Goal: Task Accomplishment & Management: Manage account settings

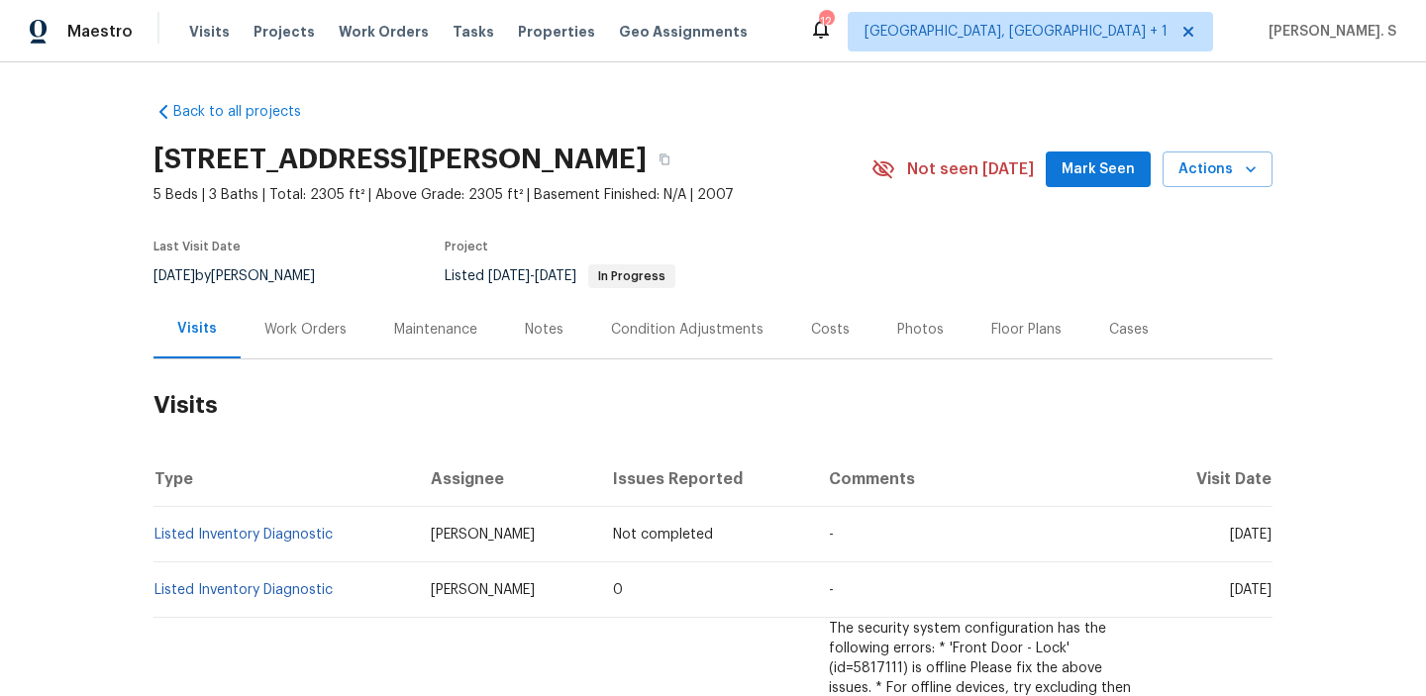
click at [302, 352] on div "Work Orders" at bounding box center [306, 329] width 130 height 58
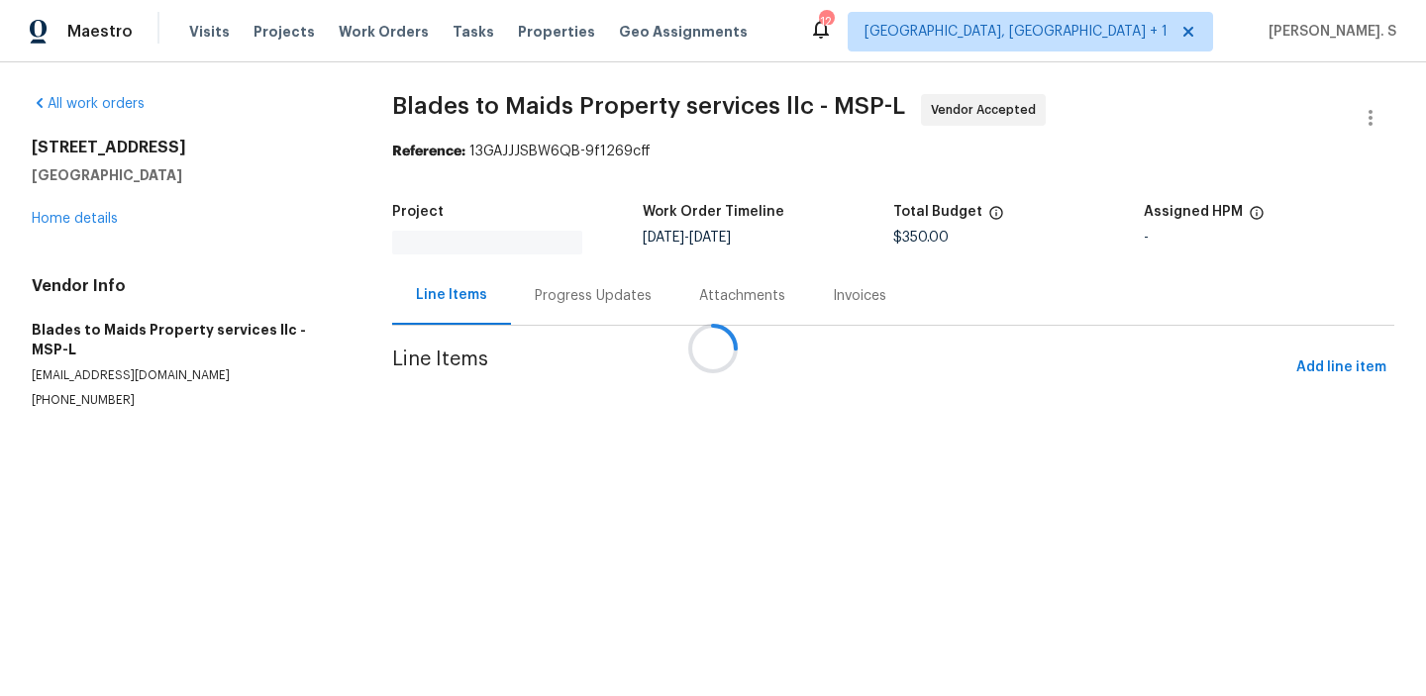
click at [565, 330] on section "Blades to Maids Property services llc - MSP-L Vendor Accepted Reference: 13GAJJ…" at bounding box center [893, 275] width 1002 height 362
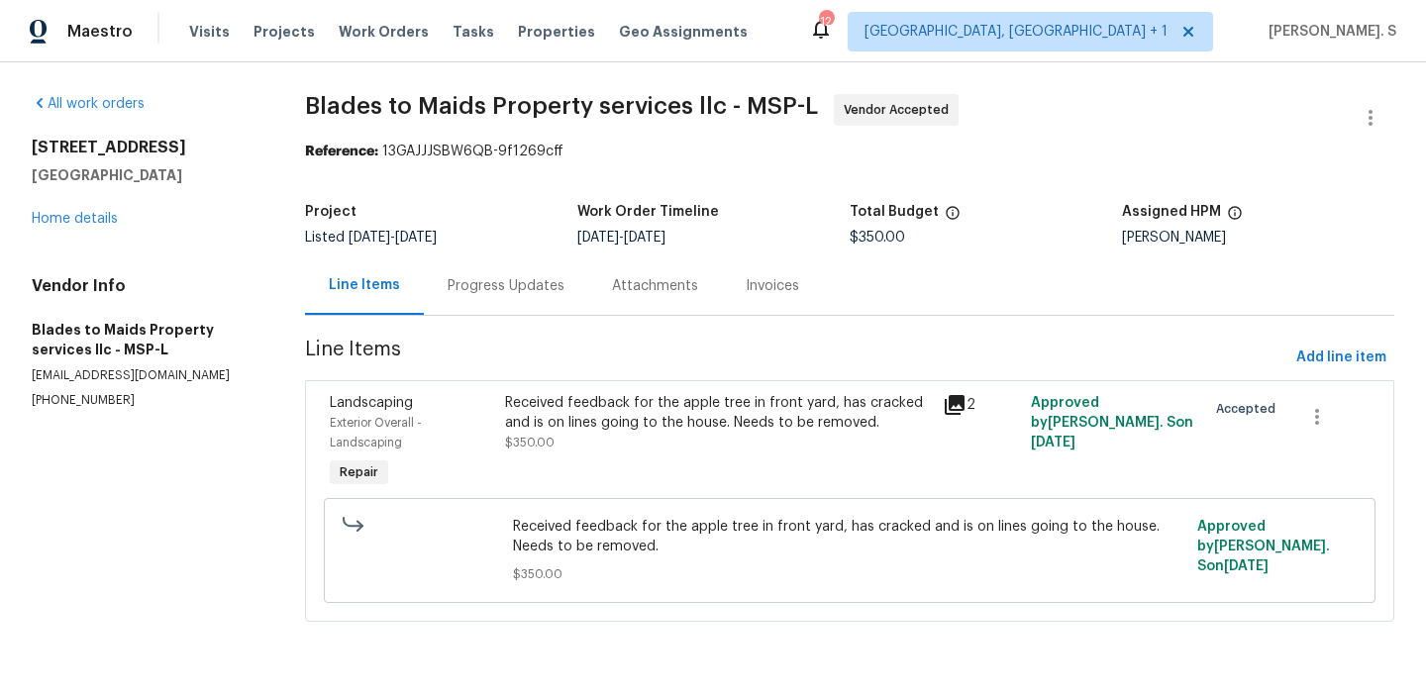
click at [549, 307] on div "Progress Updates" at bounding box center [506, 285] width 164 height 58
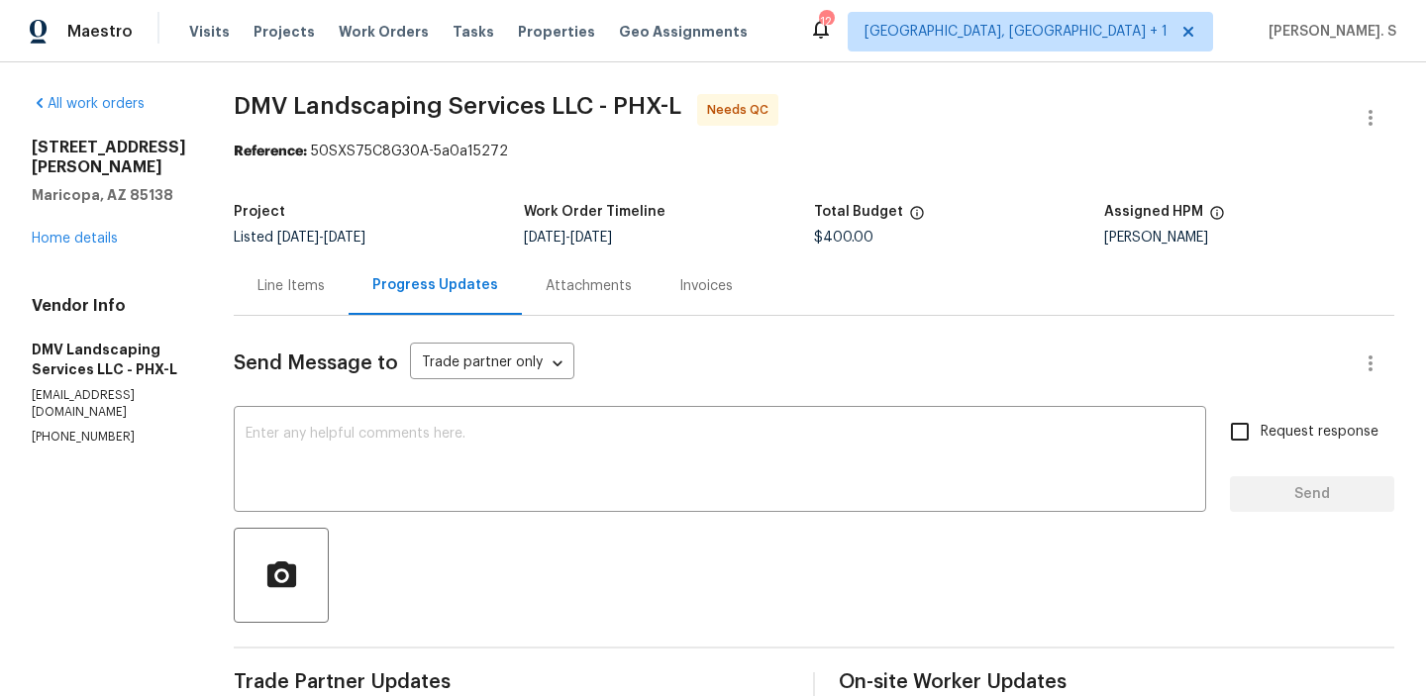
click at [305, 313] on div "Line Items" at bounding box center [291, 285] width 115 height 58
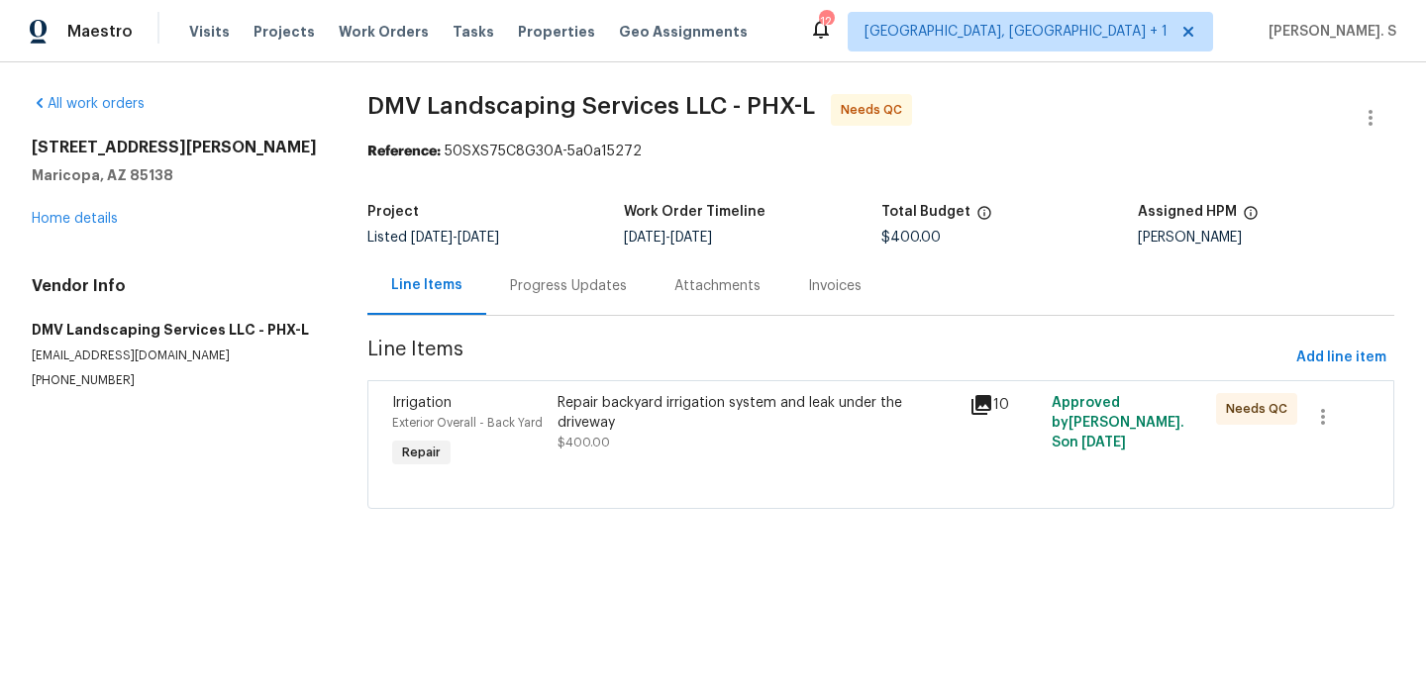
click at [638, 409] on div "Repair backyard irrigation system and leak under the driveway" at bounding box center [758, 413] width 400 height 40
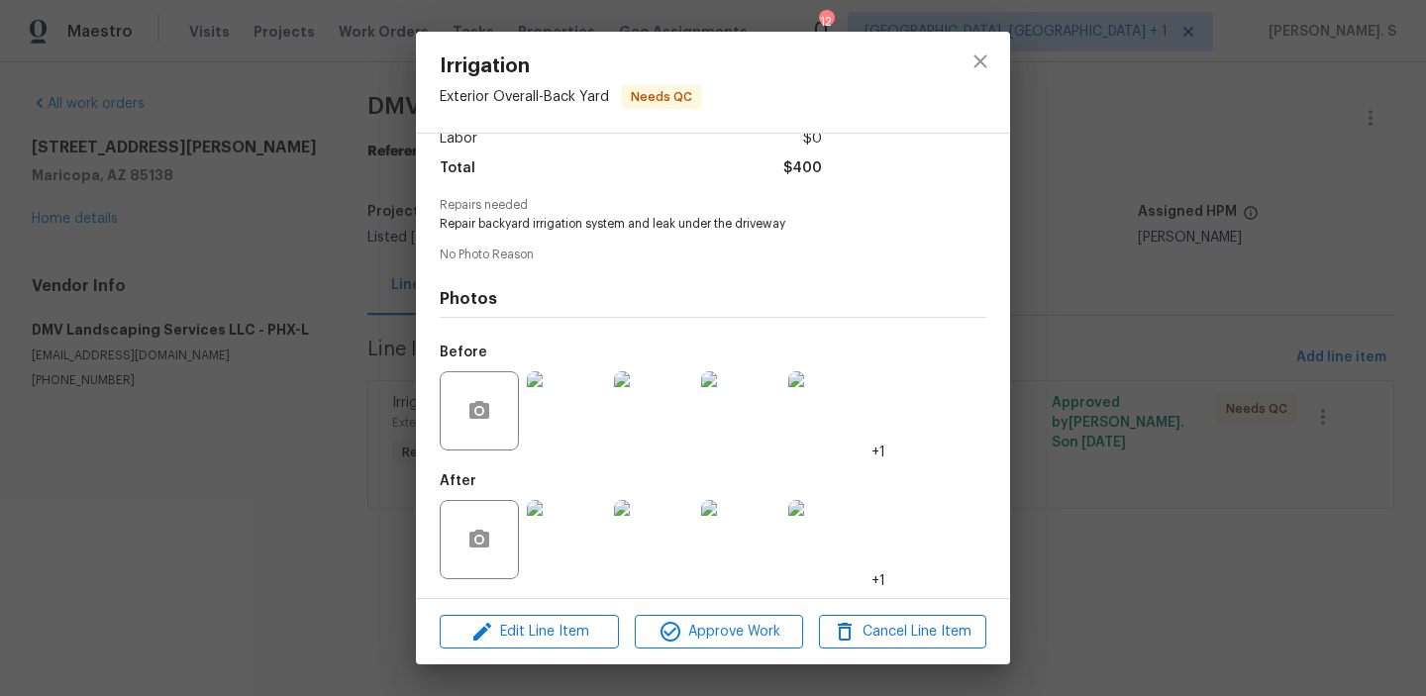
scroll to position [149, 0]
click at [566, 565] on img at bounding box center [566, 539] width 79 height 79
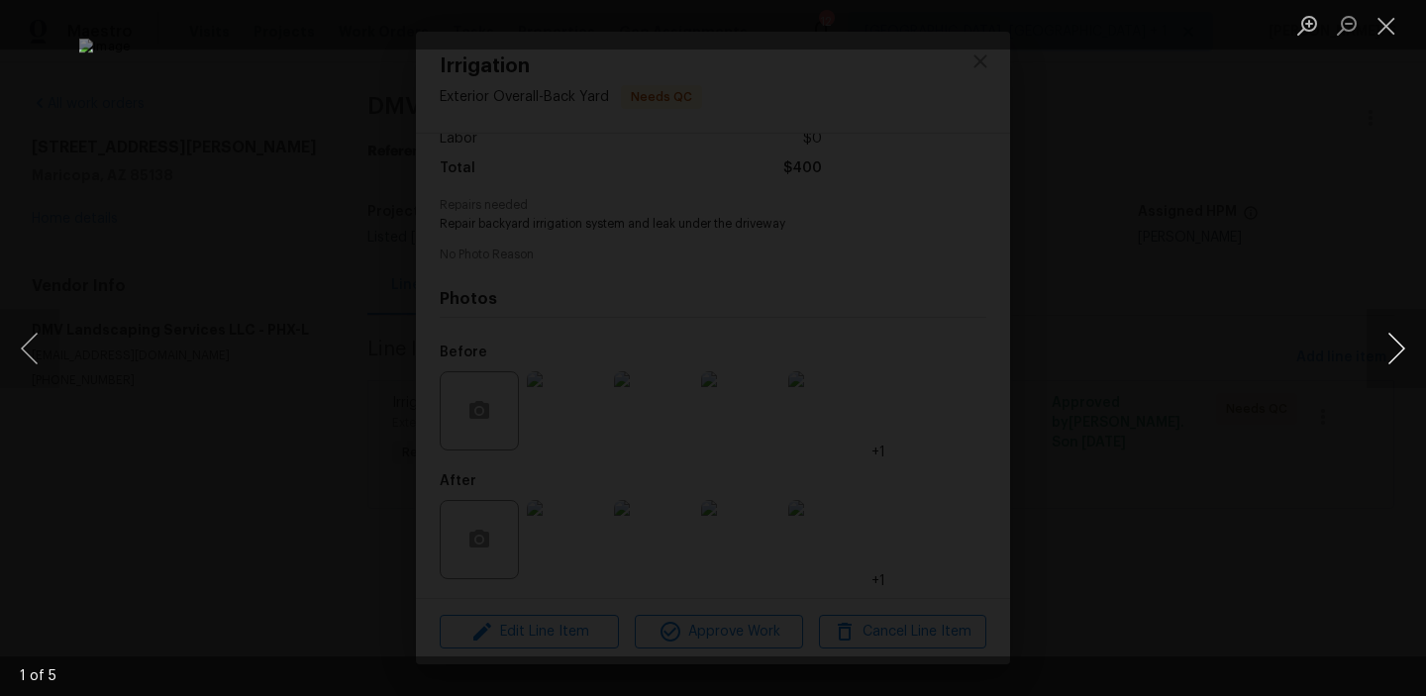
click at [1405, 349] on button "Next image" at bounding box center [1396, 348] width 59 height 79
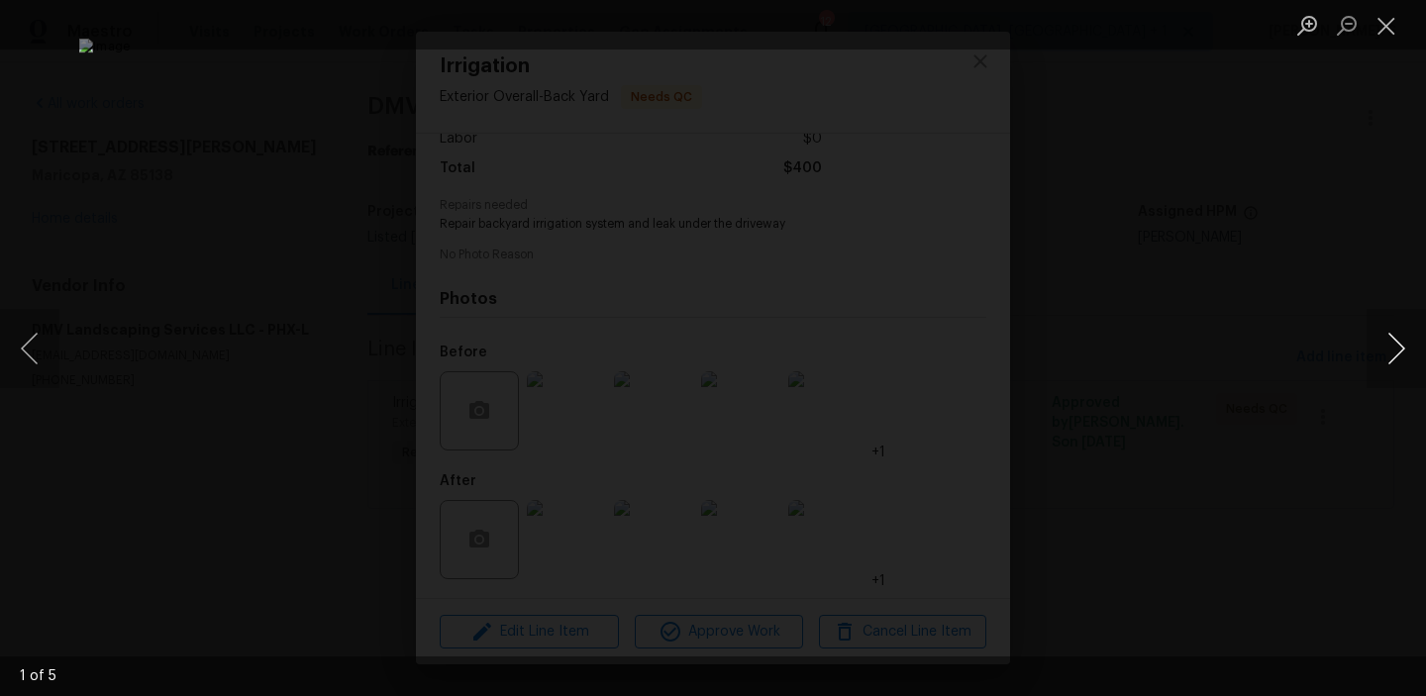
click at [1405, 349] on button "Next image" at bounding box center [1396, 348] width 59 height 79
click at [1378, 36] on button "Close lightbox" at bounding box center [1387, 25] width 40 height 35
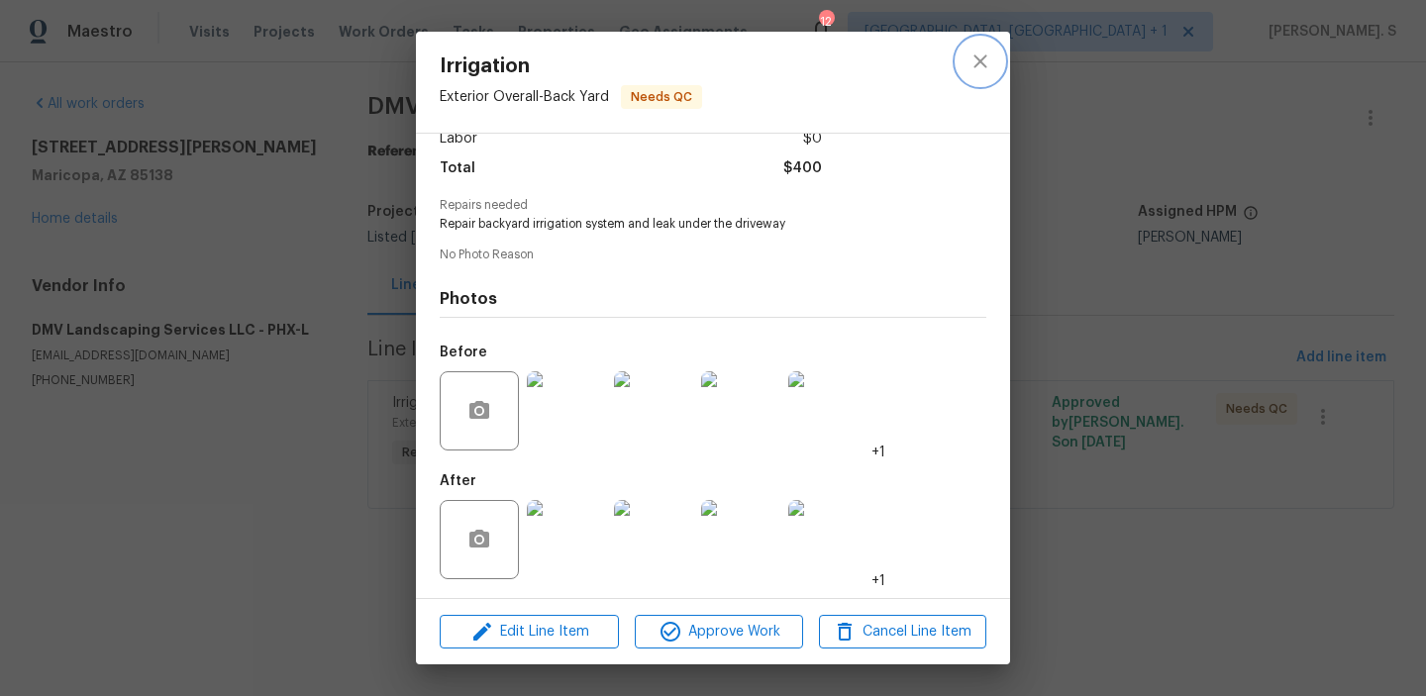
click at [957, 62] on button "close" at bounding box center [981, 62] width 48 height 48
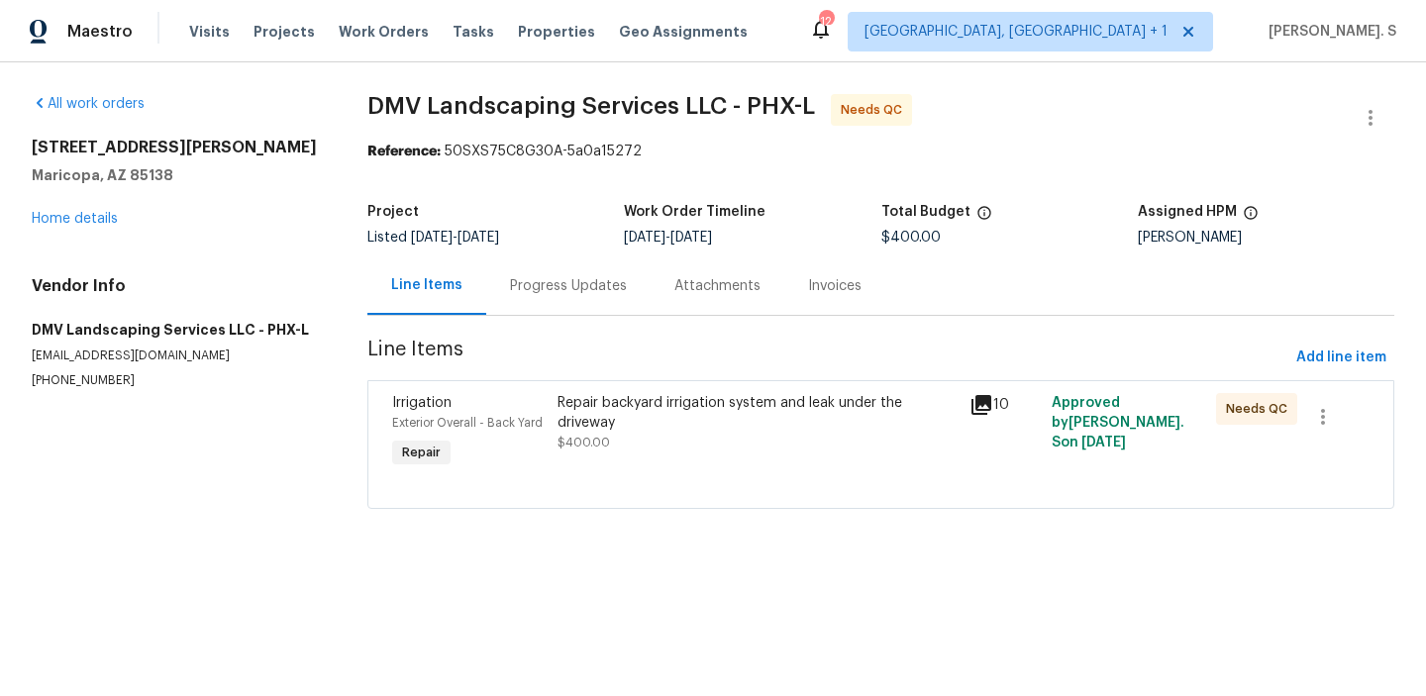
click at [541, 303] on div "Progress Updates" at bounding box center [568, 285] width 164 height 58
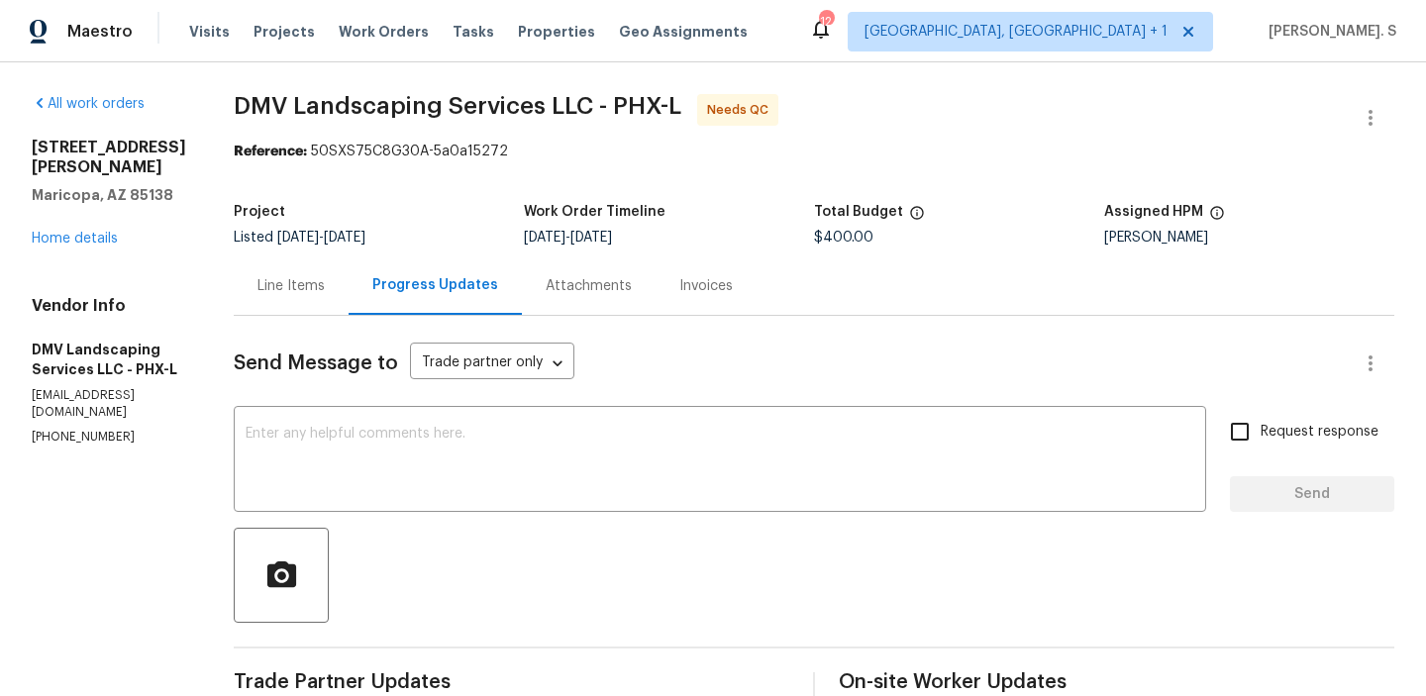
click at [254, 221] on div "Project" at bounding box center [379, 218] width 290 height 26
click at [283, 296] on div "Line Items" at bounding box center [291, 285] width 115 height 58
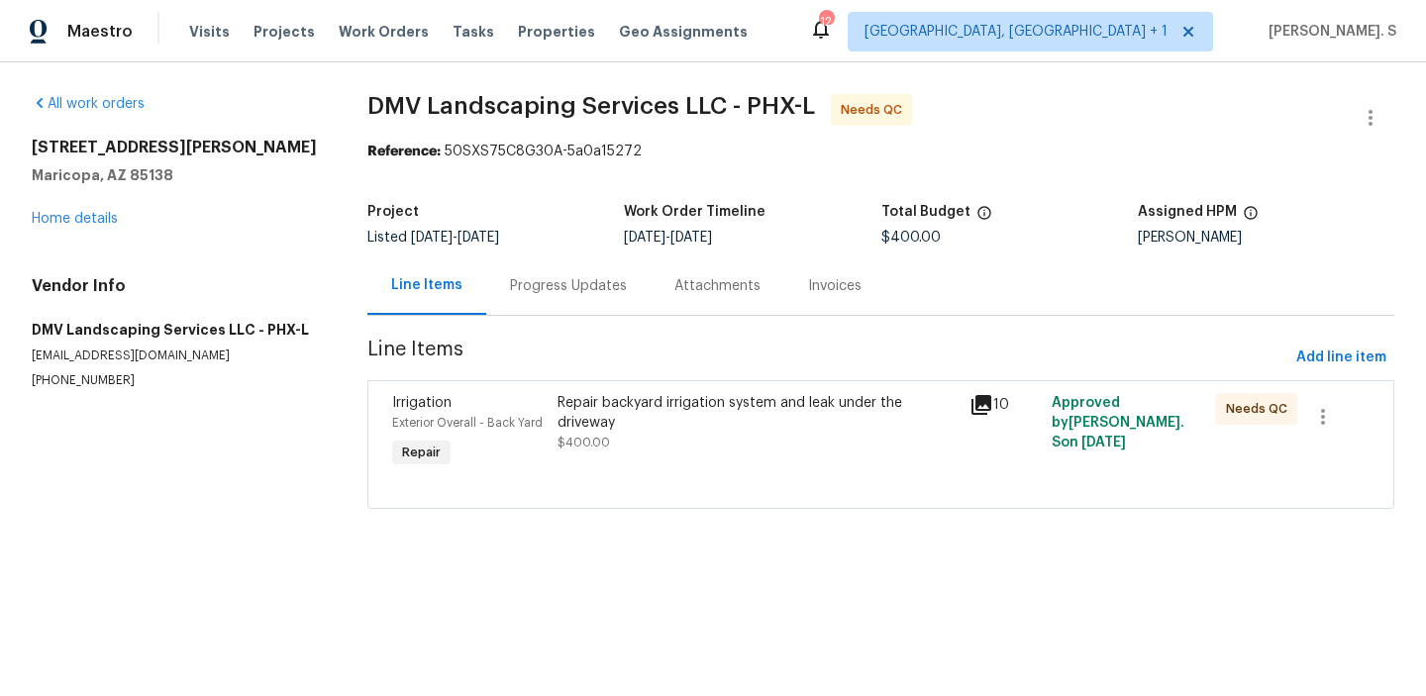
click at [562, 305] on div "Progress Updates" at bounding box center [568, 285] width 164 height 58
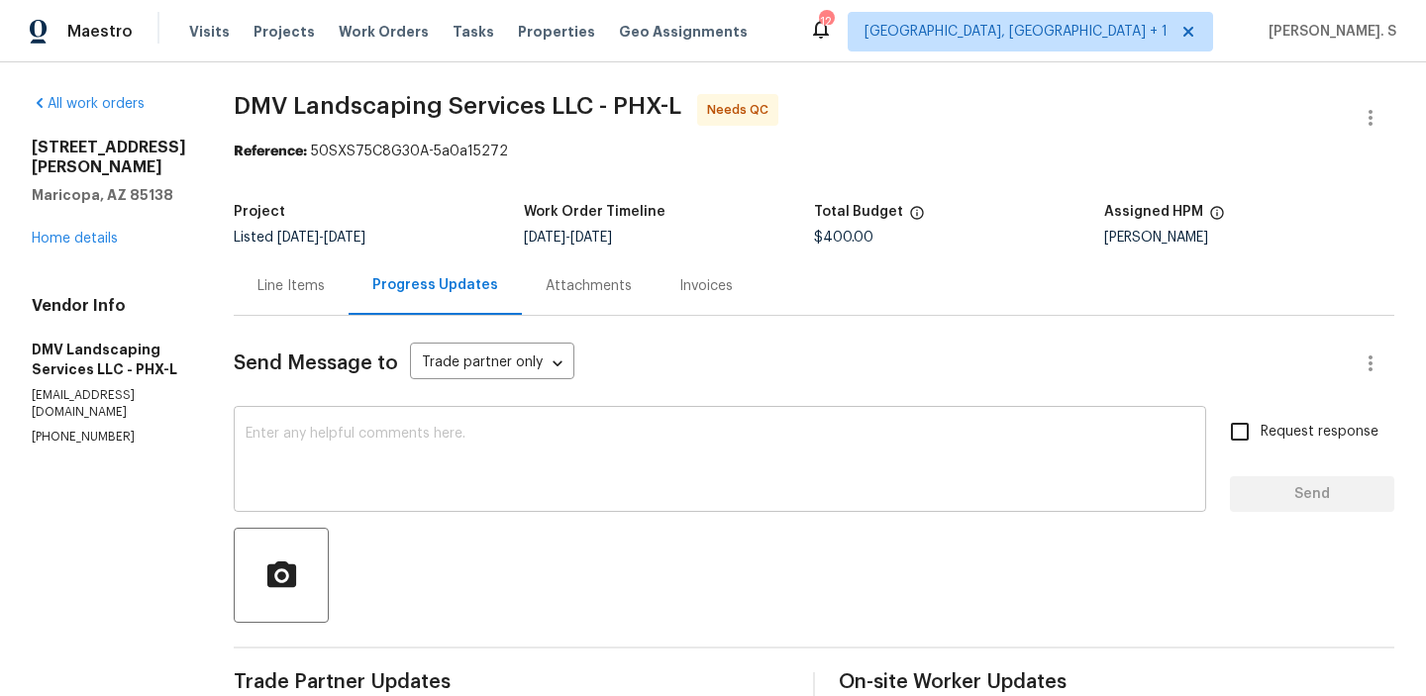
click at [551, 428] on textarea at bounding box center [720, 461] width 949 height 69
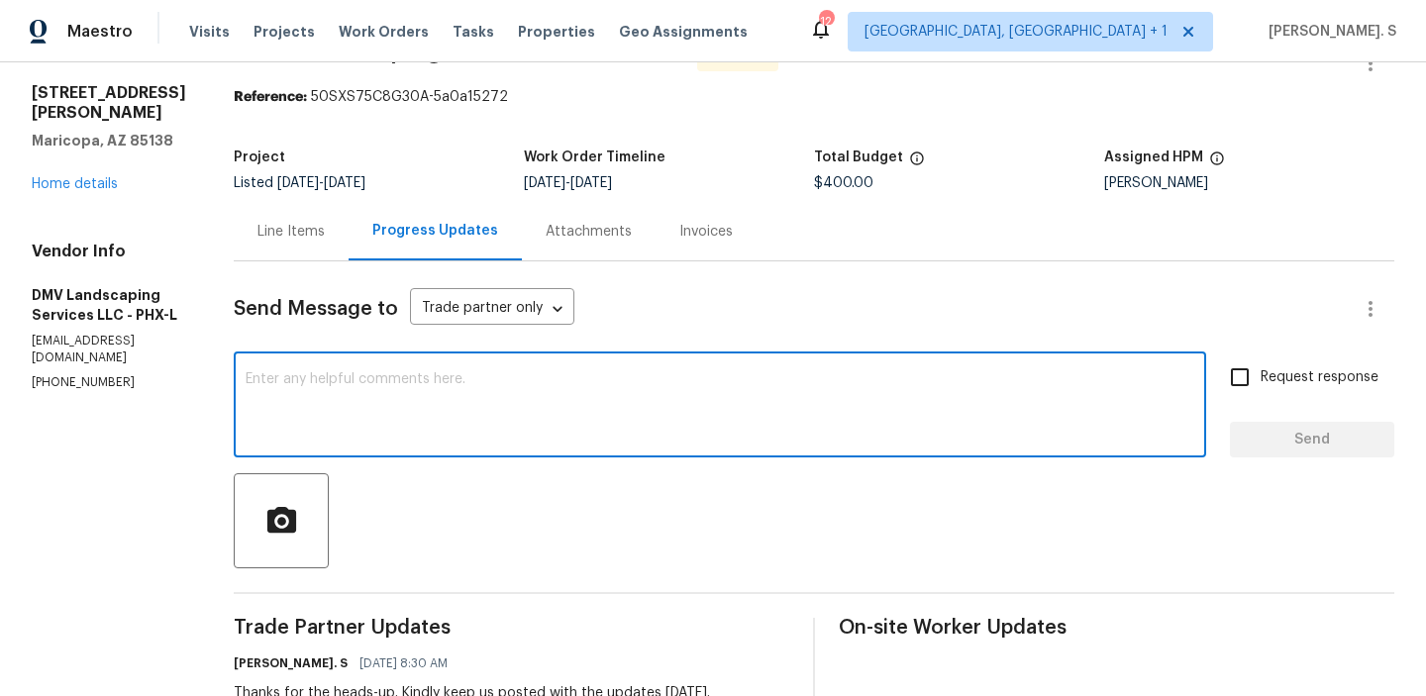
scroll to position [56, 0]
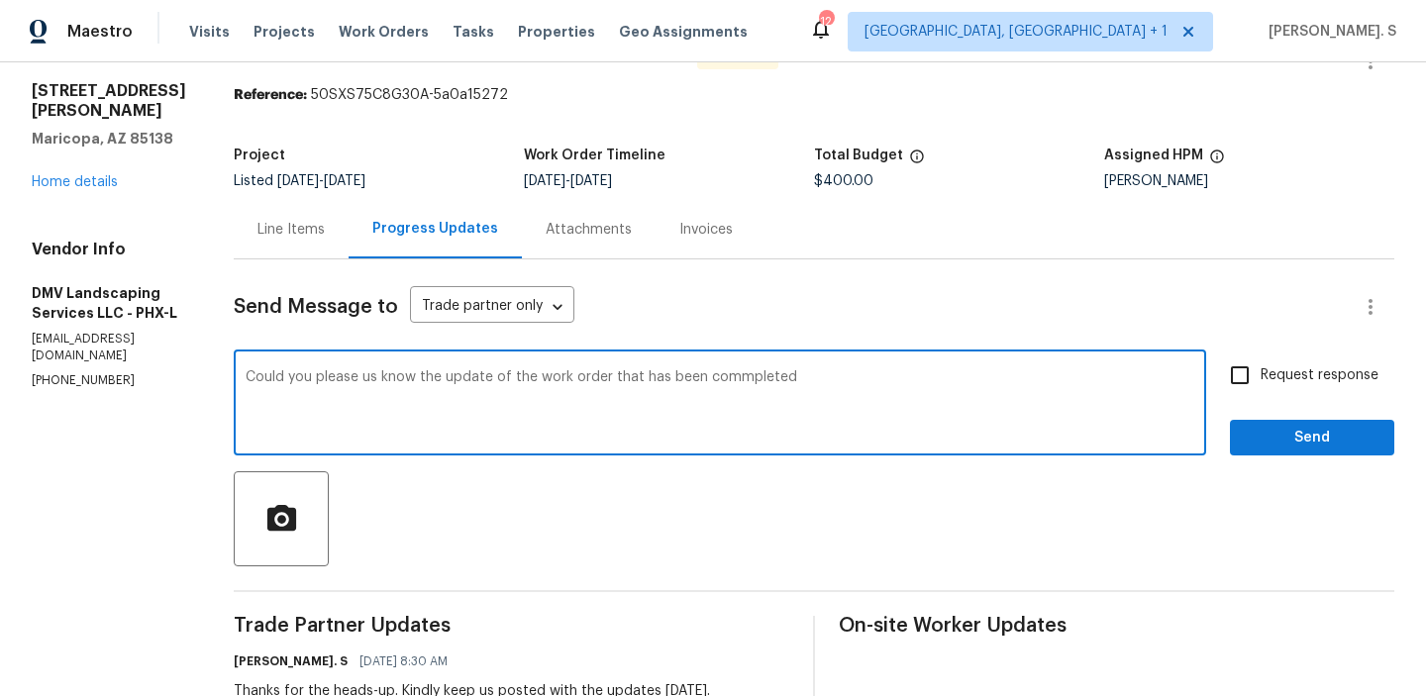
click at [464, 408] on textarea "Could you please us know the update of the work order that has been commpleted" at bounding box center [720, 404] width 949 height 69
click at [0, 0] on div "completed?" at bounding box center [0, 0] width 0 height 0
click at [644, 382] on textarea "Could you please us know the update of the work order that has been completed?" at bounding box center [720, 404] width 949 height 69
click at [0, 0] on icon "Paraphrase text" at bounding box center [0, 0] width 0 height 0
click at [0, 0] on span "of" at bounding box center [0, 0] width 0 height 0
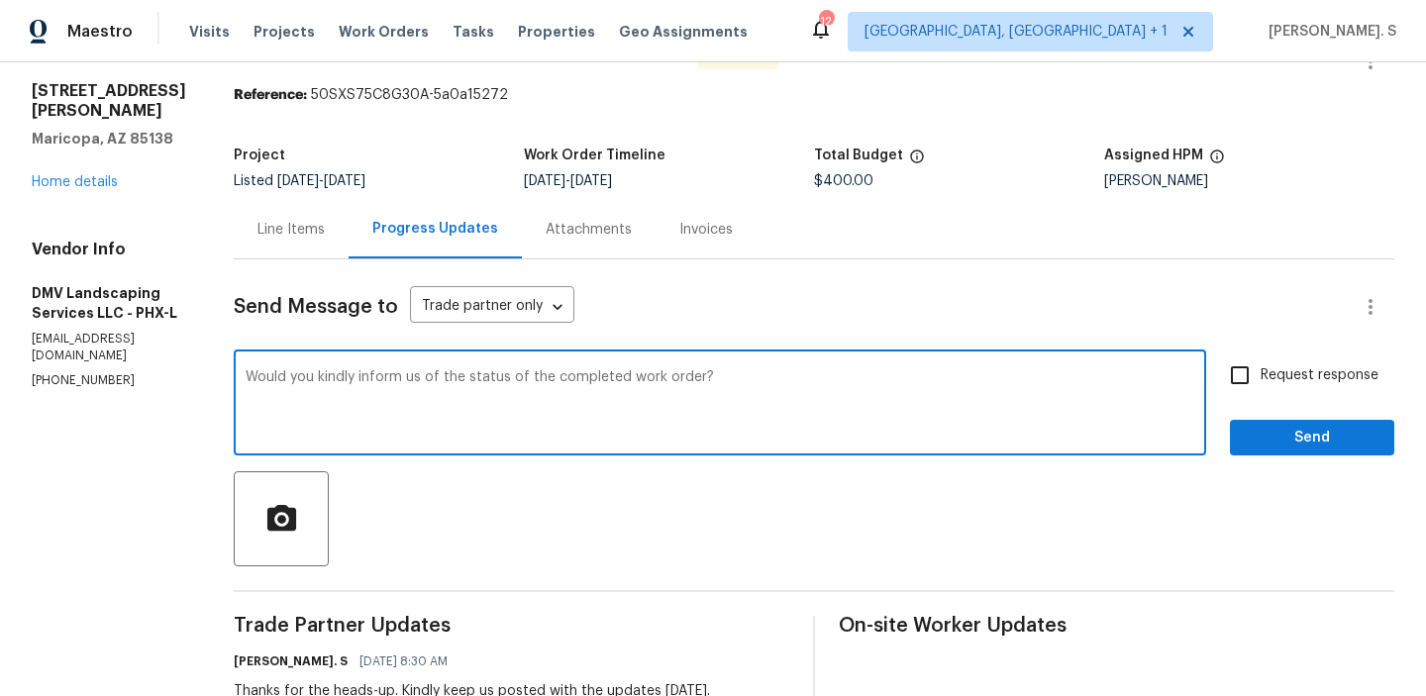
click at [698, 387] on textarea "Would you kindly inform us of the status of the completed work order?" at bounding box center [720, 404] width 949 height 69
click at [697, 374] on textarea "Would you kindly inform us of the status of the completed work order?" at bounding box center [720, 404] width 949 height 69
type textarea "Would you kindly inform us of the status of the completed work order? O"
click at [282, 232] on div "Line Items" at bounding box center [290, 230] width 67 height 20
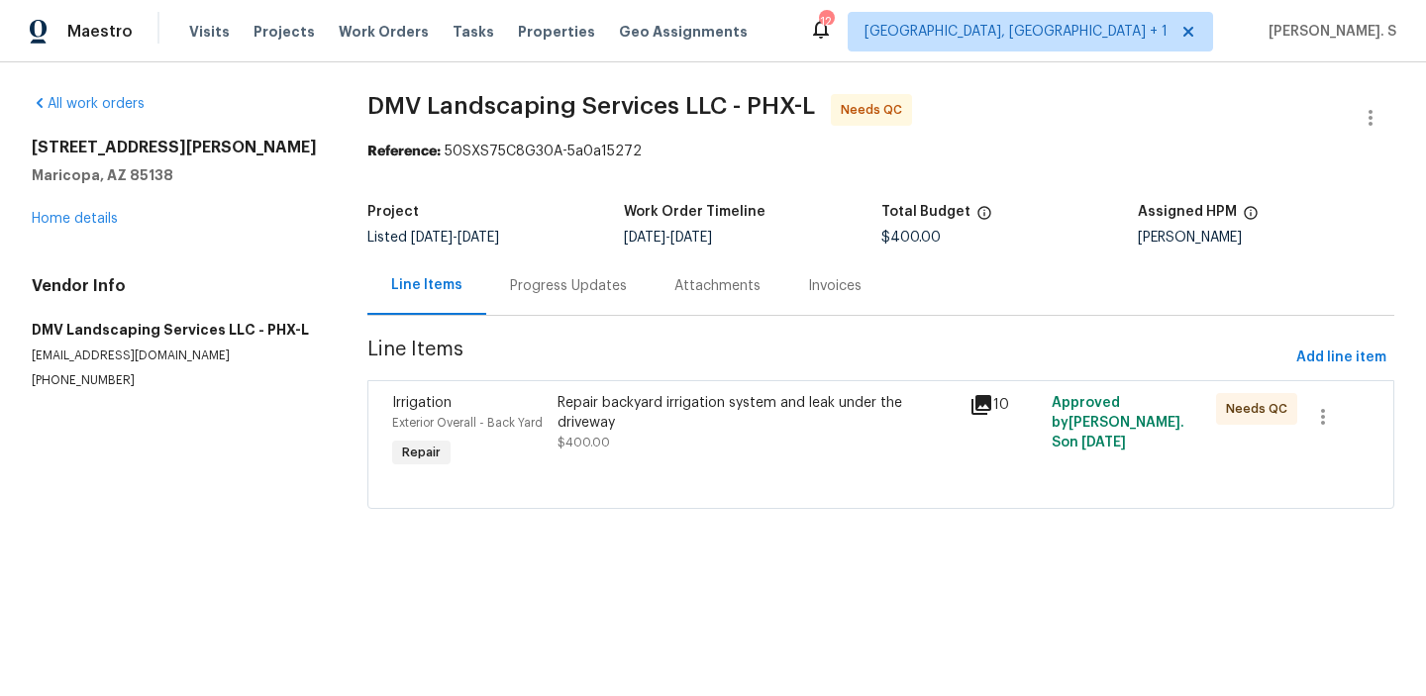
click at [662, 401] on div "Repair backyard irrigation system and leak under the driveway" at bounding box center [758, 413] width 400 height 40
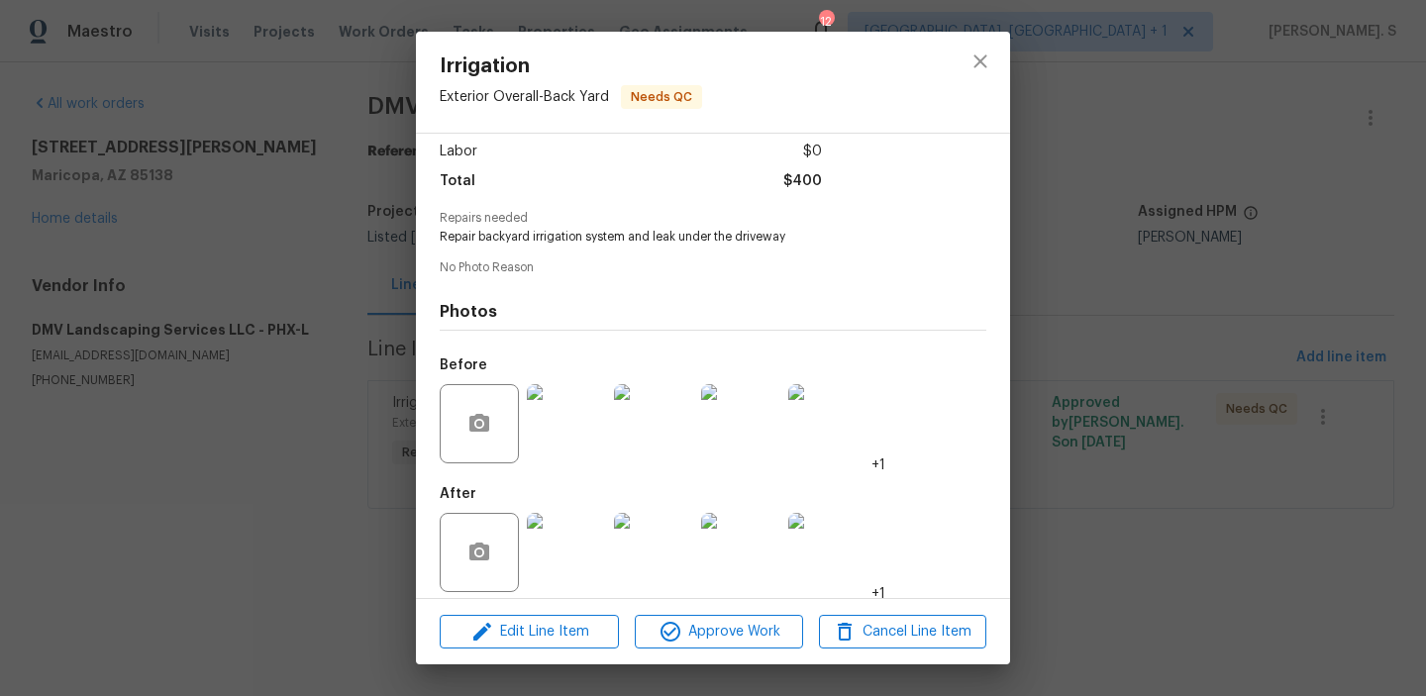
scroll to position [149, 0]
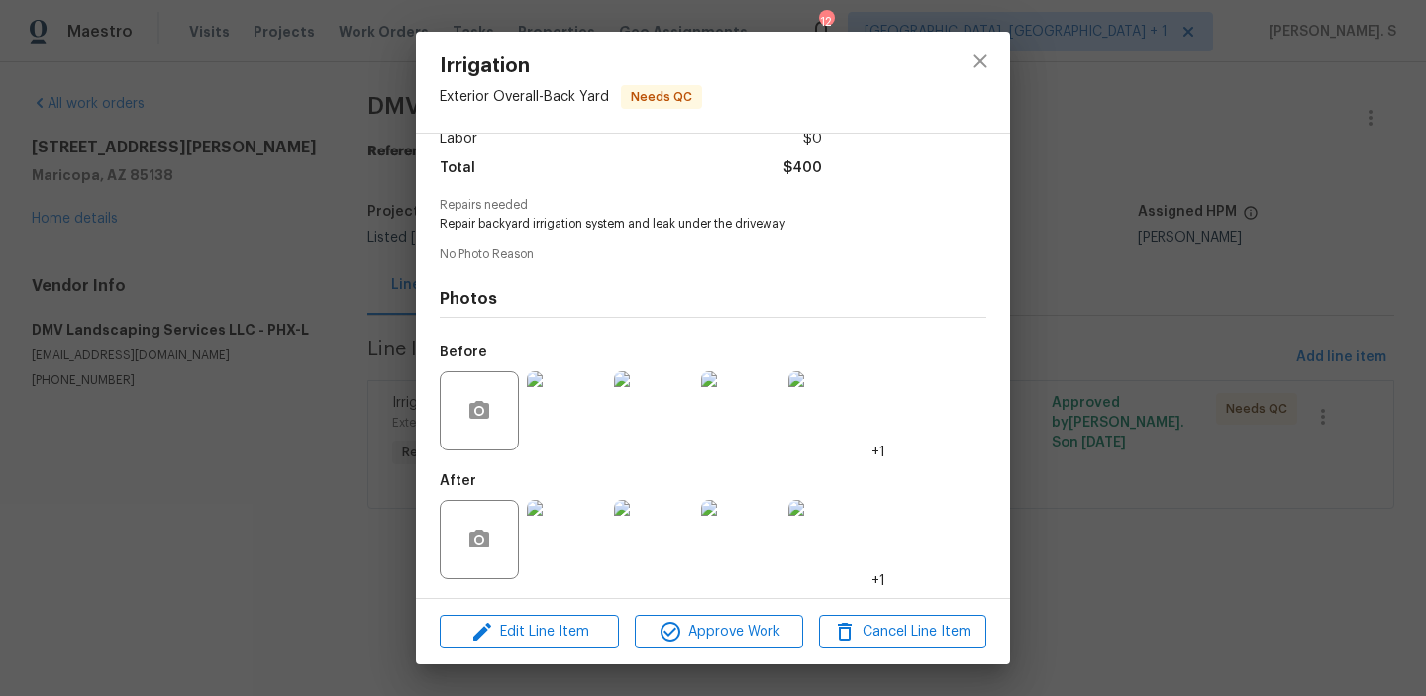
click at [571, 428] on img at bounding box center [566, 410] width 79 height 79
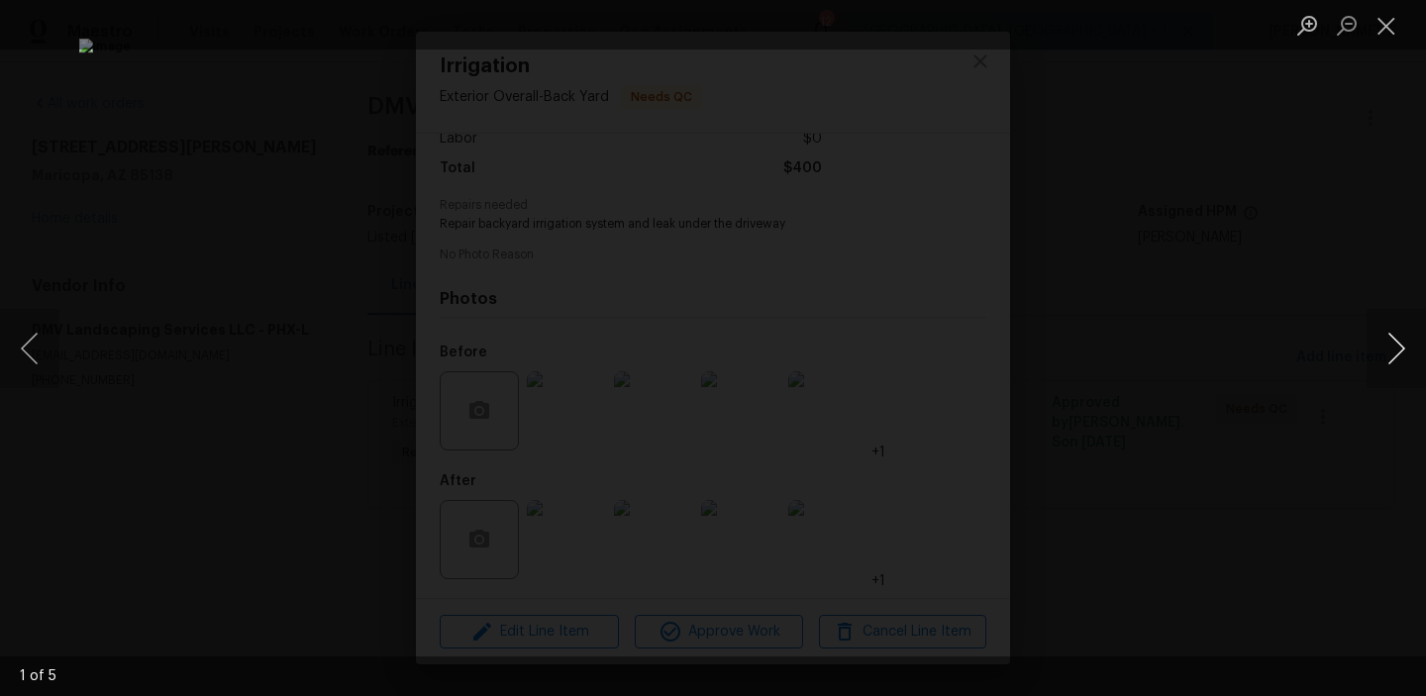
click at [1407, 360] on button "Next image" at bounding box center [1396, 348] width 59 height 79
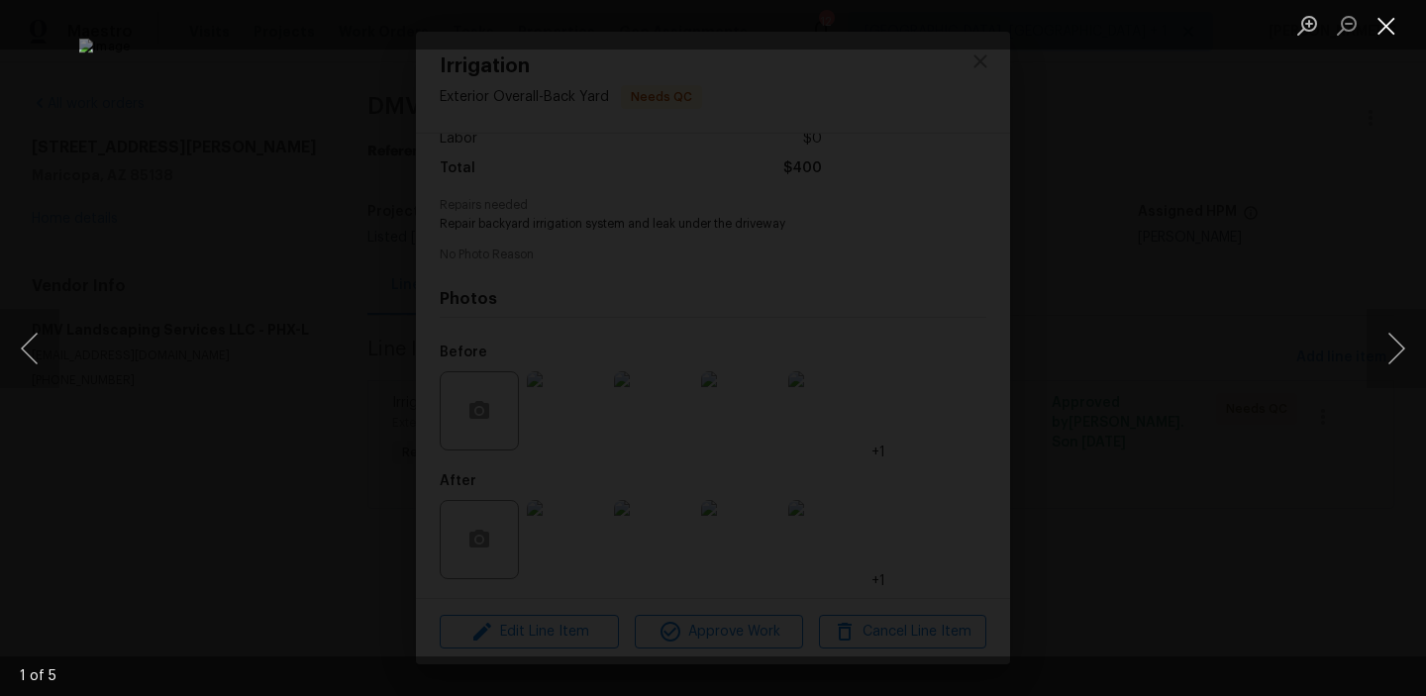
click at [1389, 10] on button "Close lightbox" at bounding box center [1387, 25] width 40 height 35
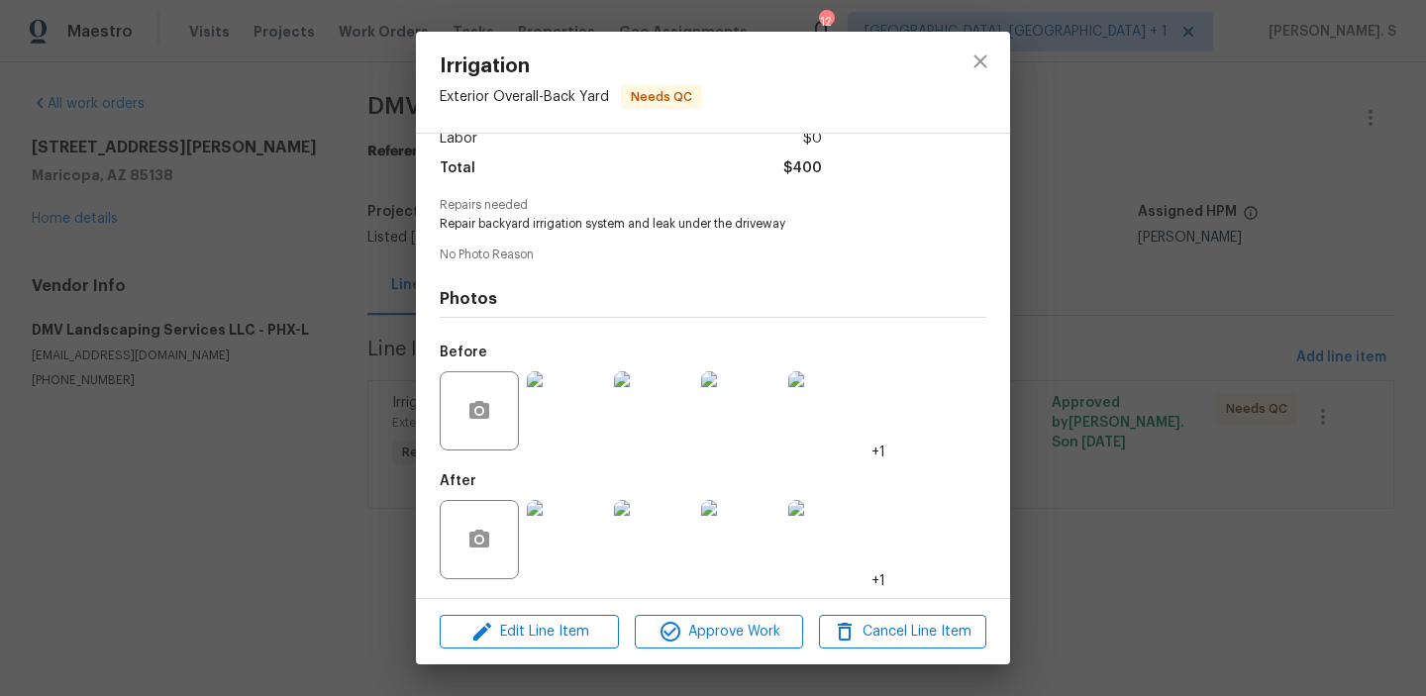
click at [840, 524] on img at bounding box center [827, 539] width 79 height 79
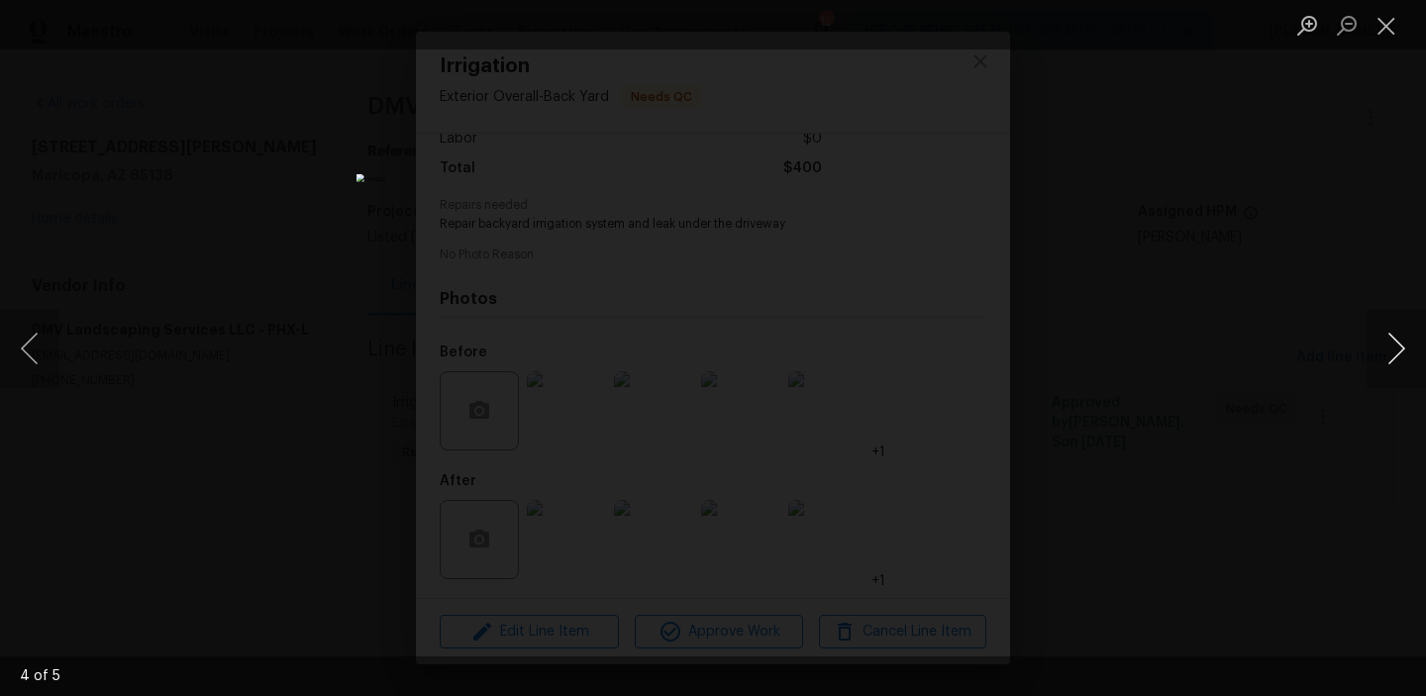
click at [1377, 350] on button "Next image" at bounding box center [1396, 348] width 59 height 79
click at [1399, 27] on button "Close lightbox" at bounding box center [1387, 25] width 40 height 35
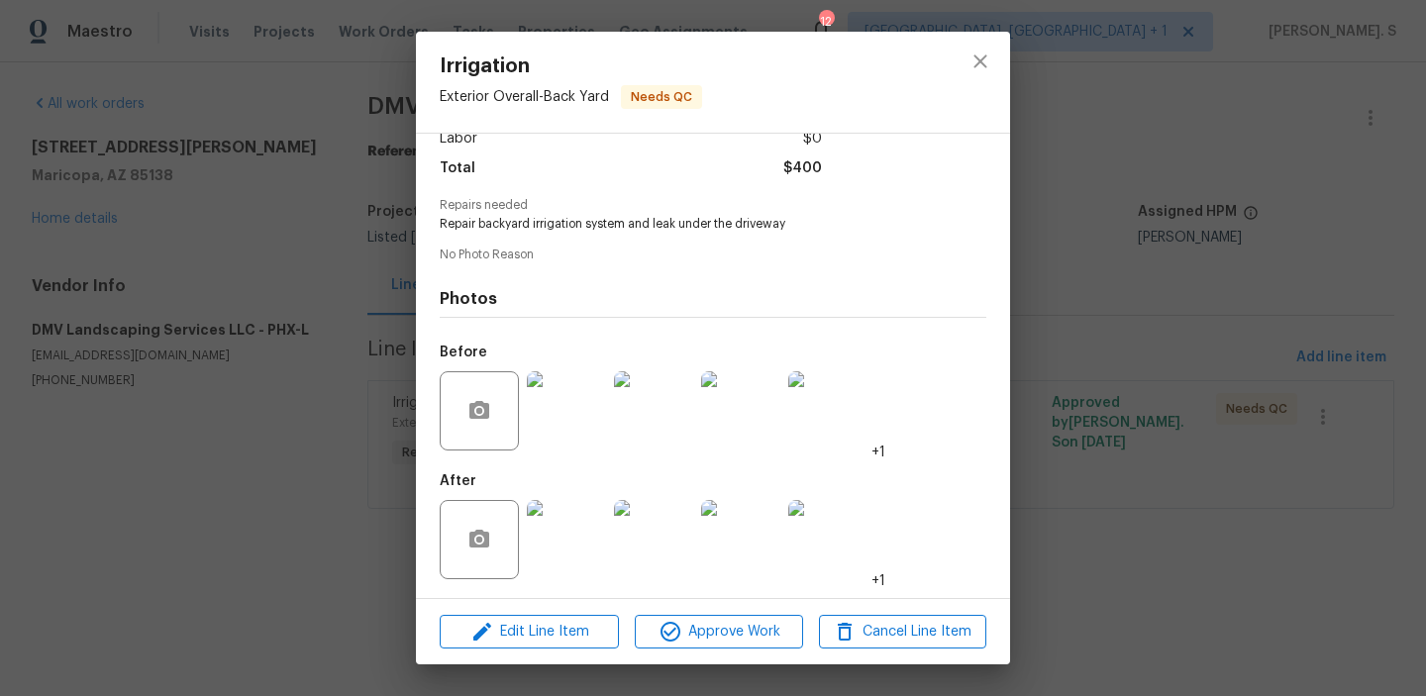
click at [968, 30] on div "Irrigation Exterior Overall - Back Yard Needs QC Vendor DMV Landscaping Service…" at bounding box center [713, 348] width 1426 height 696
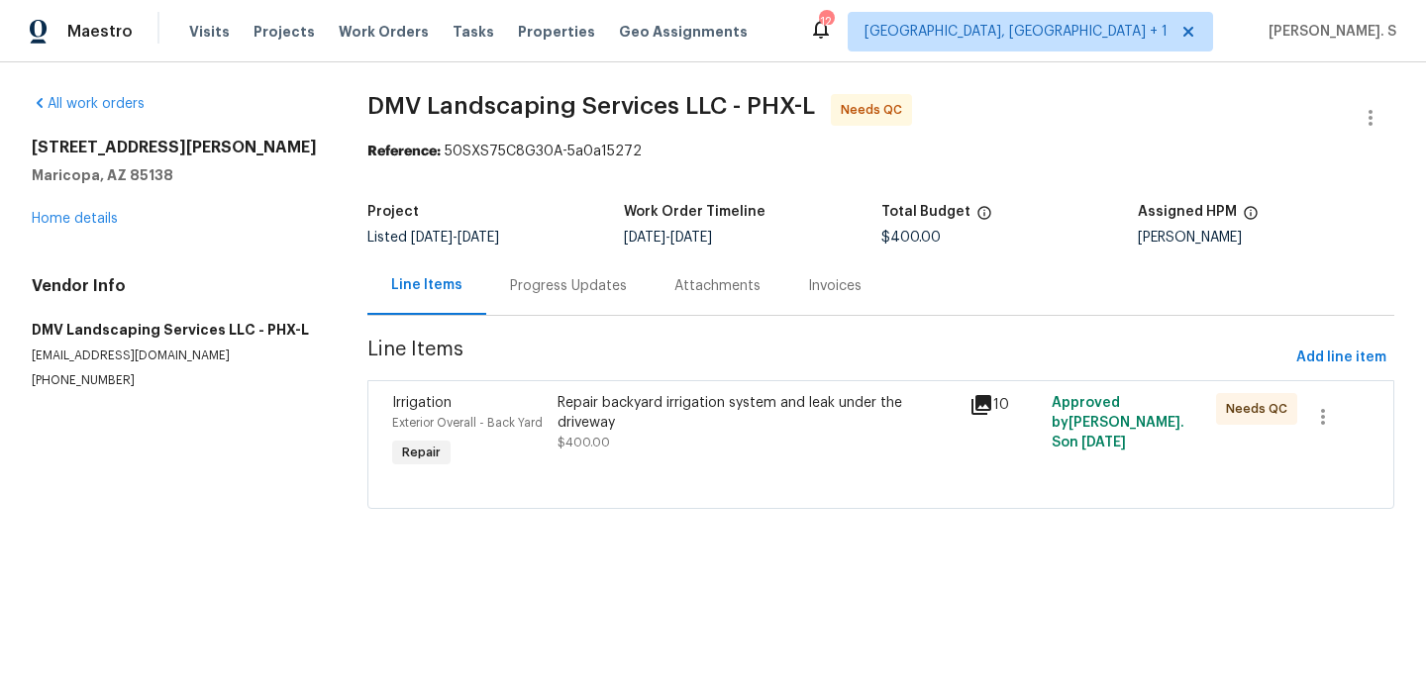
click at [987, 67] on div "All work orders 41341 W Parkhill Dr Maricopa, AZ 85138 Home details Vendor Info…" at bounding box center [713, 313] width 1426 height 502
click at [549, 300] on div "Progress Updates" at bounding box center [568, 285] width 164 height 58
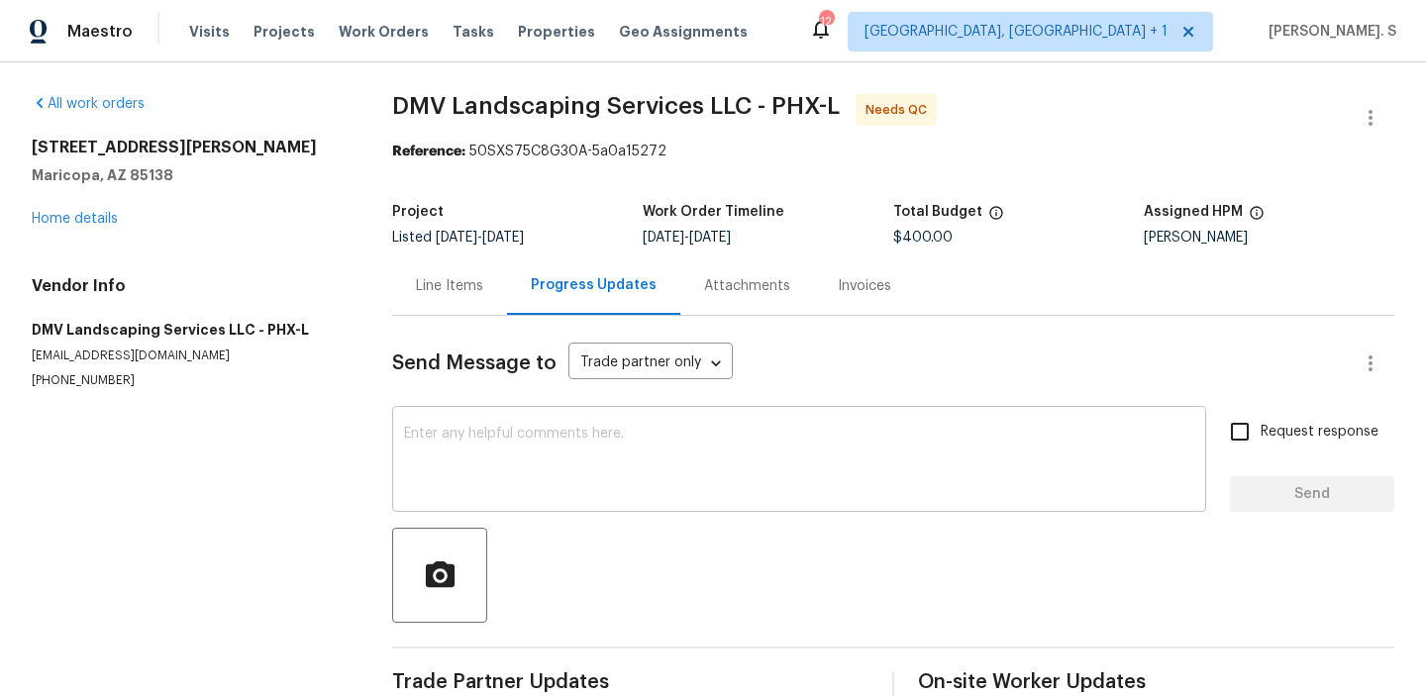
click at [560, 492] on textarea at bounding box center [799, 461] width 790 height 69
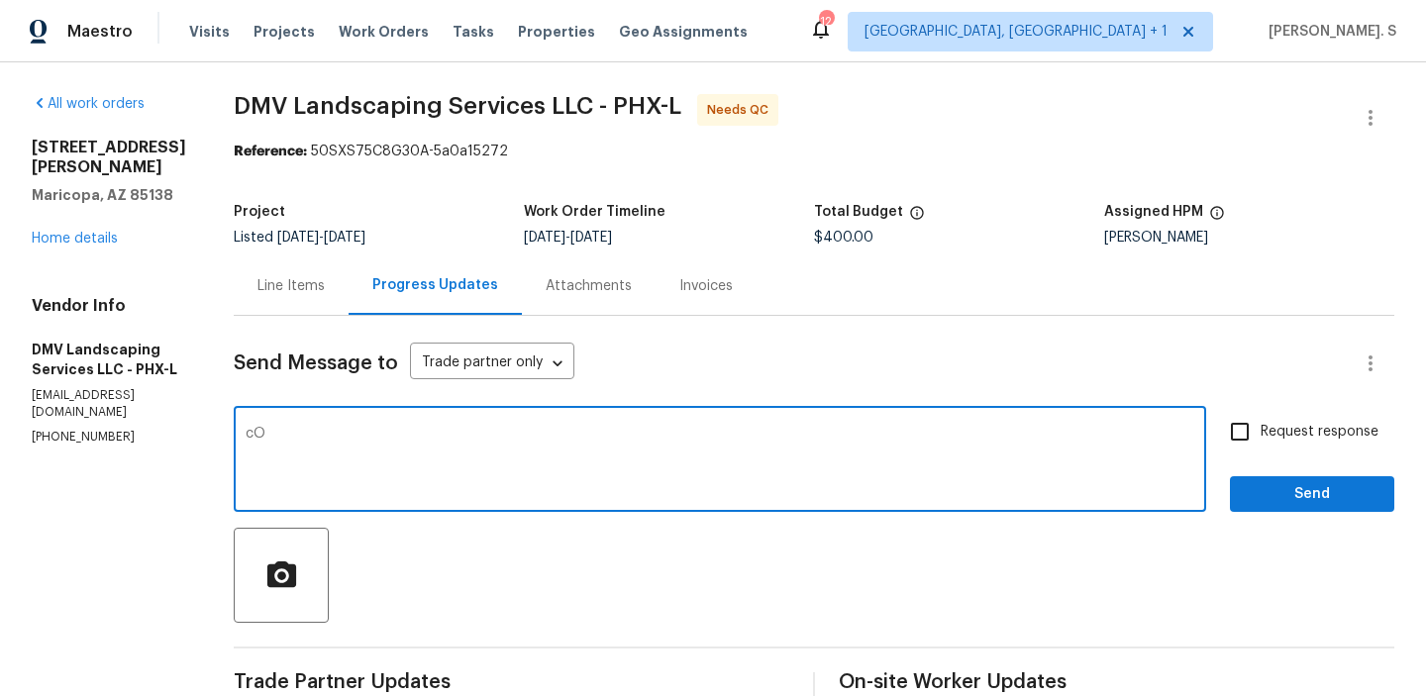
type textarea "c"
click at [0, 0] on div "Paraphrase text" at bounding box center [0, 0] width 0 height 0
click at [0, 0] on span "on" at bounding box center [0, 0] width 0 height 0
click at [918, 455] on textarea "Would you kindly update us on the irrigation repair so we can get a description…" at bounding box center [720, 461] width 949 height 69
click at [912, 421] on div "Would you kindly update us on the irrigation repair so we can get a description…" at bounding box center [720, 461] width 972 height 101
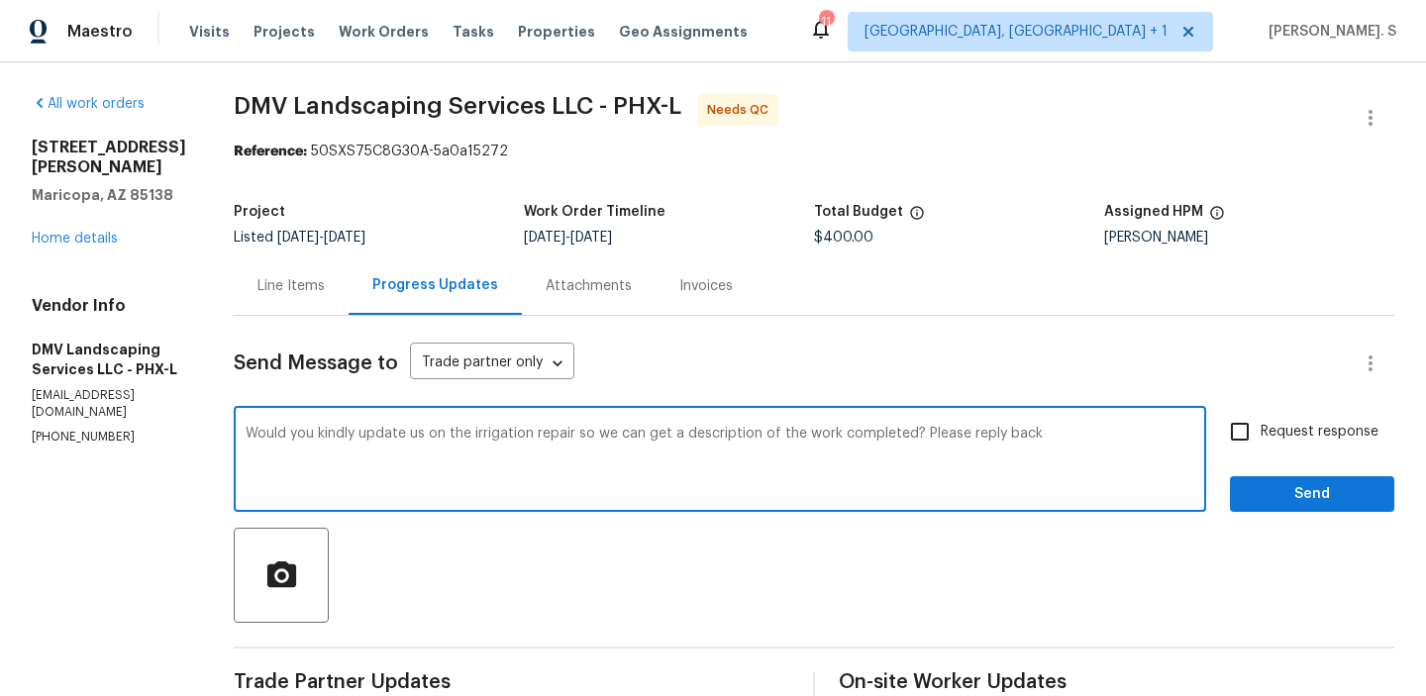
type textarea "Would you kindly update us on the irrigation repair so we can get a description…"
click at [1243, 426] on input "Request response" at bounding box center [1240, 432] width 42 height 42
checkbox input "true"
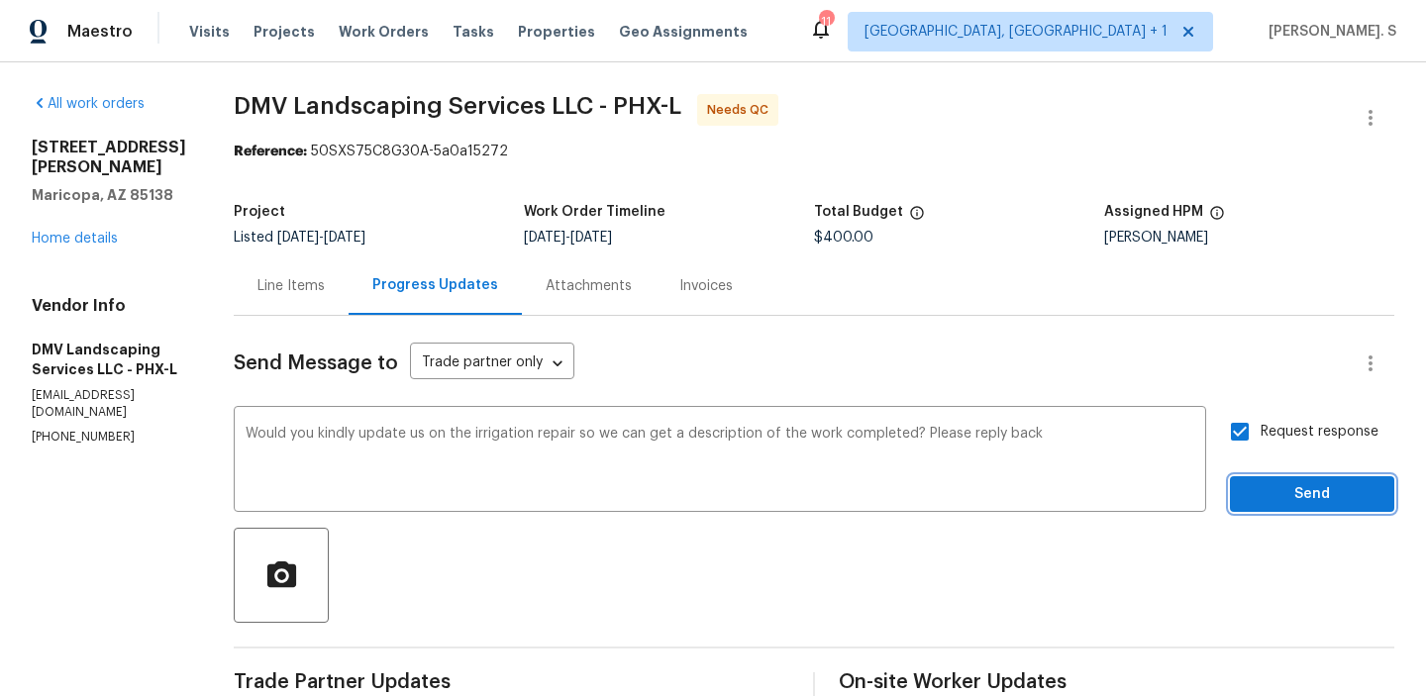
click at [1258, 482] on span "Send" at bounding box center [1312, 494] width 133 height 25
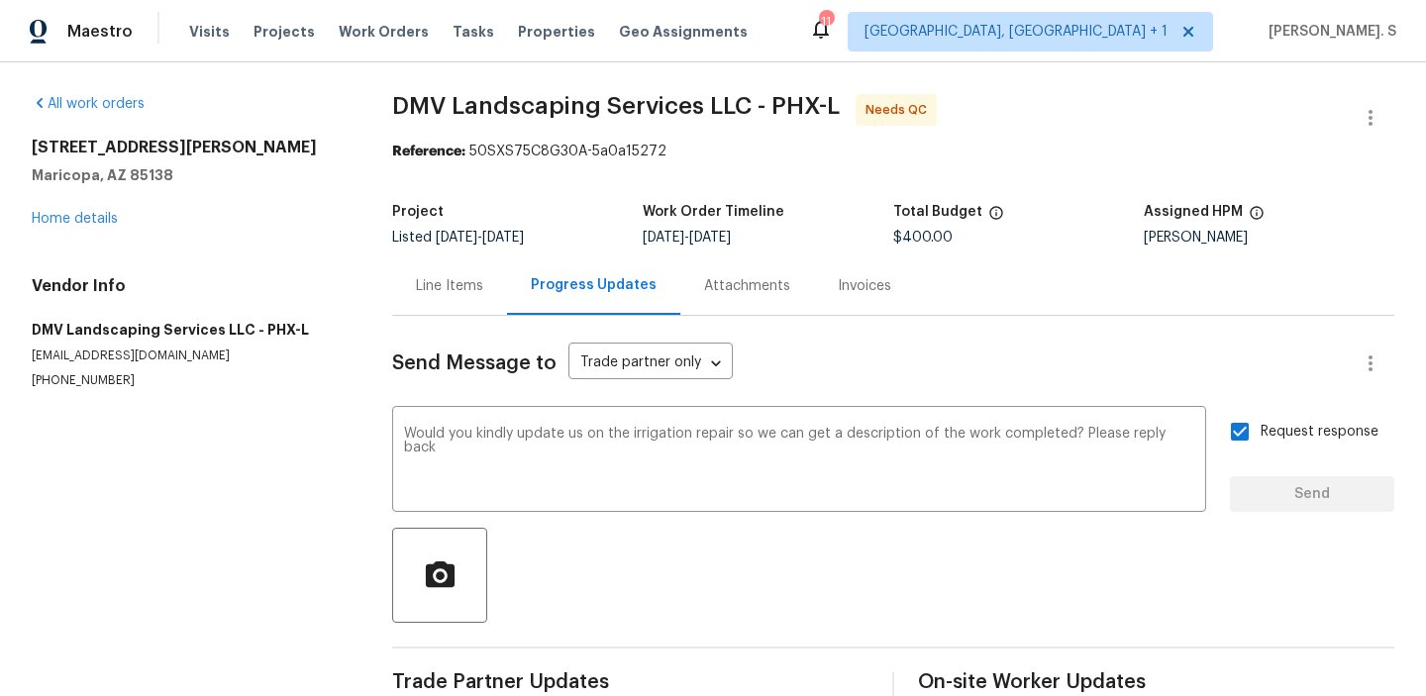
click at [419, 300] on div "Line Items Progress Updates Attachments Invoices" at bounding box center [893, 285] width 1002 height 59
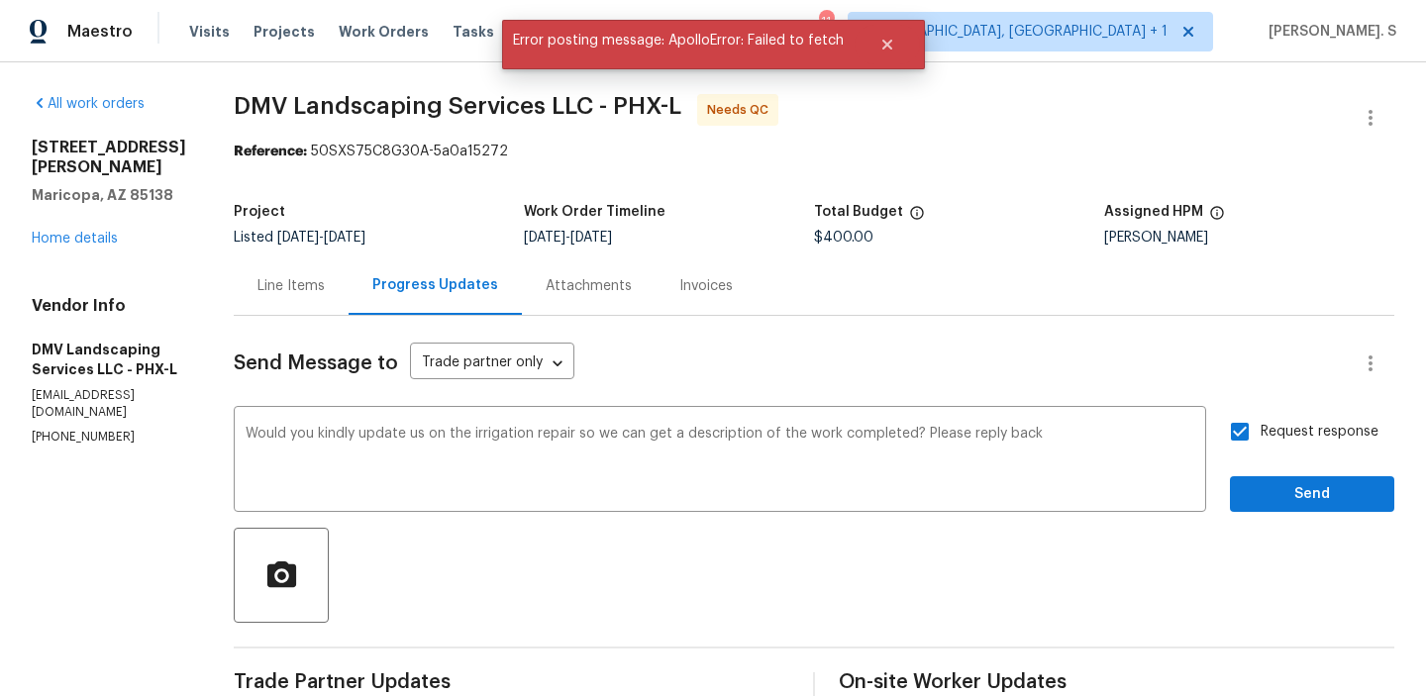
click at [272, 292] on div "Line Items" at bounding box center [290, 286] width 67 height 20
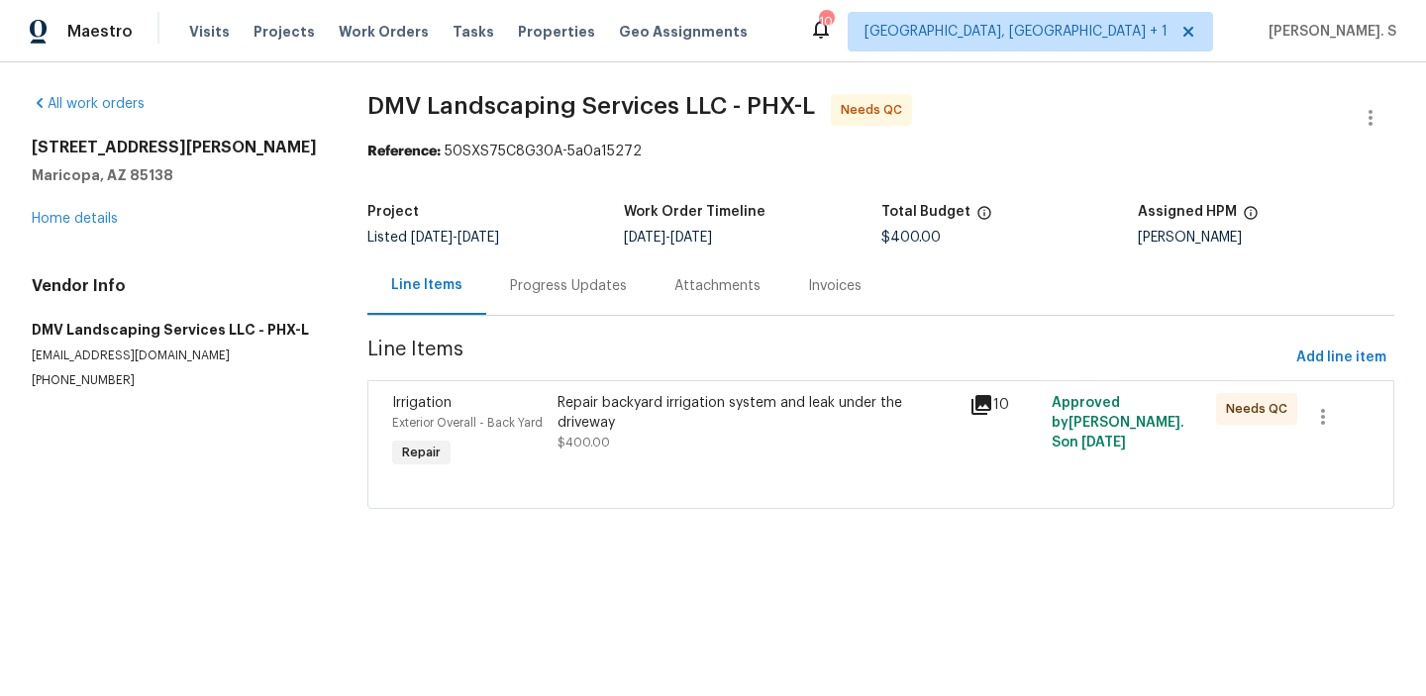
click at [536, 293] on div "Progress Updates" at bounding box center [568, 286] width 117 height 20
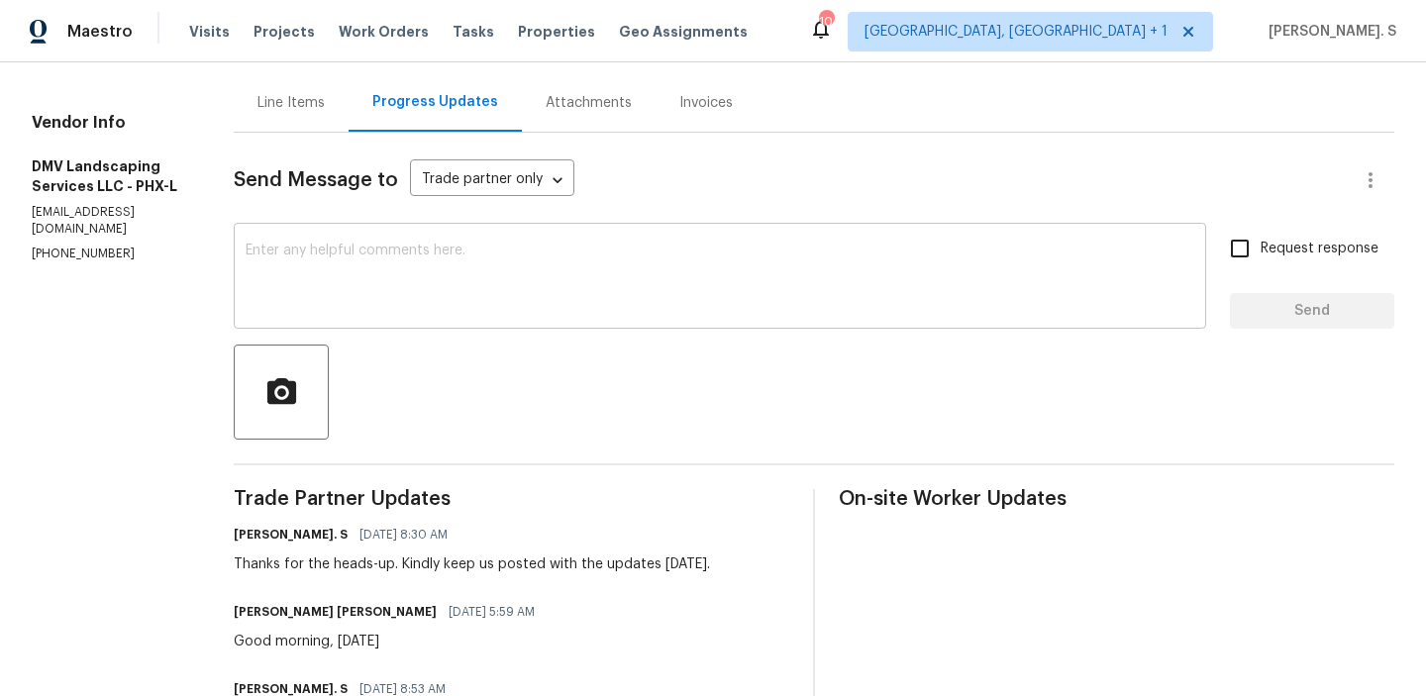
scroll to position [153, 0]
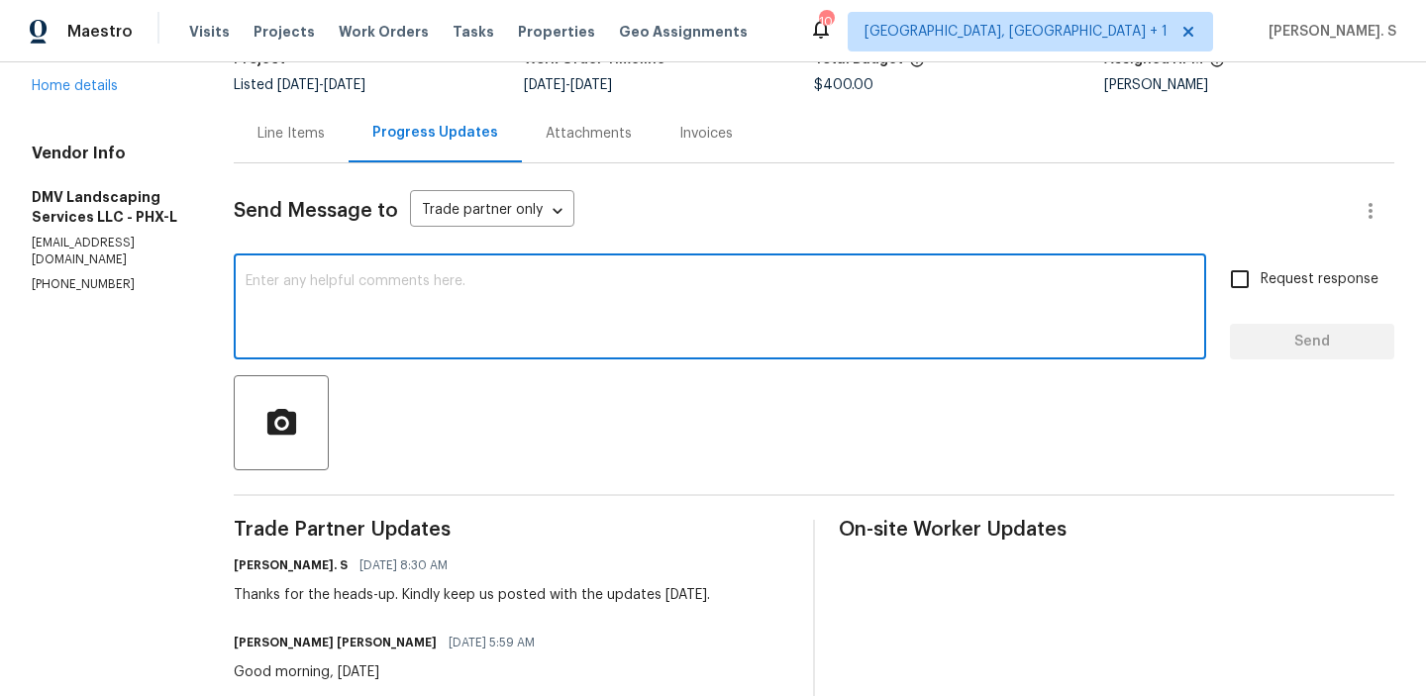
click at [428, 309] on textarea at bounding box center [720, 308] width 949 height 69
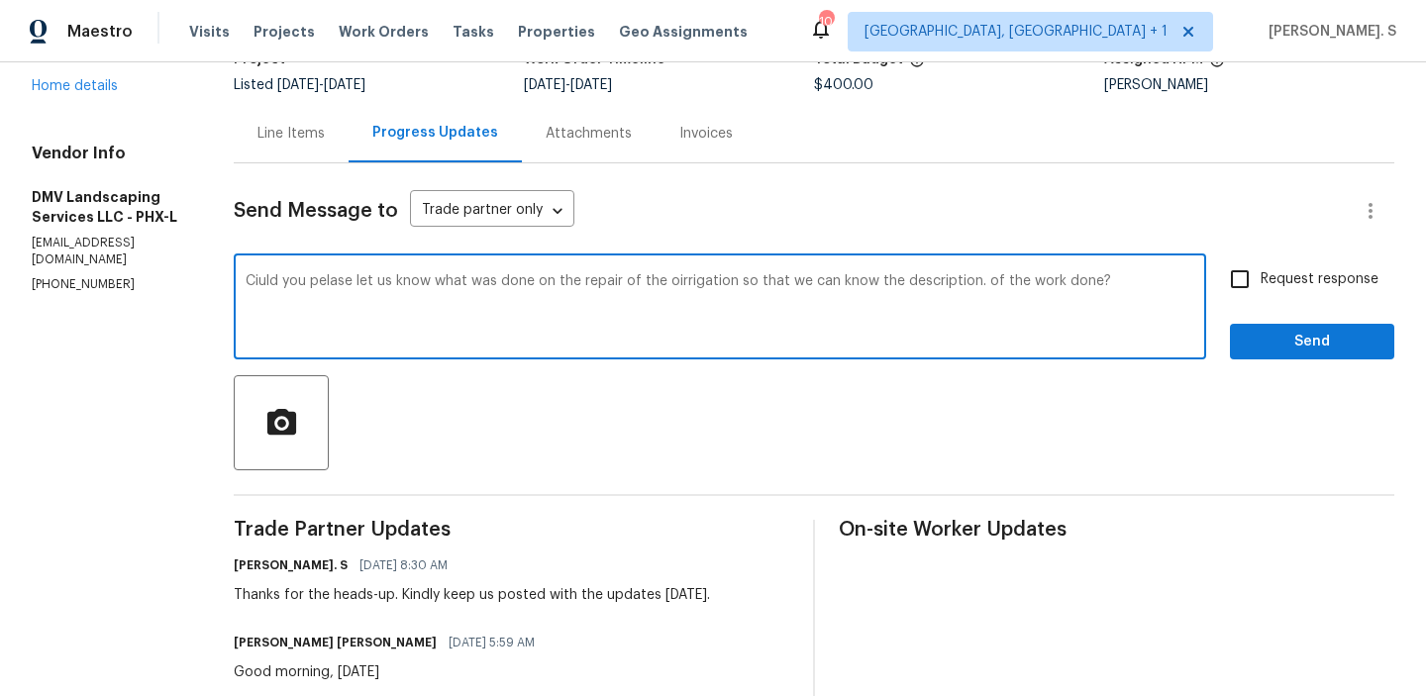
click at [647, 278] on textarea "Ciuld you pelase let us know what was done on the repair of the oirrigation so …" at bounding box center [720, 308] width 949 height 69
click at [0, 0] on icon "Processing" at bounding box center [0, 0] width 0 height 0
click at [0, 0] on icon "Paraphrase text" at bounding box center [0, 0] width 0 height 0
click at [458, 278] on textarea "Ciuld you pelase let us know what was done on the repair of the oirrigation so …" at bounding box center [720, 308] width 949 height 69
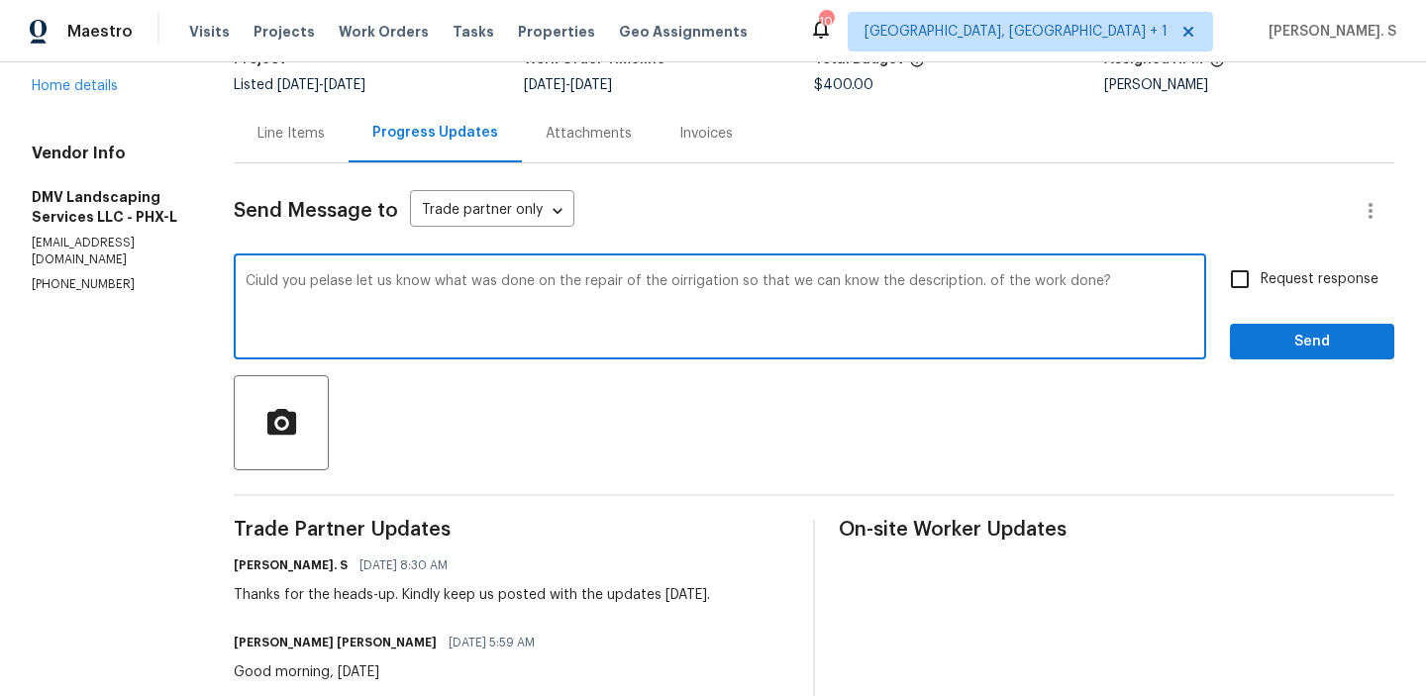
click at [956, 277] on textarea "Ciuld you pelase let us know what was done on the repair of the oirrigation so …" at bounding box center [720, 308] width 949 height 69
click at [0, 0] on icon "Paraphrase text" at bounding box center [0, 0] width 0 height 0
click at [0, 0] on div "Would you kindly inform us of the progress made on the irrigation repair so tha…" at bounding box center [0, 0] width 0 height 0
click at [821, 324] on textarea "Would you kindly inform us of the progress made on the irrigation repair so tha…" at bounding box center [720, 308] width 949 height 69
click at [1086, 266] on div "Would you kindly inform us of the progress made on the irrigation repair so tha…" at bounding box center [720, 308] width 972 height 101
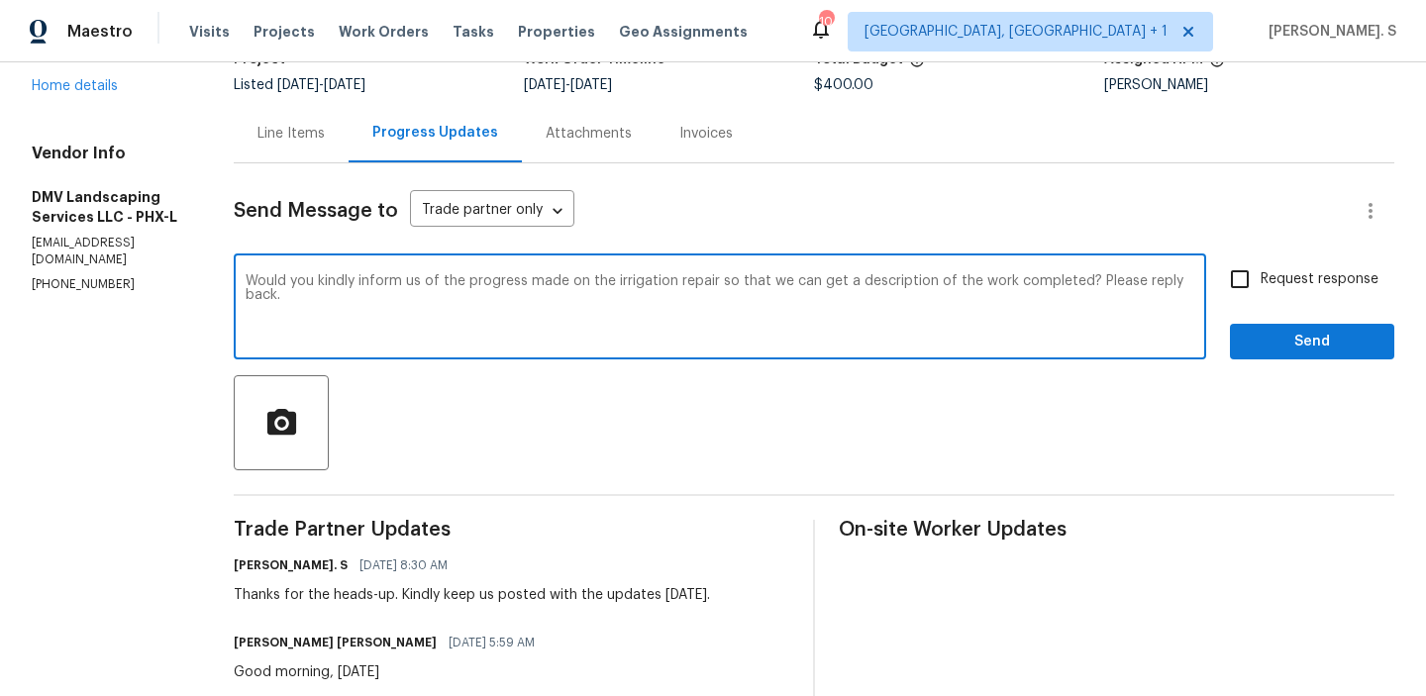
type textarea "Would you kindly inform us of the progress made on the irrigation repair so tha…"
click at [1330, 284] on span "Request response" at bounding box center [1320, 279] width 118 height 21
click at [1261, 284] on input "Request response" at bounding box center [1240, 279] width 42 height 42
checkbox input "true"
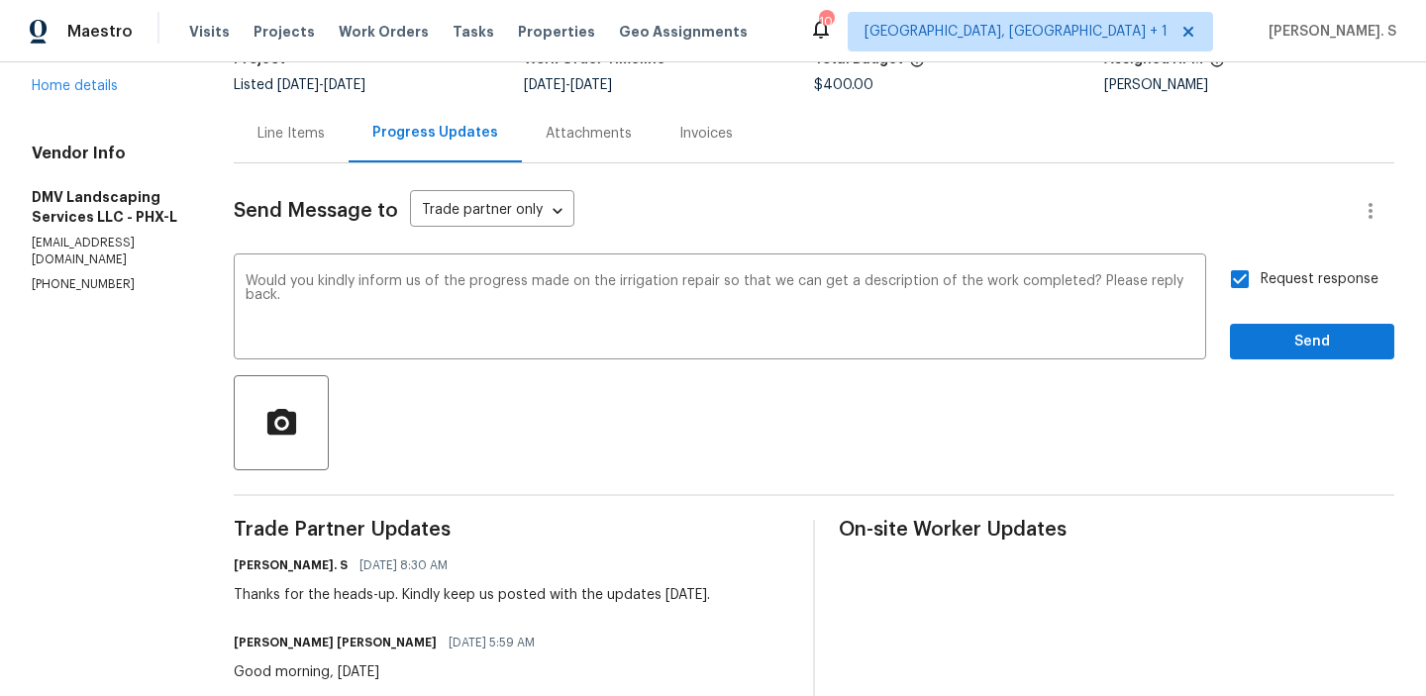
click at [1291, 381] on div at bounding box center [814, 422] width 1161 height 95
click at [1291, 341] on span "Send" at bounding box center [1312, 342] width 133 height 25
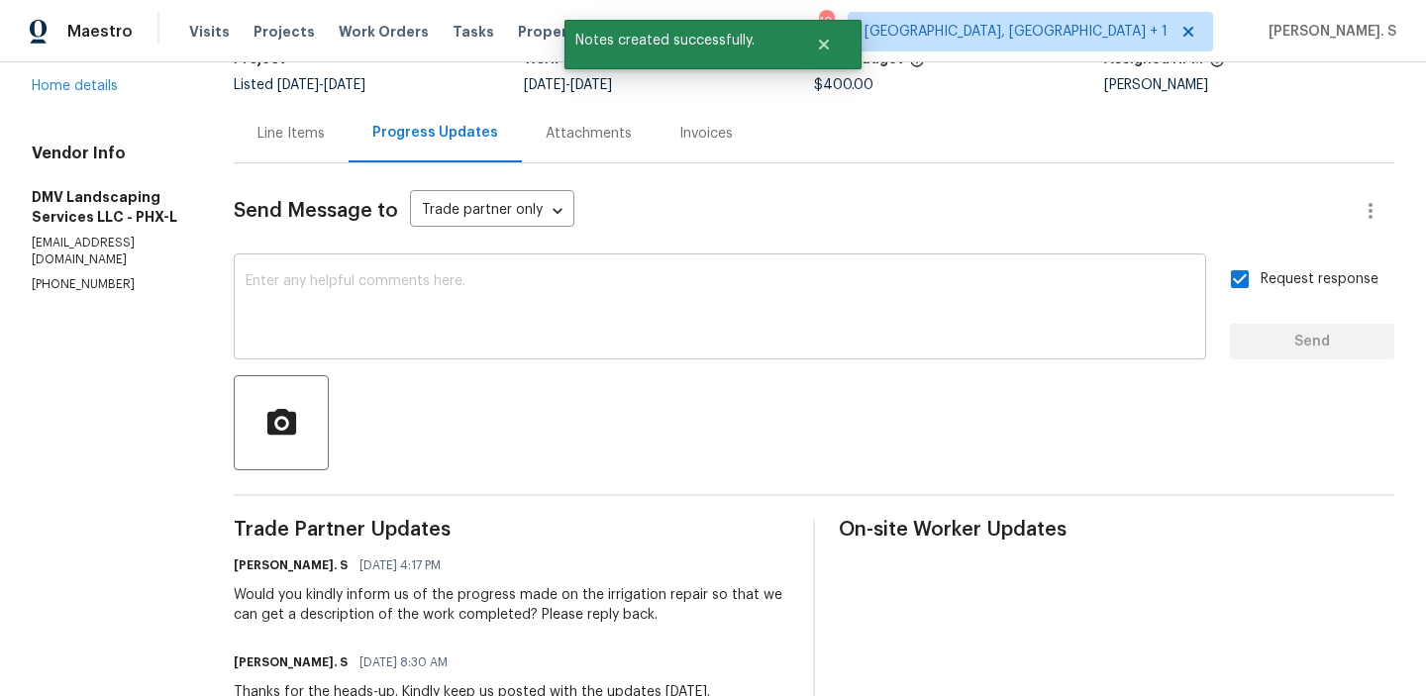
click at [425, 264] on div "x ​" at bounding box center [720, 308] width 972 height 101
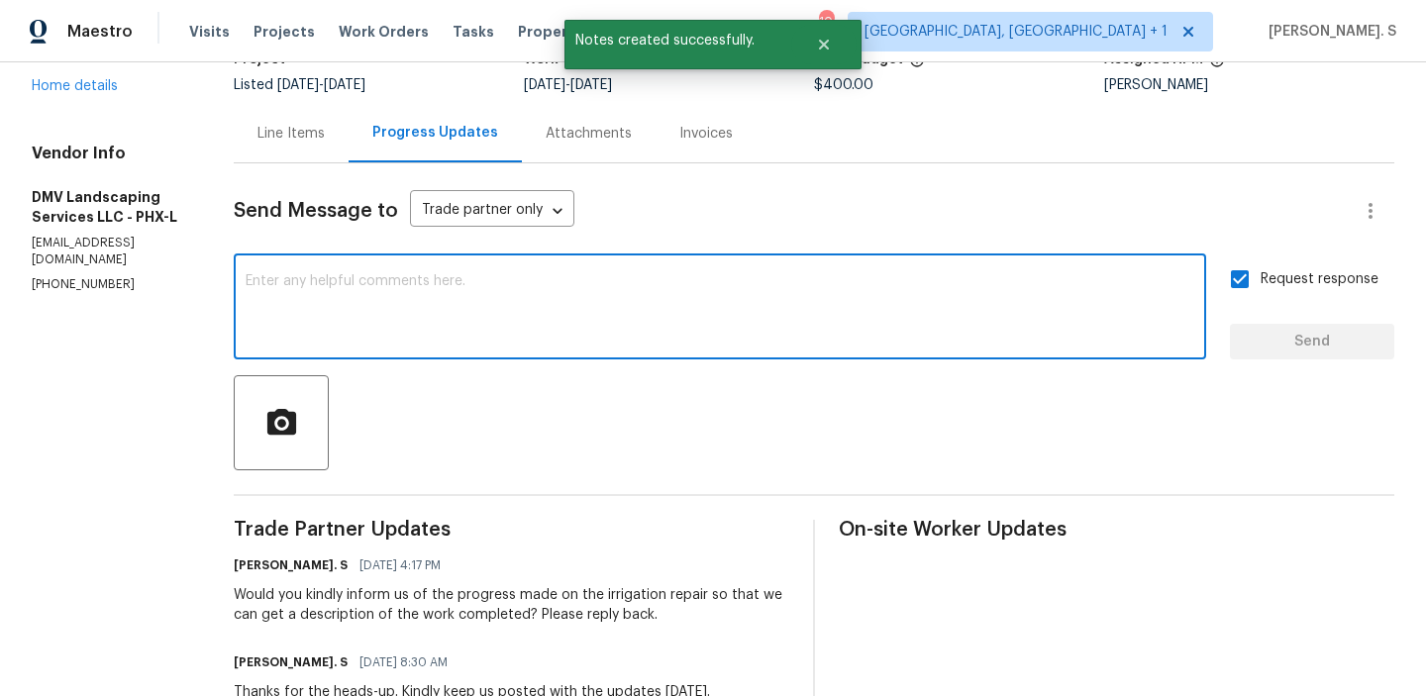
click at [261, 124] on div "Line Items" at bounding box center [290, 134] width 67 height 20
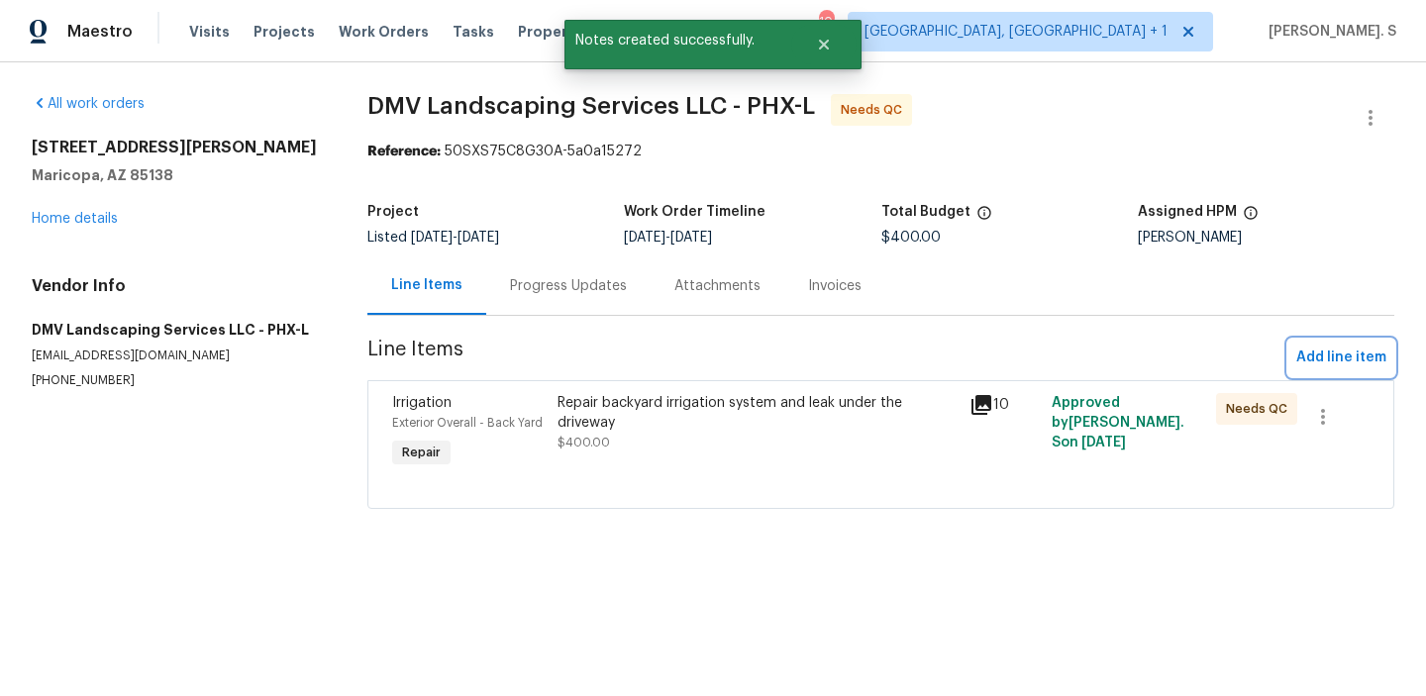
click at [1329, 362] on span "Add line item" at bounding box center [1341, 358] width 90 height 25
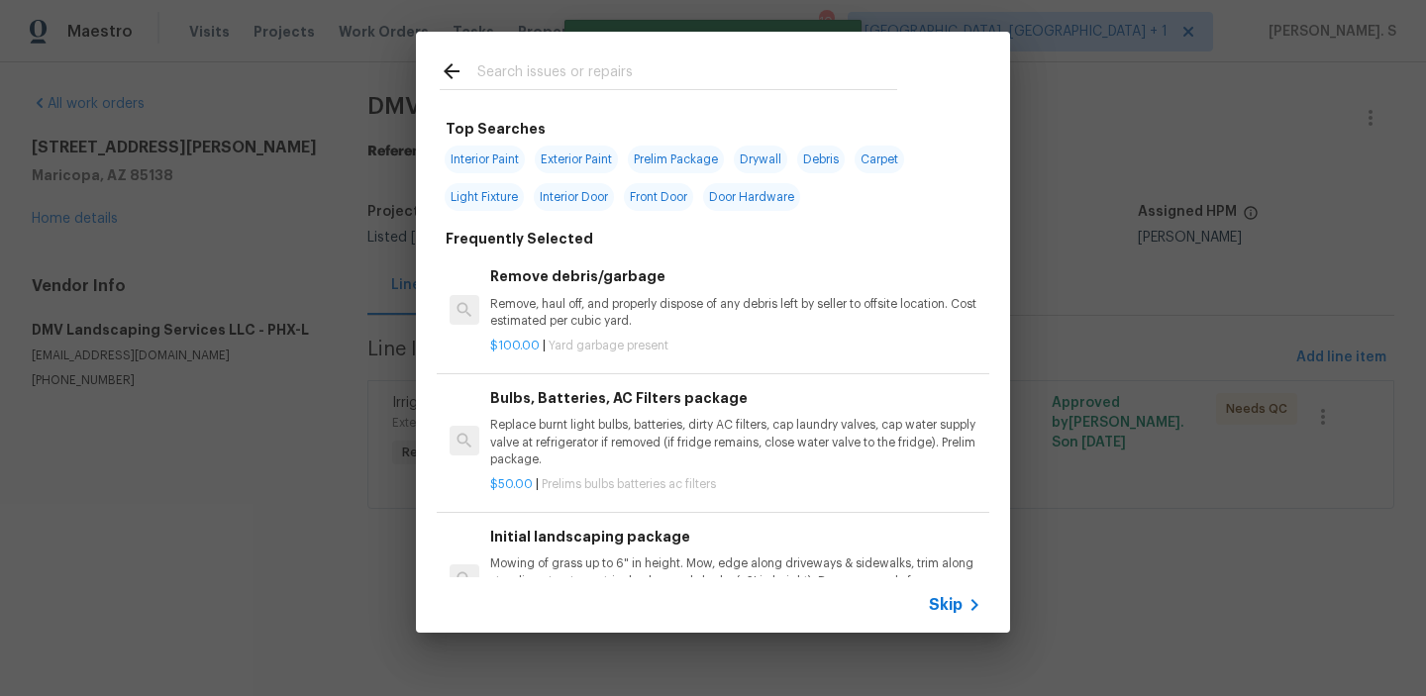
click at [642, 303] on p "Remove, haul off, and properly dispose of any debris left by seller to offsite …" at bounding box center [735, 313] width 491 height 34
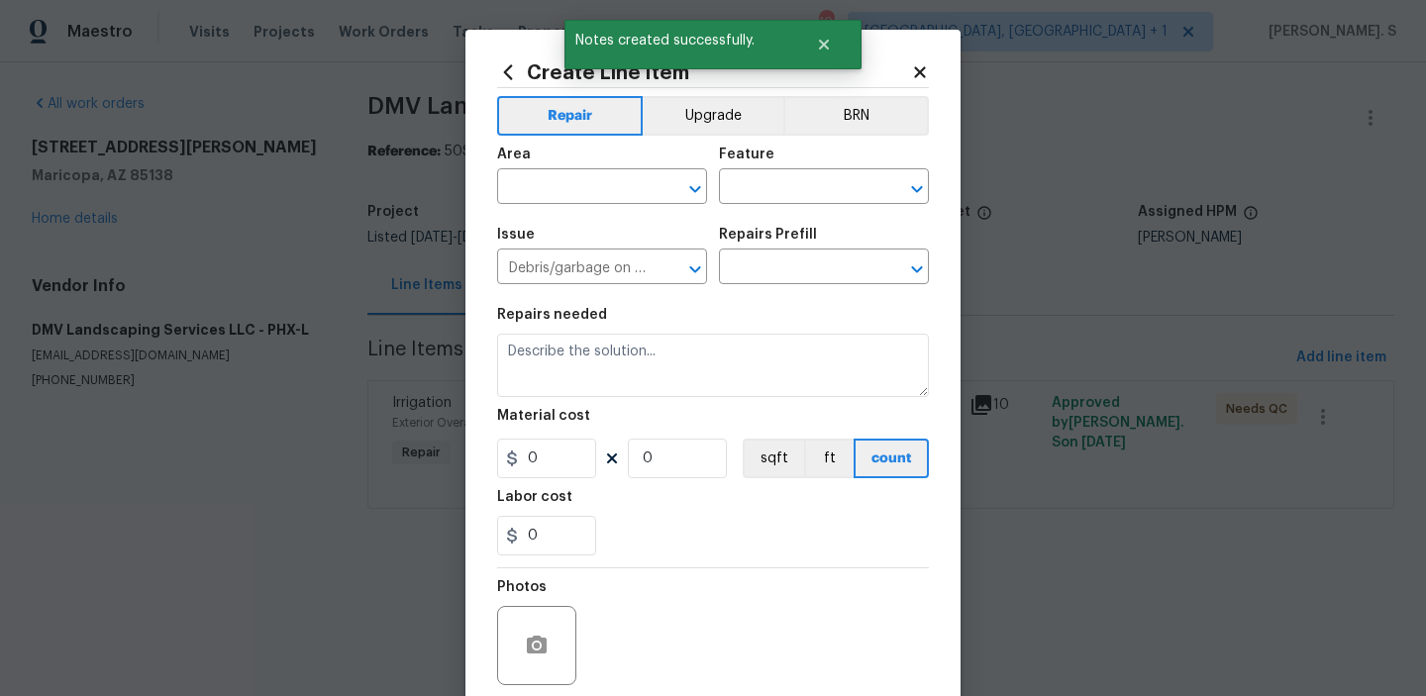
type textarea "Remove, haul off, and properly dispose of any debris left by seller to offsite …"
type input "1"
type input "Remove debris/garbage $100.00"
type input "100"
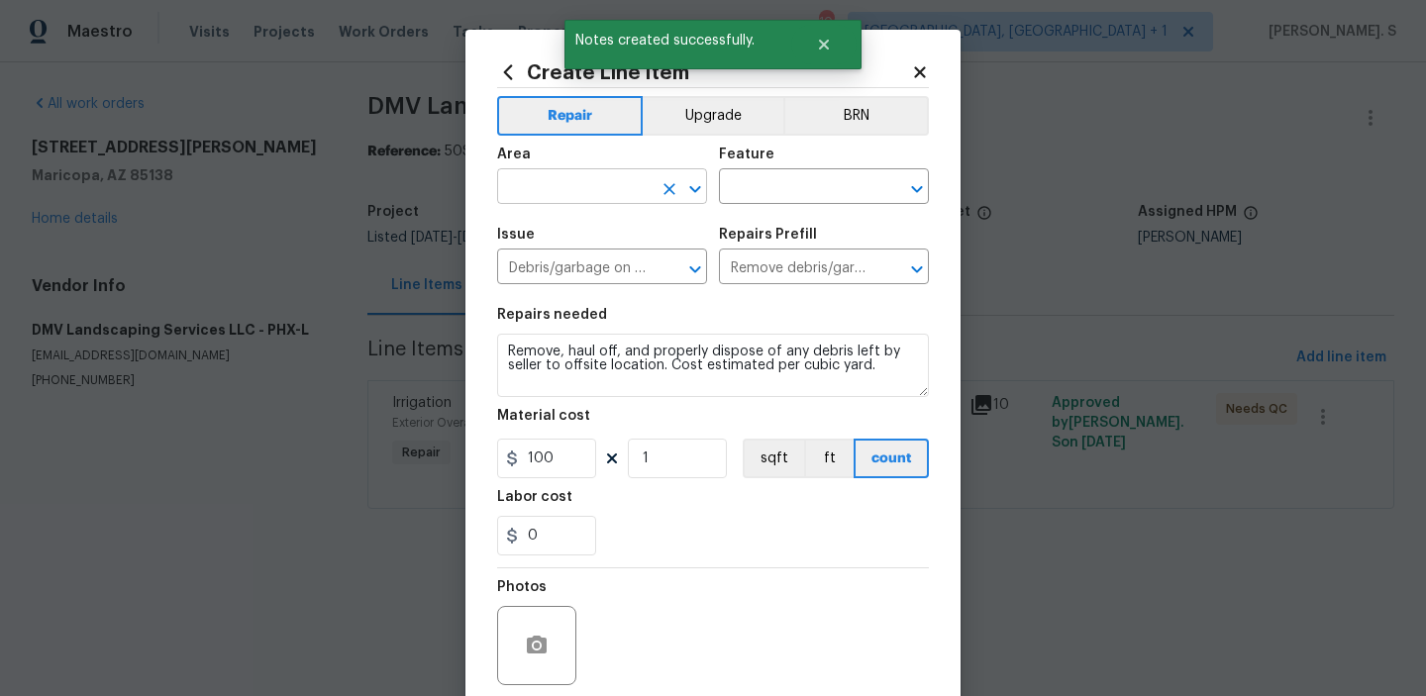
click at [697, 192] on icon "Open" at bounding box center [695, 189] width 24 height 24
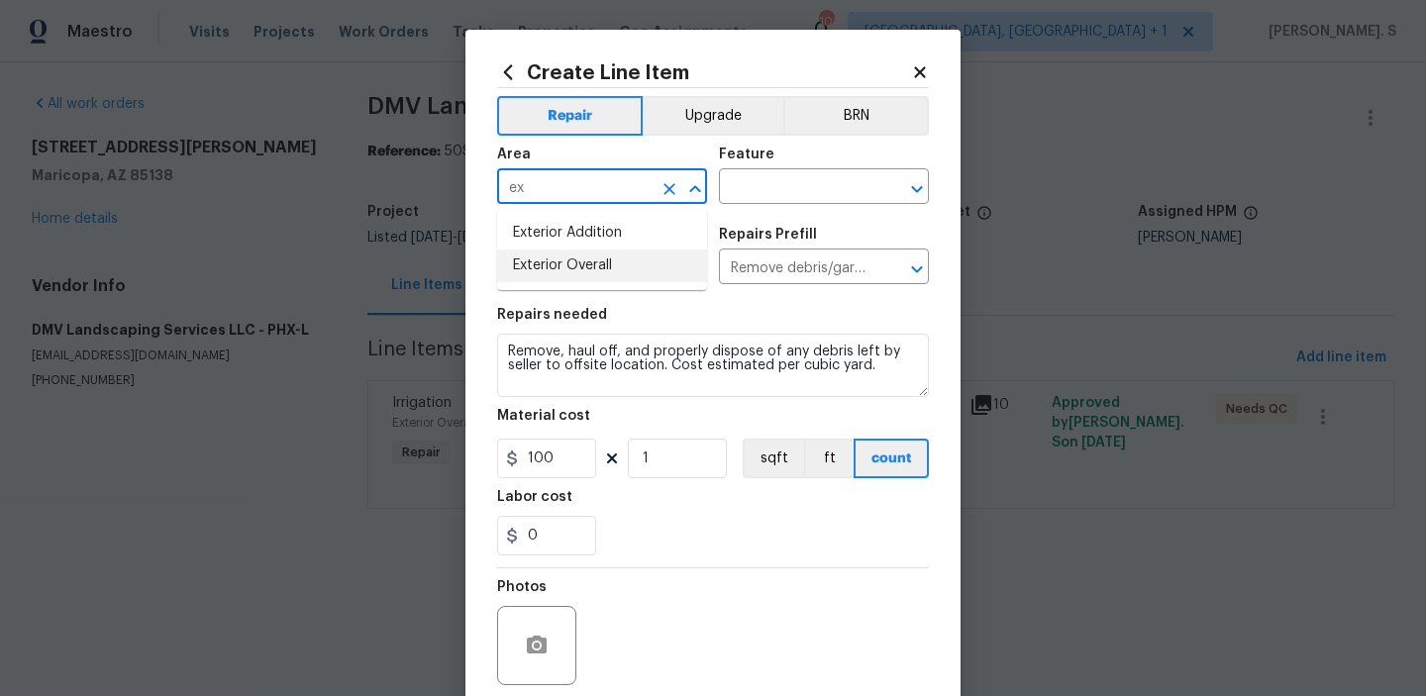
click at [635, 260] on li "Exterior Overall" at bounding box center [602, 266] width 210 height 33
click at [925, 192] on icon "Open" at bounding box center [917, 189] width 24 height 24
type input "Exterior Overall"
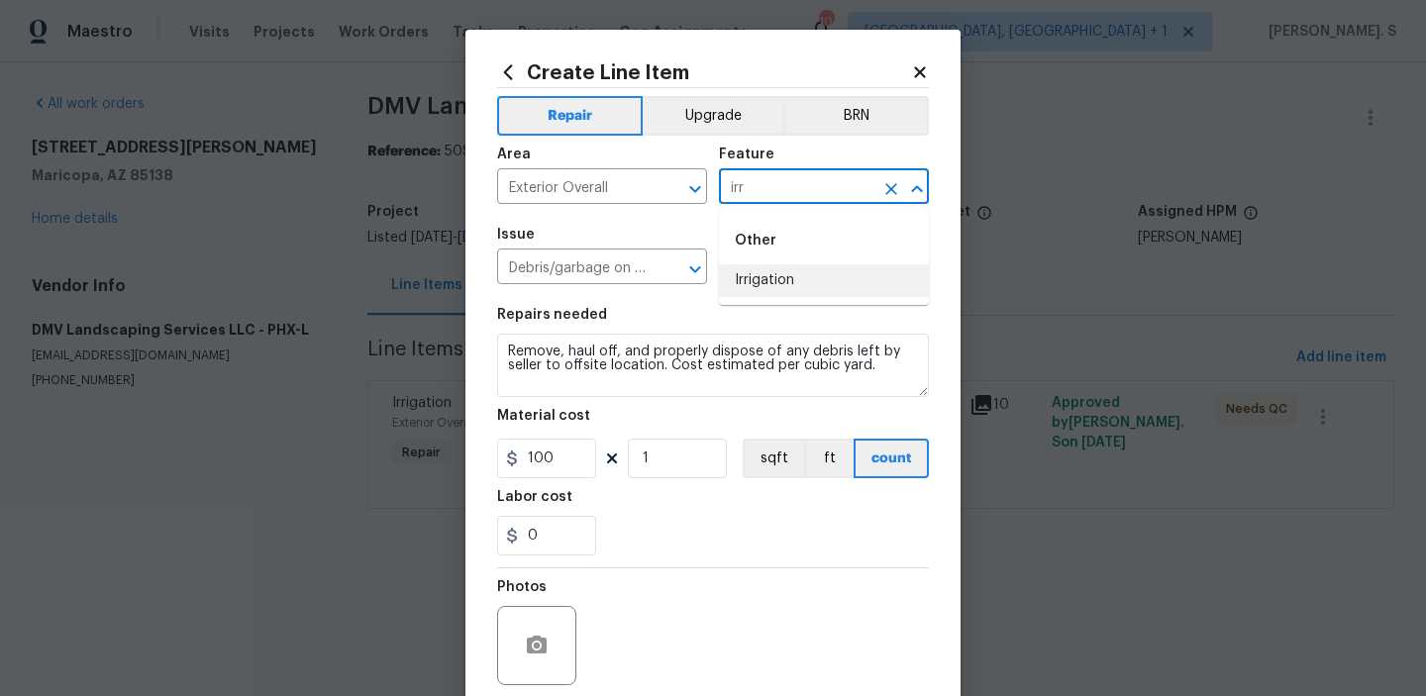
click at [831, 294] on li "Irrigation" at bounding box center [824, 280] width 210 height 33
type input "Irrigation"
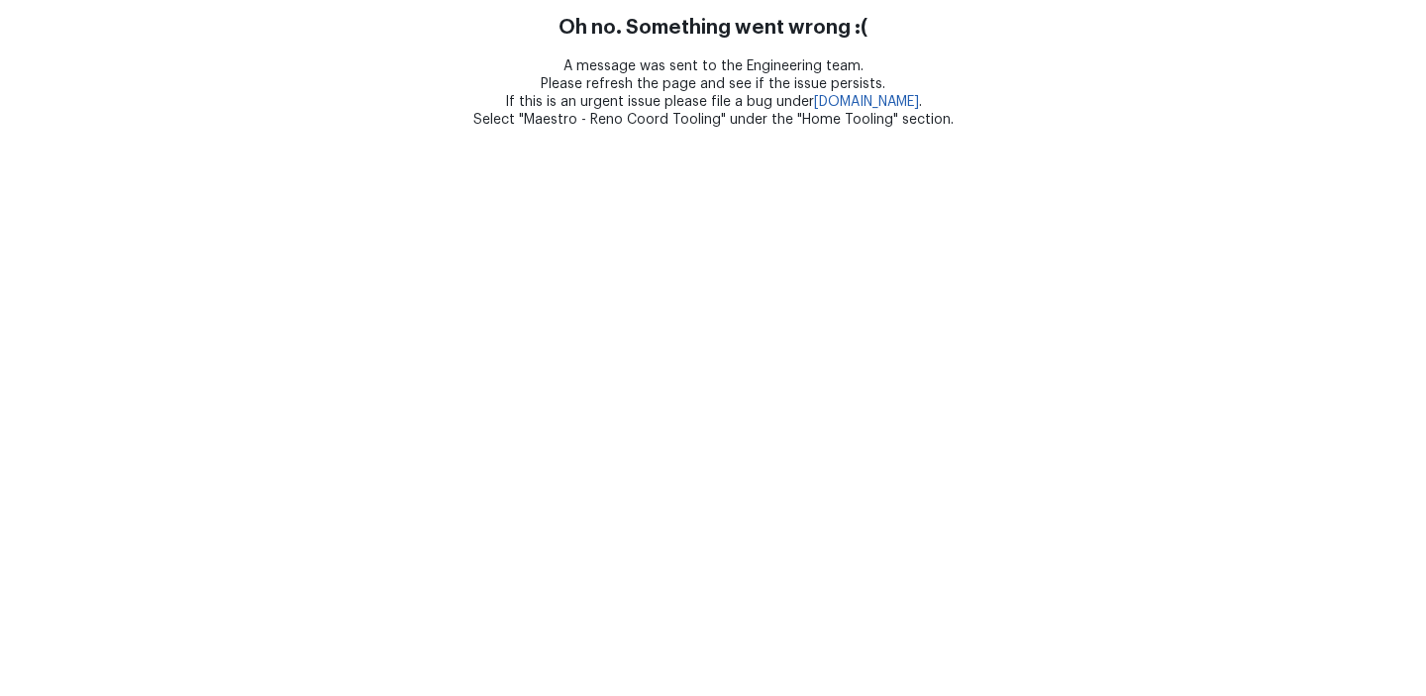
click at [693, 129] on html "Oh no. Something went wrong :( A message was sent to the Engineering team. Plea…" at bounding box center [713, 64] width 1426 height 129
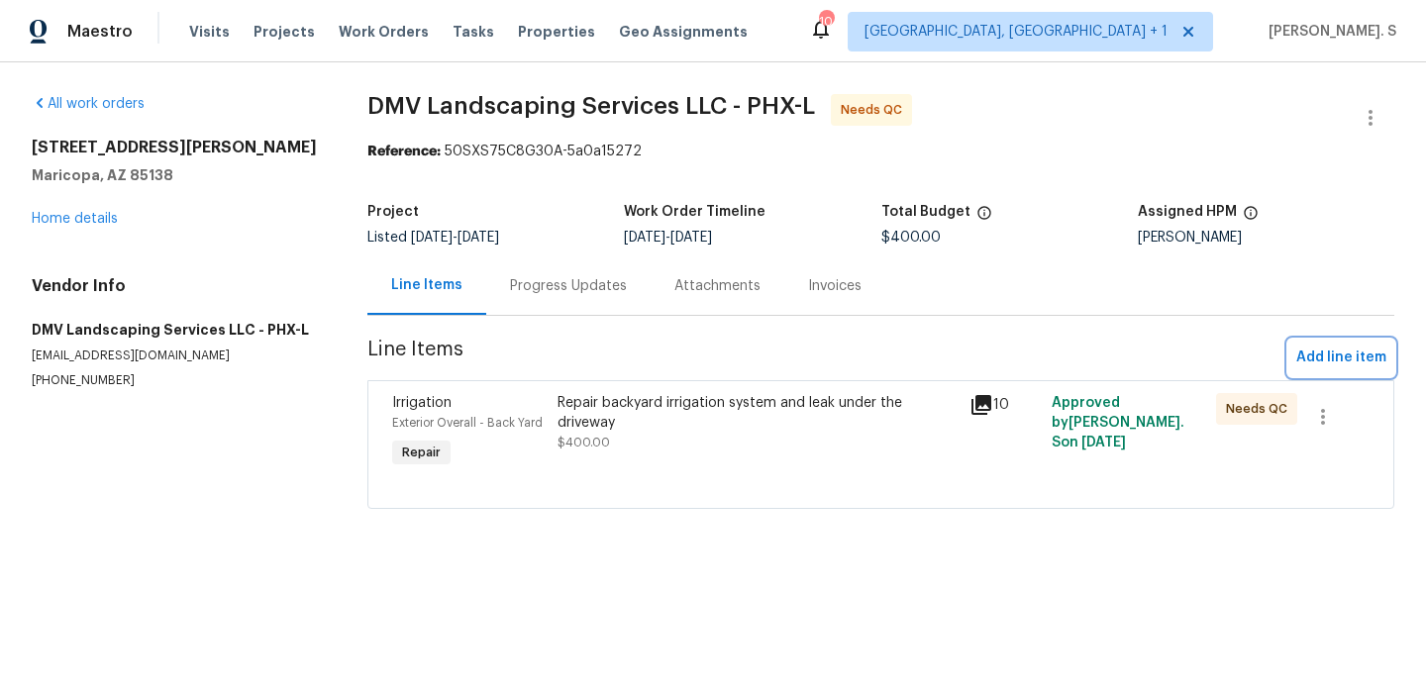
click at [1328, 369] on span "Add line item" at bounding box center [1341, 358] width 90 height 25
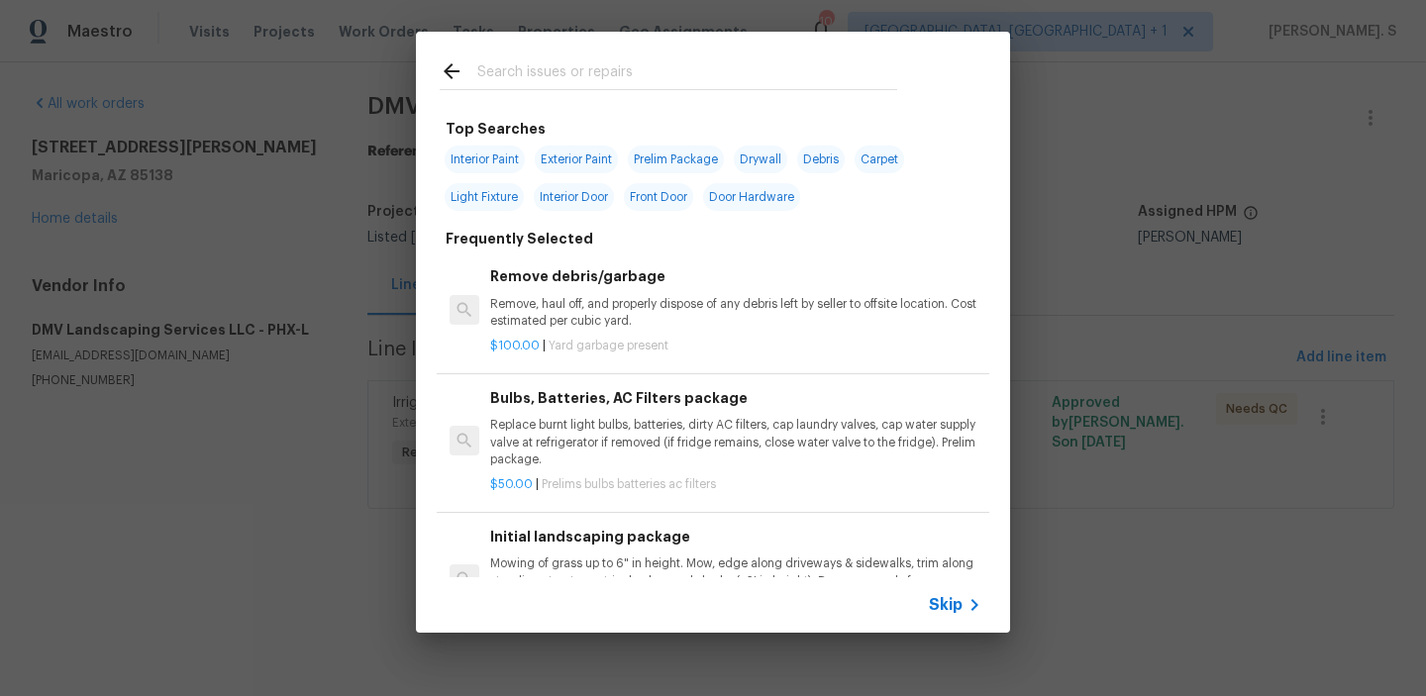
click at [672, 315] on p "Remove, haul off, and properly dispose of any debris left by seller to offsite …" at bounding box center [735, 313] width 491 height 34
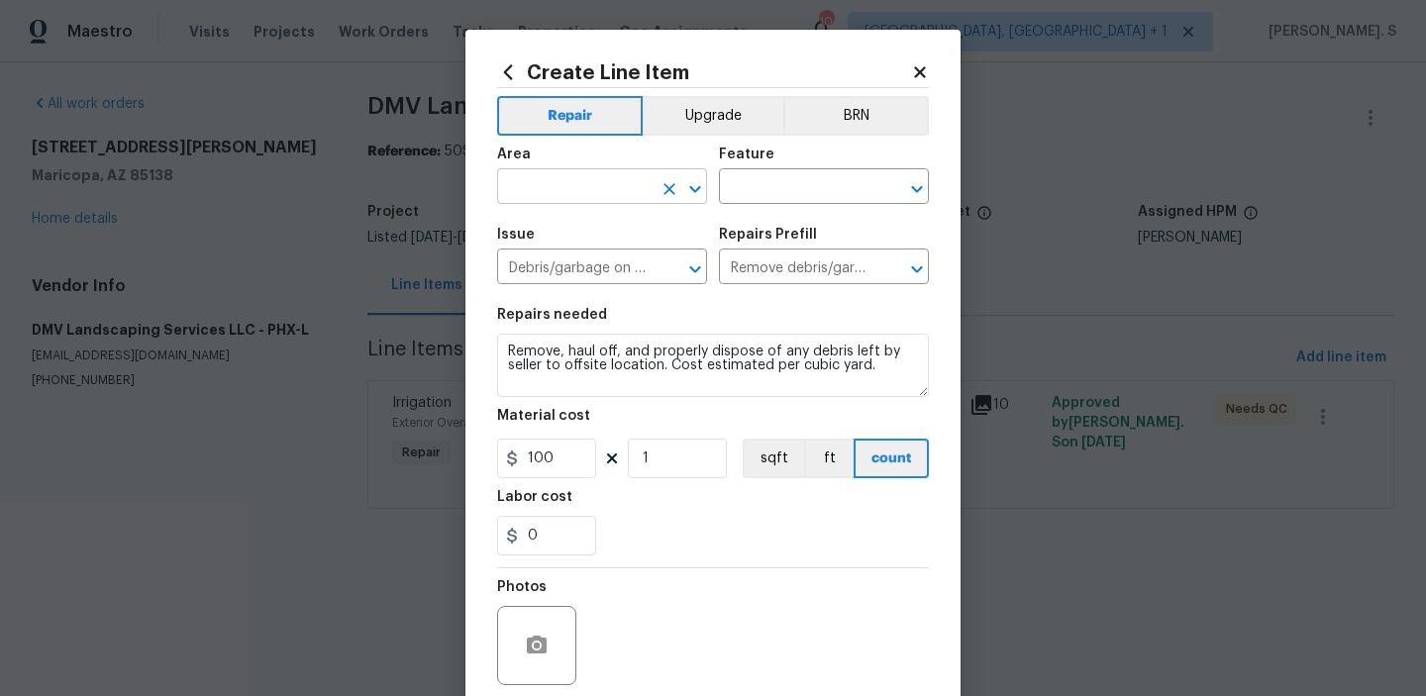
click at [687, 184] on icon "Open" at bounding box center [695, 189] width 24 height 24
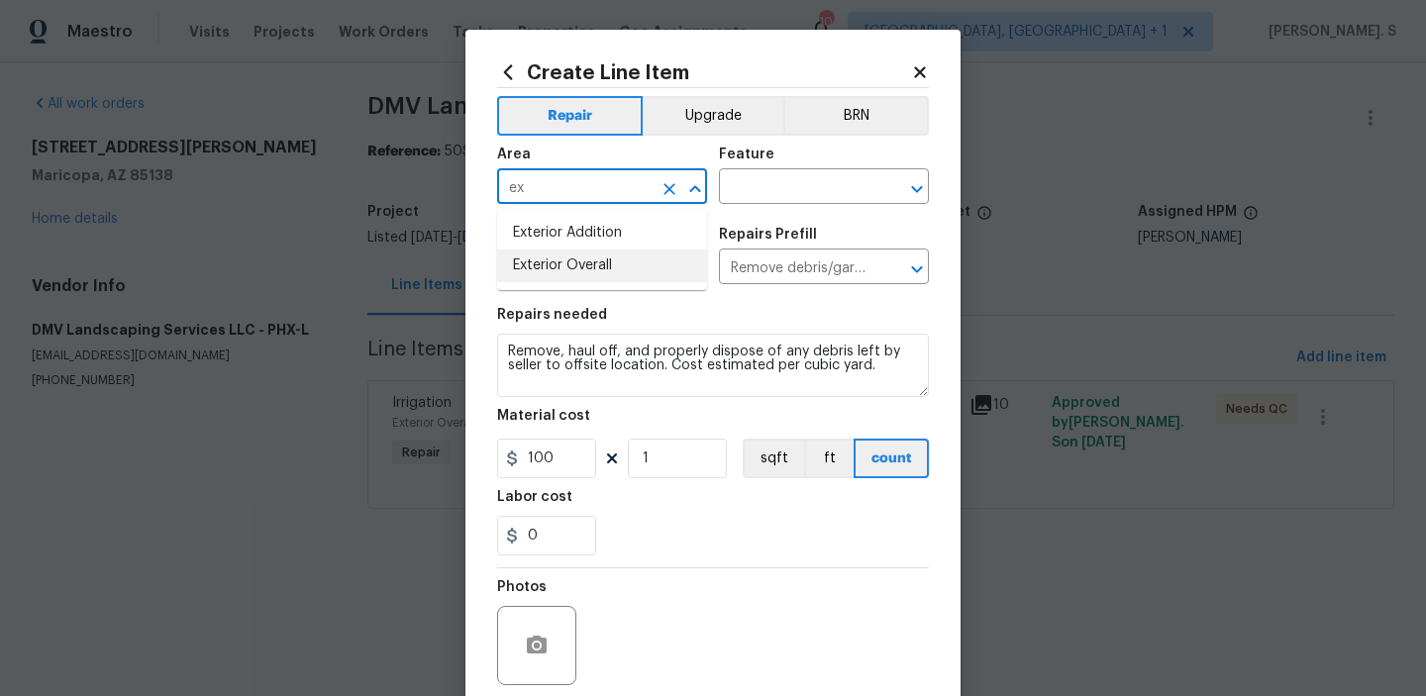
click at [639, 257] on li "Exterior Overall" at bounding box center [602, 266] width 210 height 33
click at [910, 187] on icon "Open" at bounding box center [917, 189] width 24 height 24
type input "Exterior Overall"
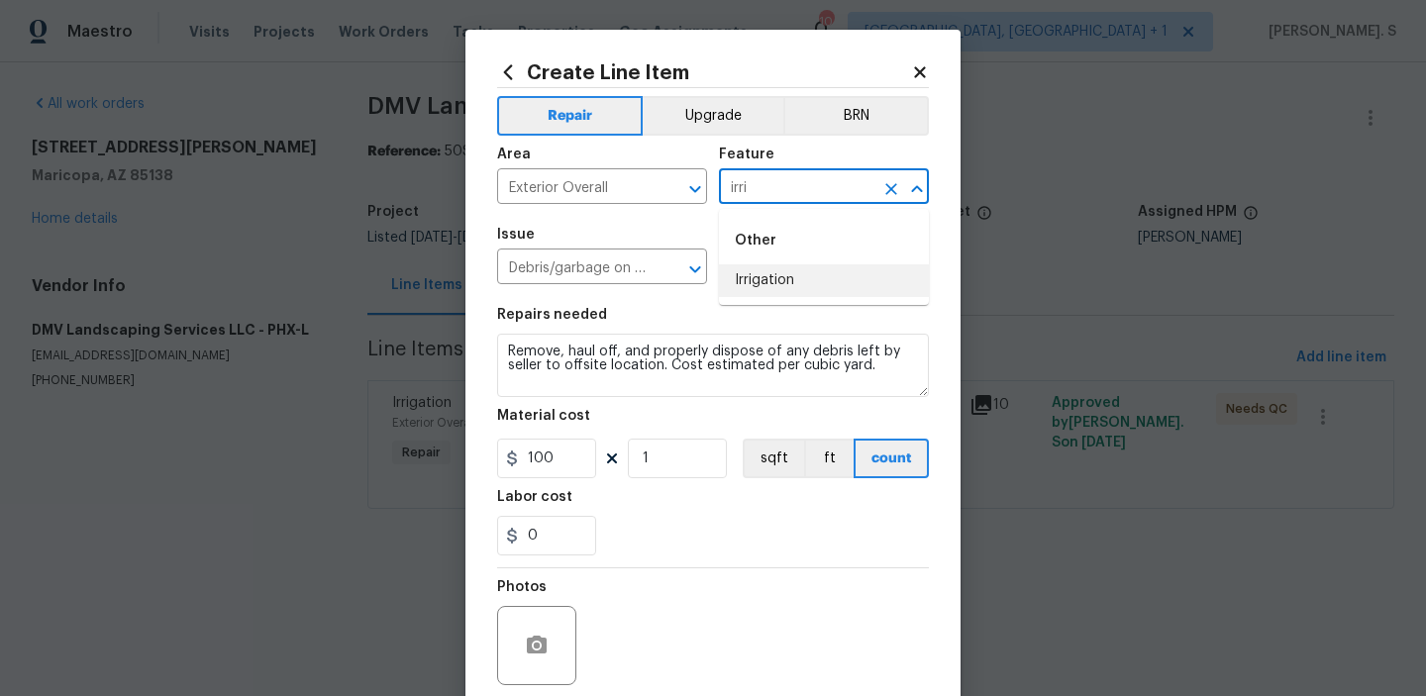
click at [752, 264] on li "Irrigation" at bounding box center [824, 280] width 210 height 33
click at [691, 264] on icon "Open" at bounding box center [695, 269] width 24 height 24
type input "Irrigation"
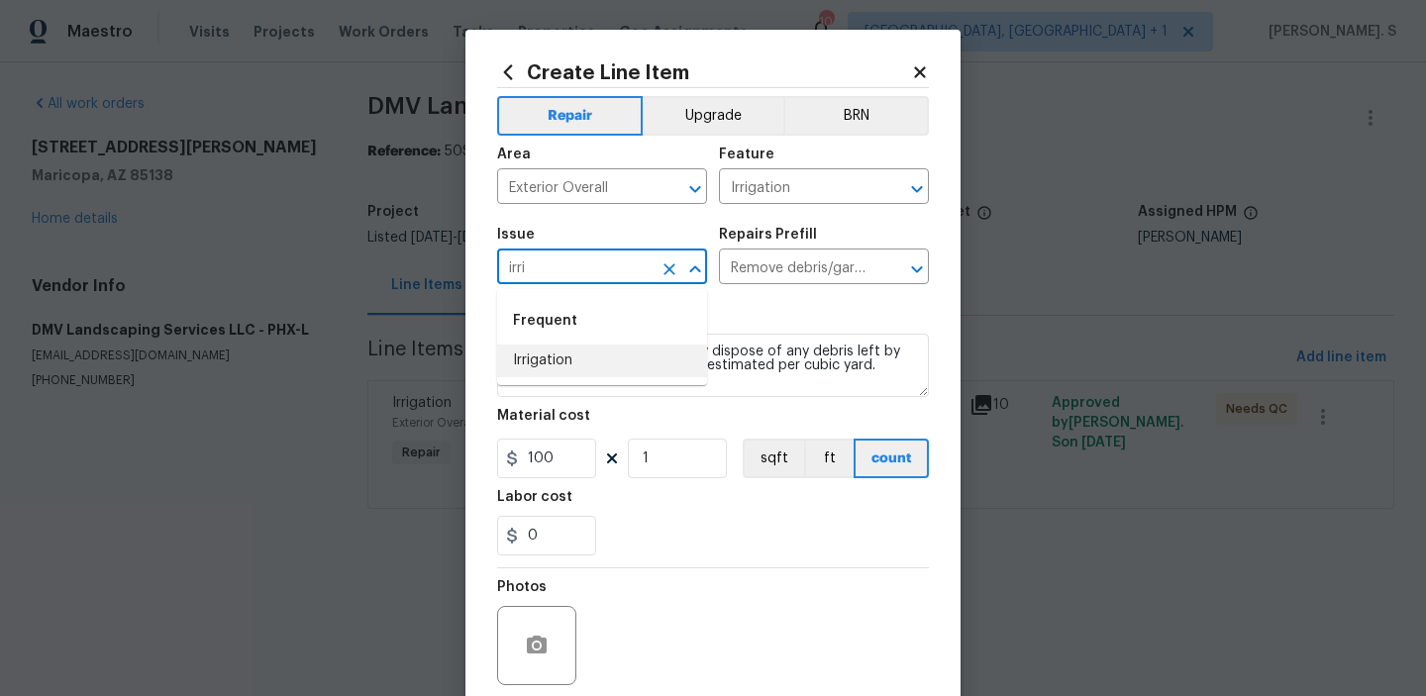
click at [548, 363] on li "Irrigation" at bounding box center [602, 361] width 210 height 33
type input "Irrigation"
click at [921, 267] on icon "Open" at bounding box center [916, 268] width 11 height 7
type input "Irrigation"
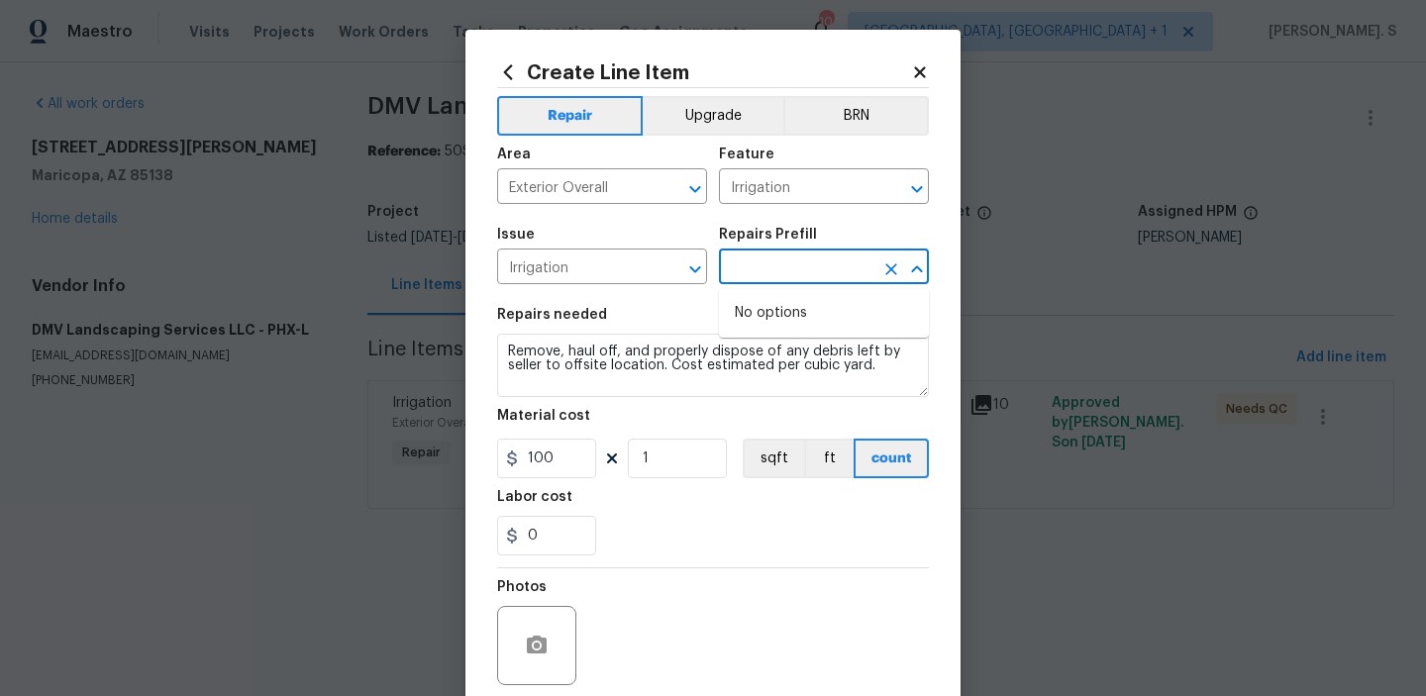
click at [926, 268] on icon "Close" at bounding box center [917, 269] width 24 height 24
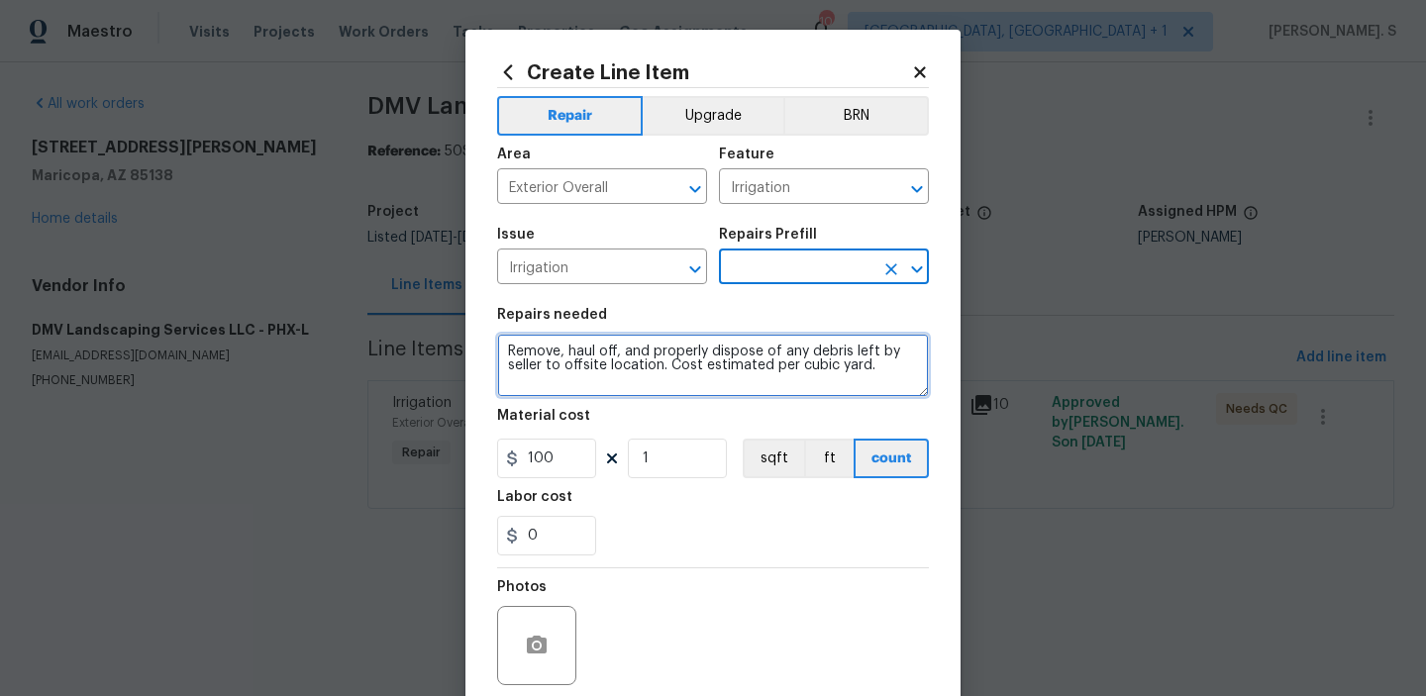
click at [776, 359] on textarea "Remove, haul off, and properly dispose of any debris left by seller to offsite …" at bounding box center [713, 365] width 432 height 63
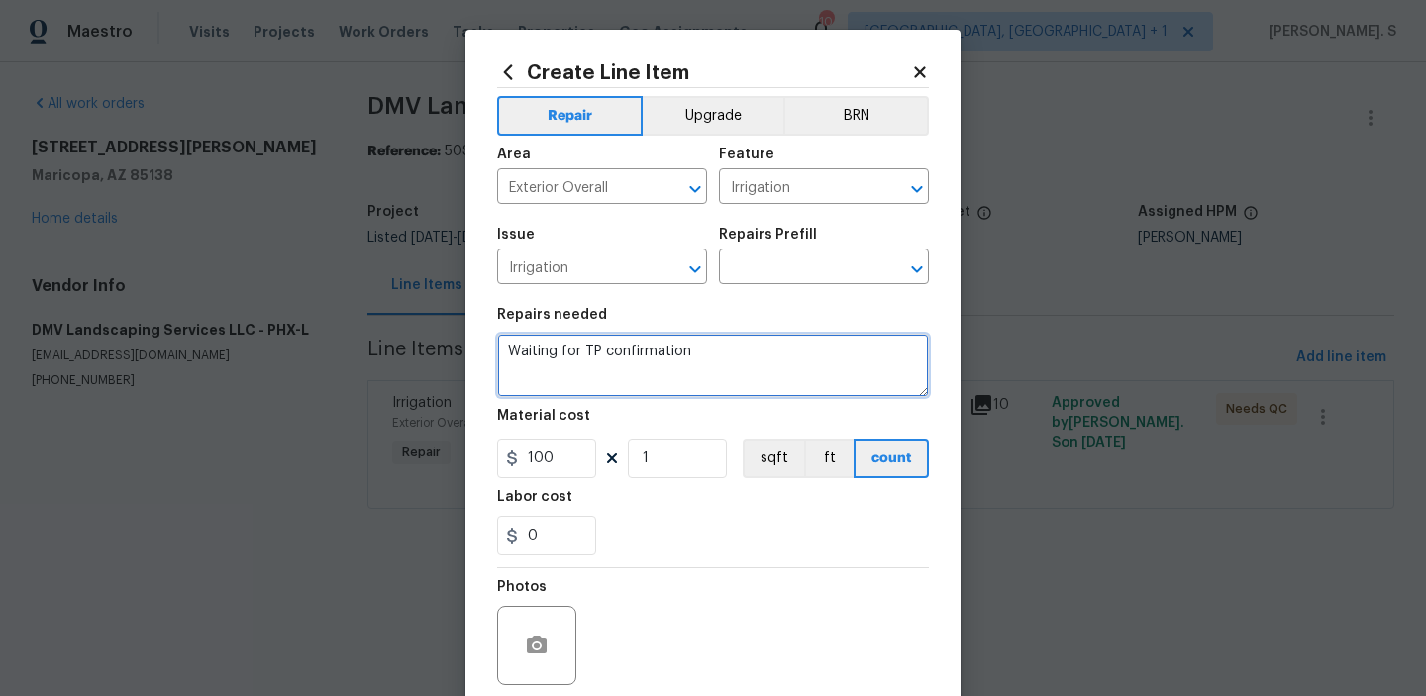
type textarea "Waiting for TP confirmation"
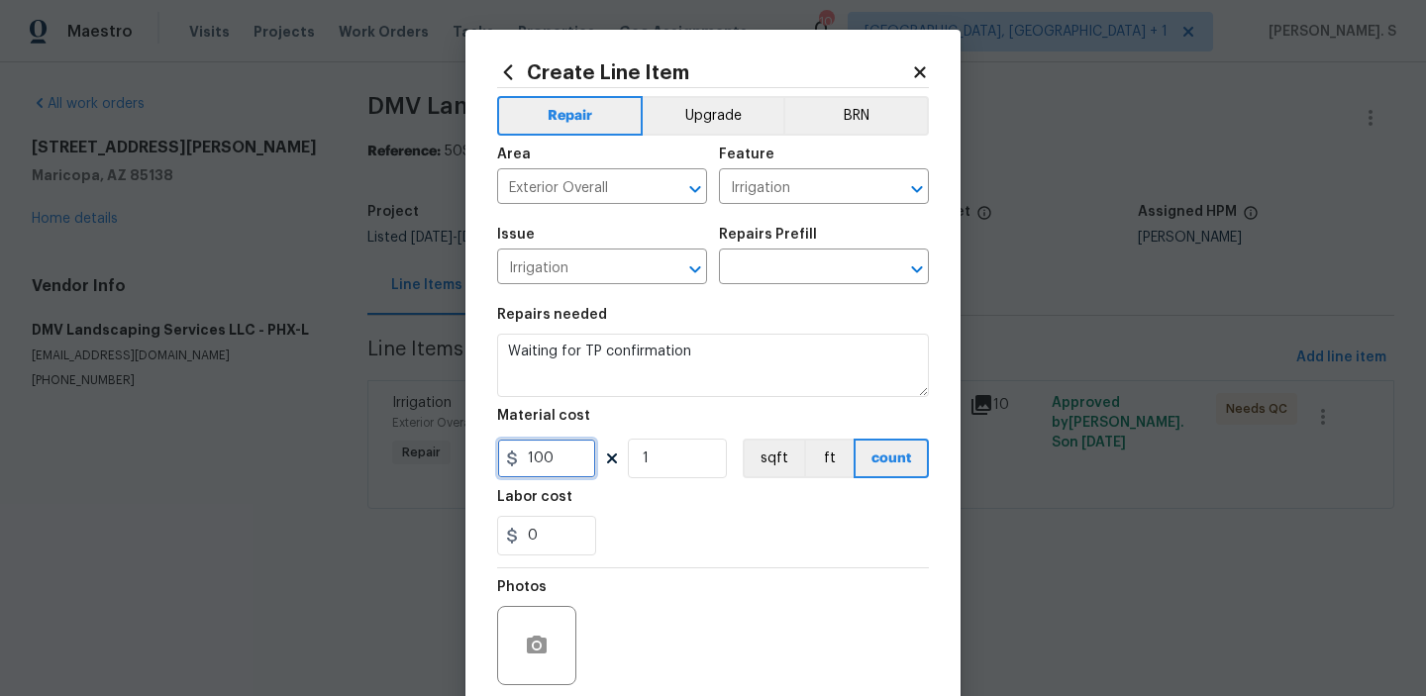
click at [562, 457] on input "100" at bounding box center [546, 459] width 99 height 40
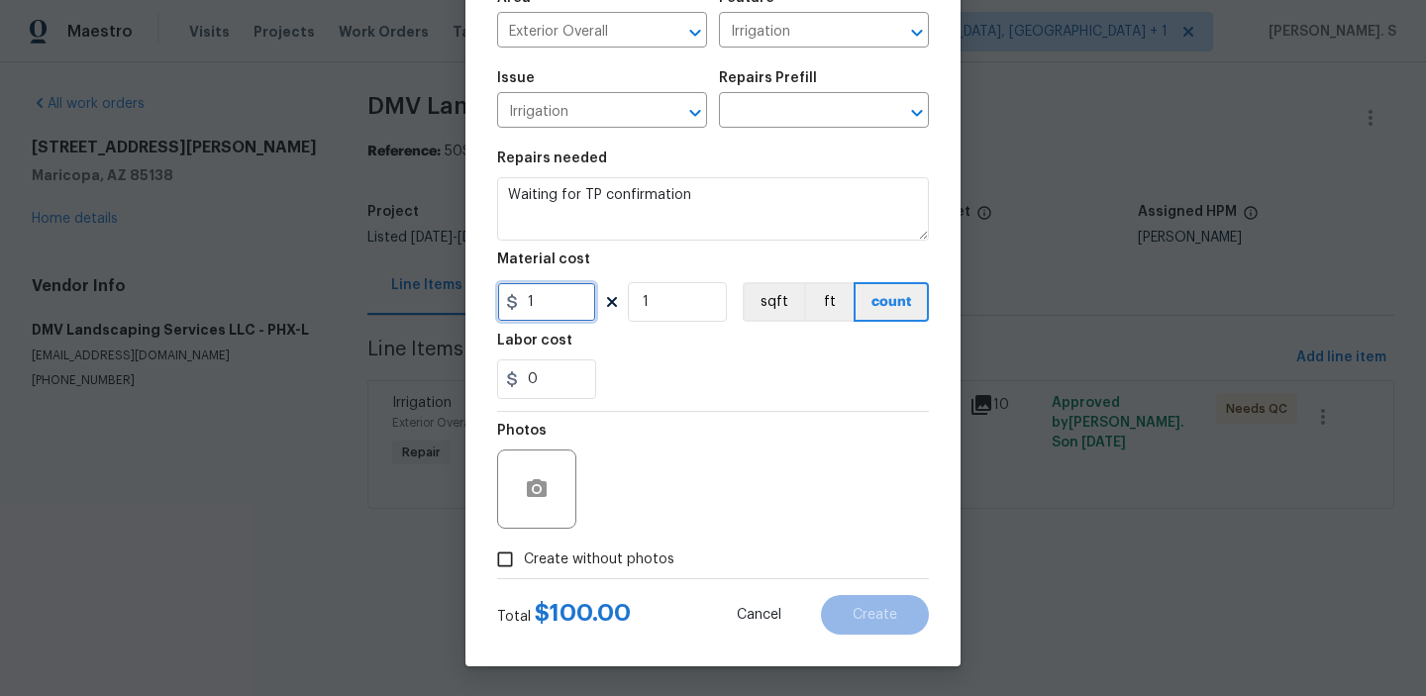
type input "1"
click at [581, 560] on span "Create without photos" at bounding box center [599, 560] width 151 height 21
click at [524, 560] on input "Create without photos" at bounding box center [505, 560] width 38 height 38
checkbox input "true"
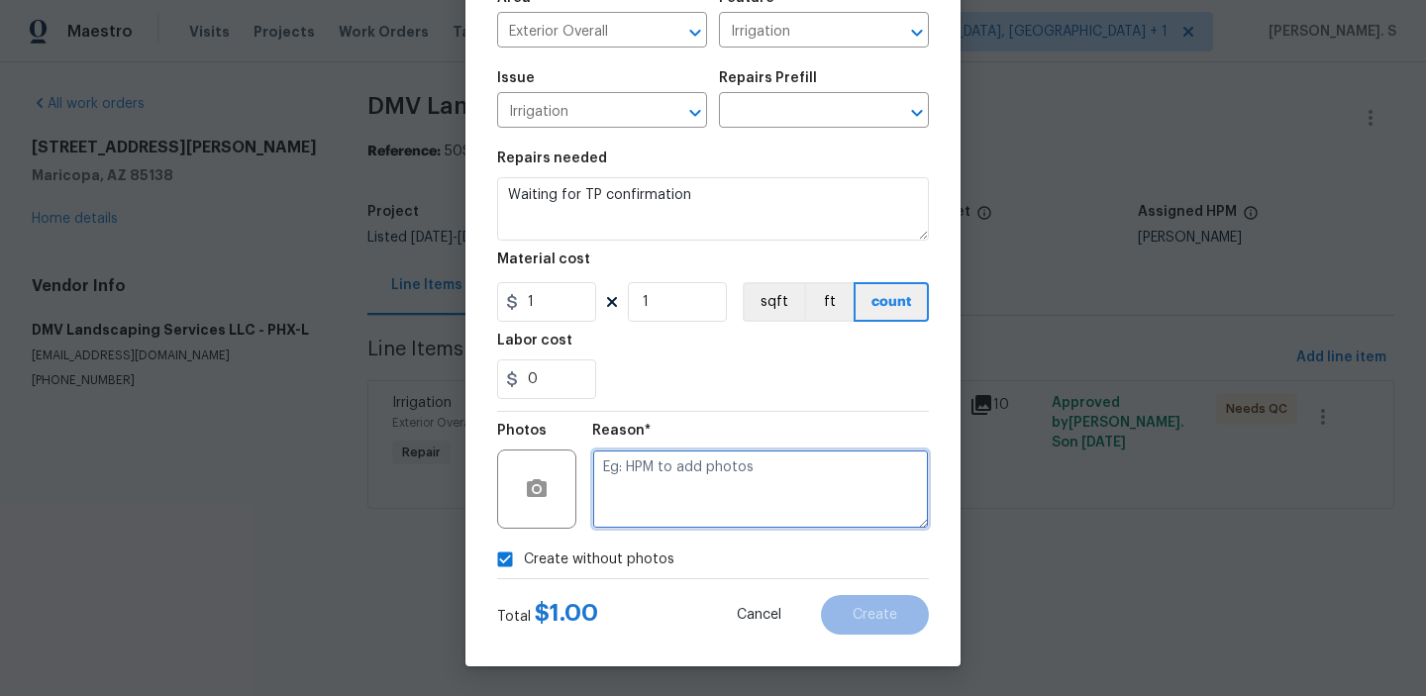
click at [764, 499] on textarea at bounding box center [760, 489] width 337 height 79
click at [913, 126] on button "Open" at bounding box center [917, 113] width 28 height 28
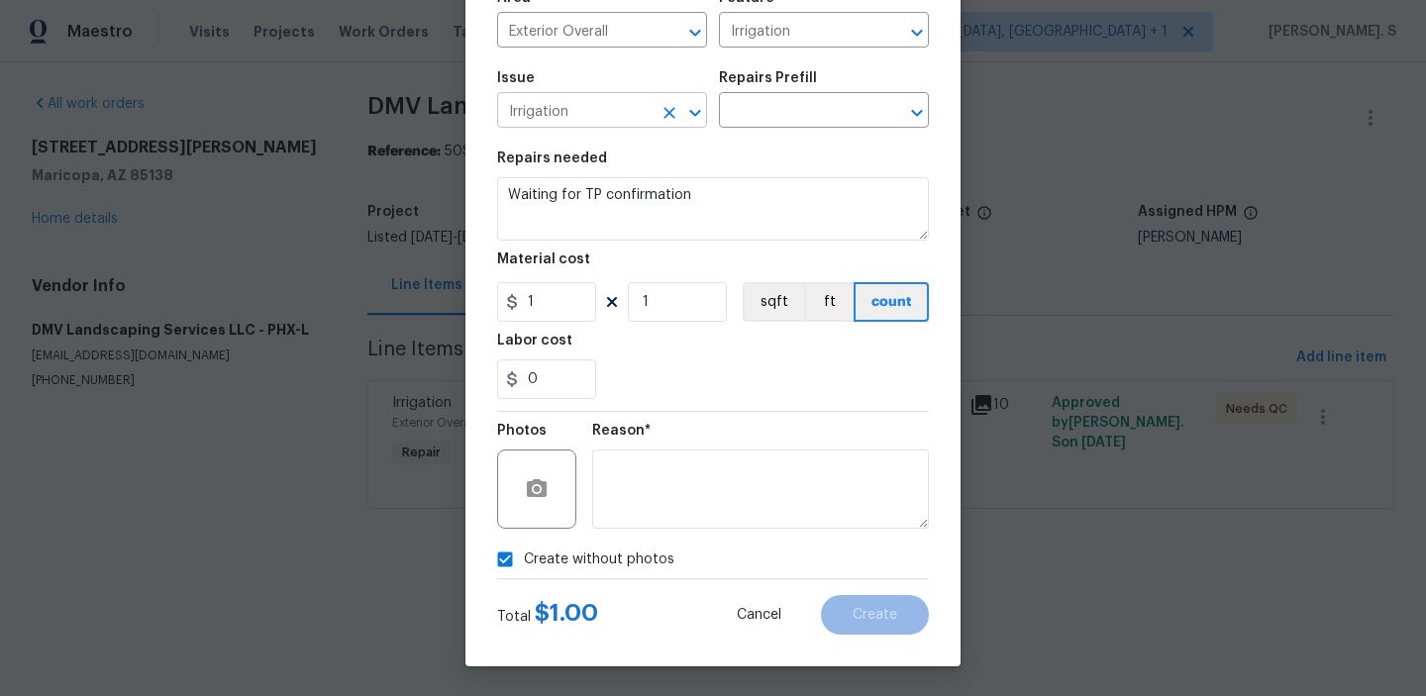
click at [701, 120] on icon "Open" at bounding box center [695, 113] width 24 height 24
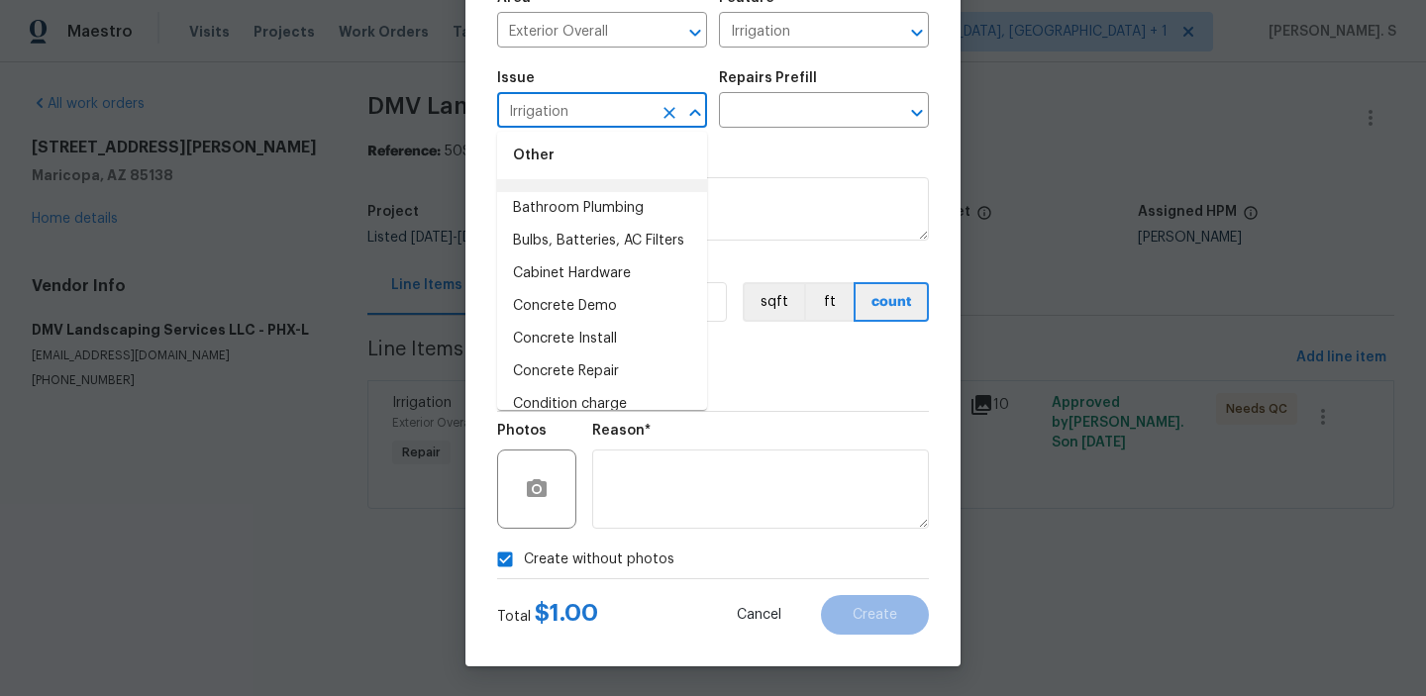
scroll to position [547, 0]
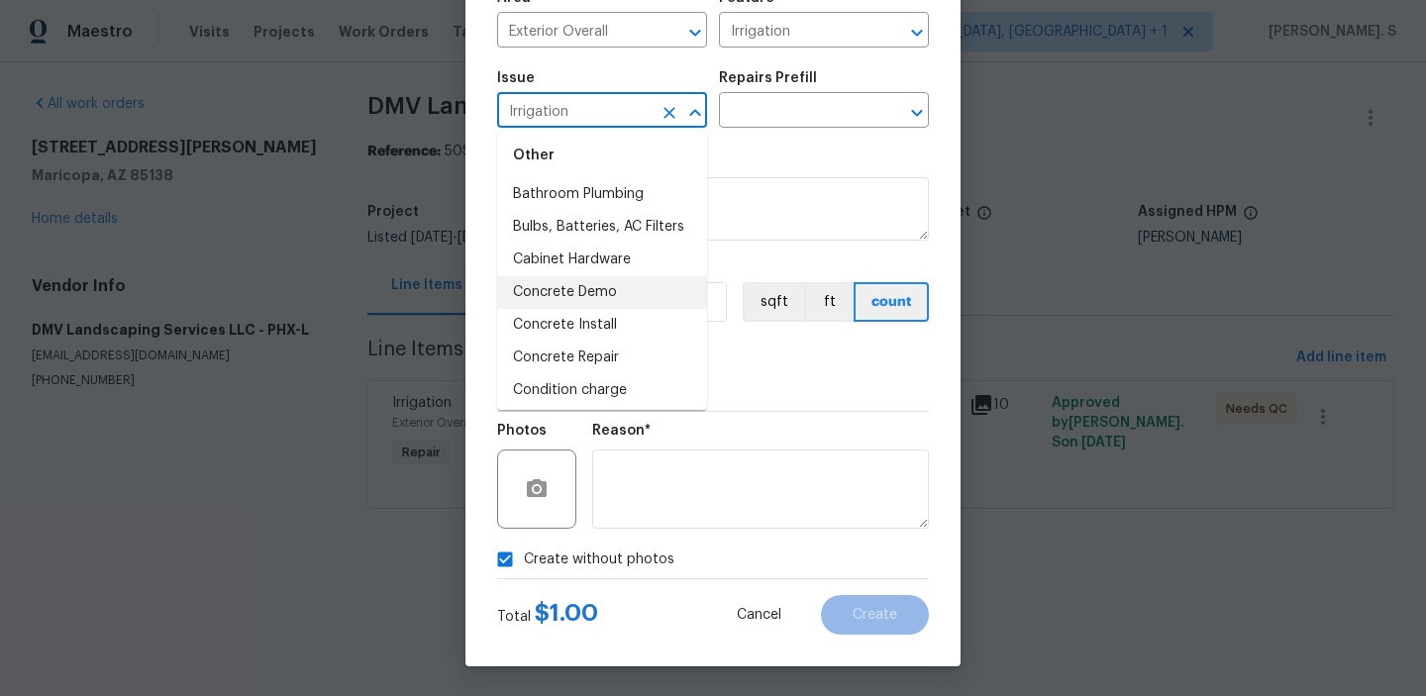
click at [590, 293] on li "Concrete Demo" at bounding box center [602, 292] width 210 height 33
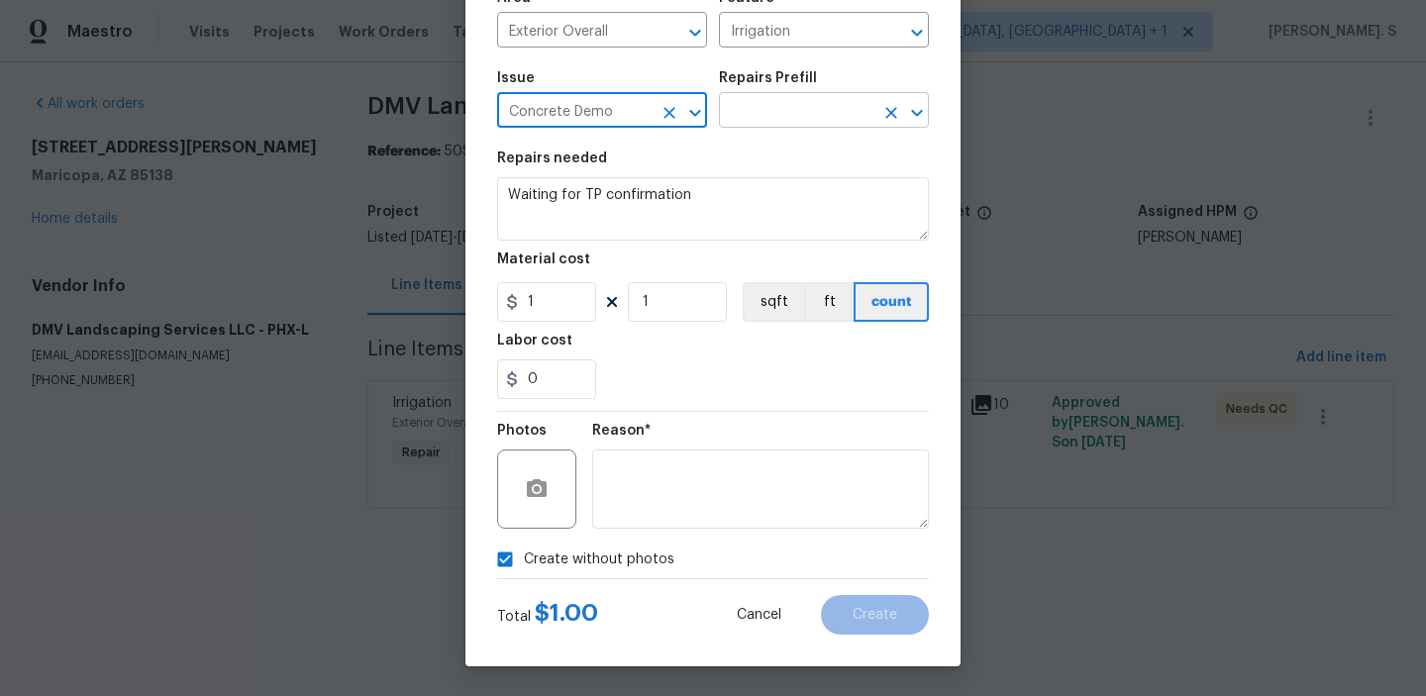
click at [918, 109] on icon "Open" at bounding box center [917, 113] width 24 height 24
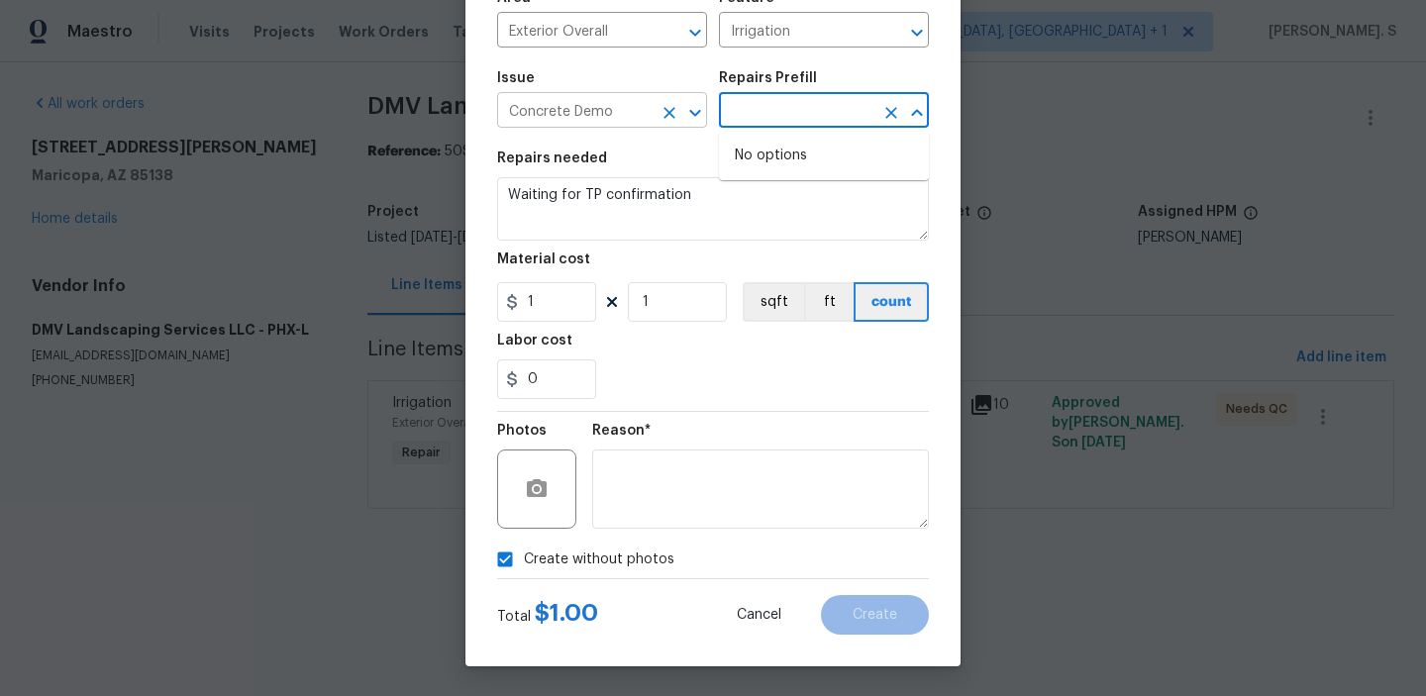
click at [696, 107] on icon "Open" at bounding box center [695, 113] width 24 height 24
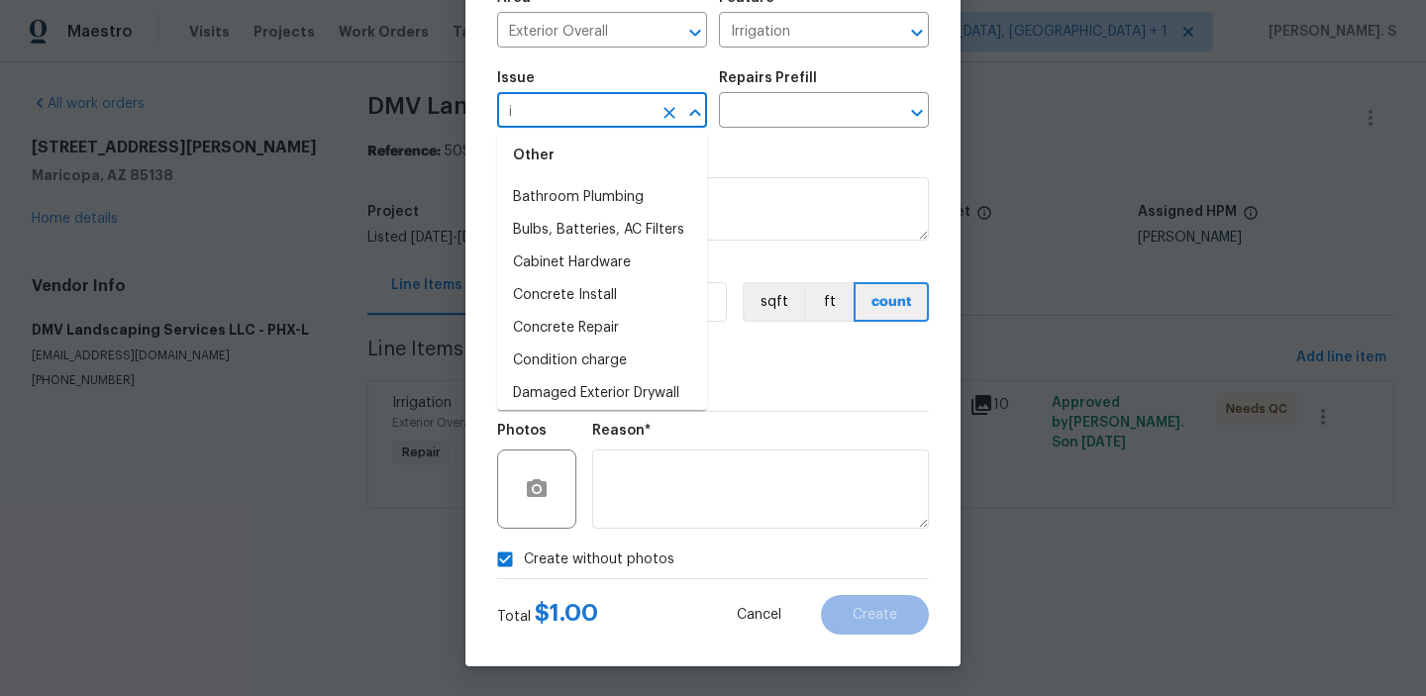
scroll to position [0, 0]
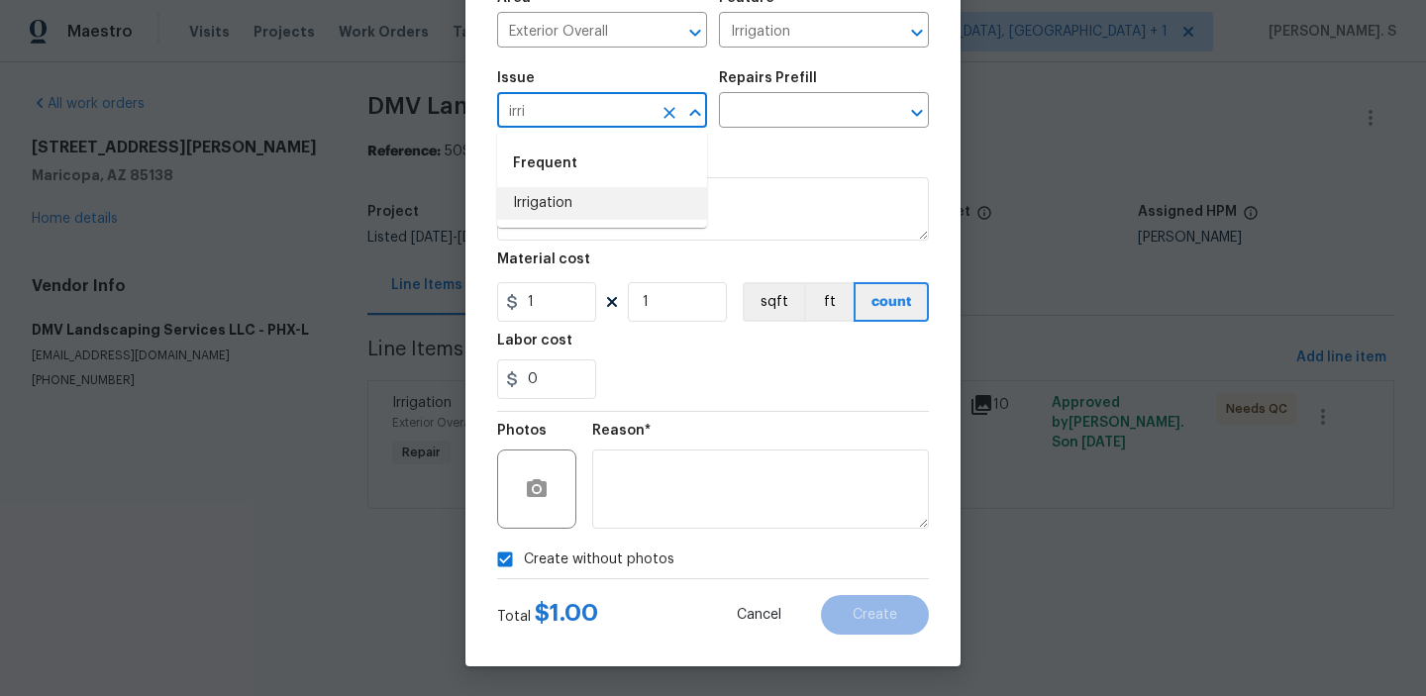
click at [625, 197] on li "Irrigation" at bounding box center [602, 203] width 210 height 33
type input "Irrigation"
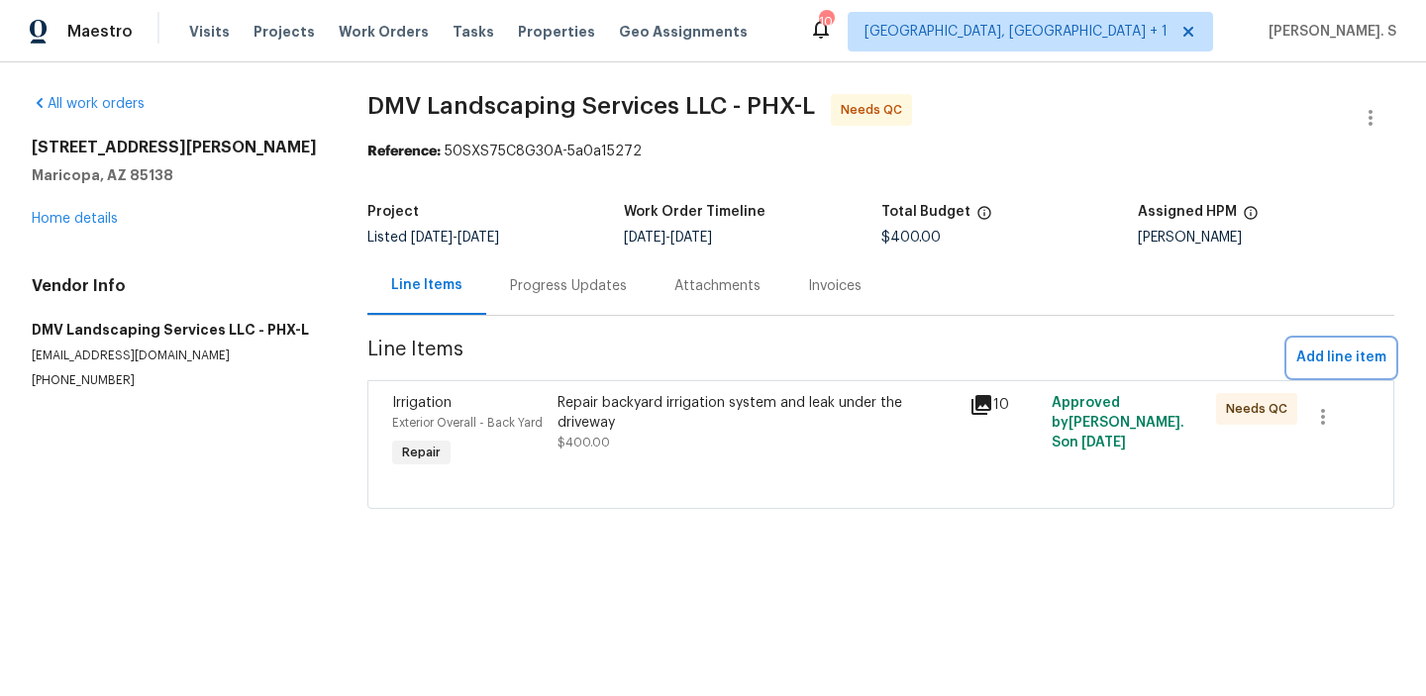
click at [1318, 342] on button "Add line item" at bounding box center [1341, 358] width 106 height 37
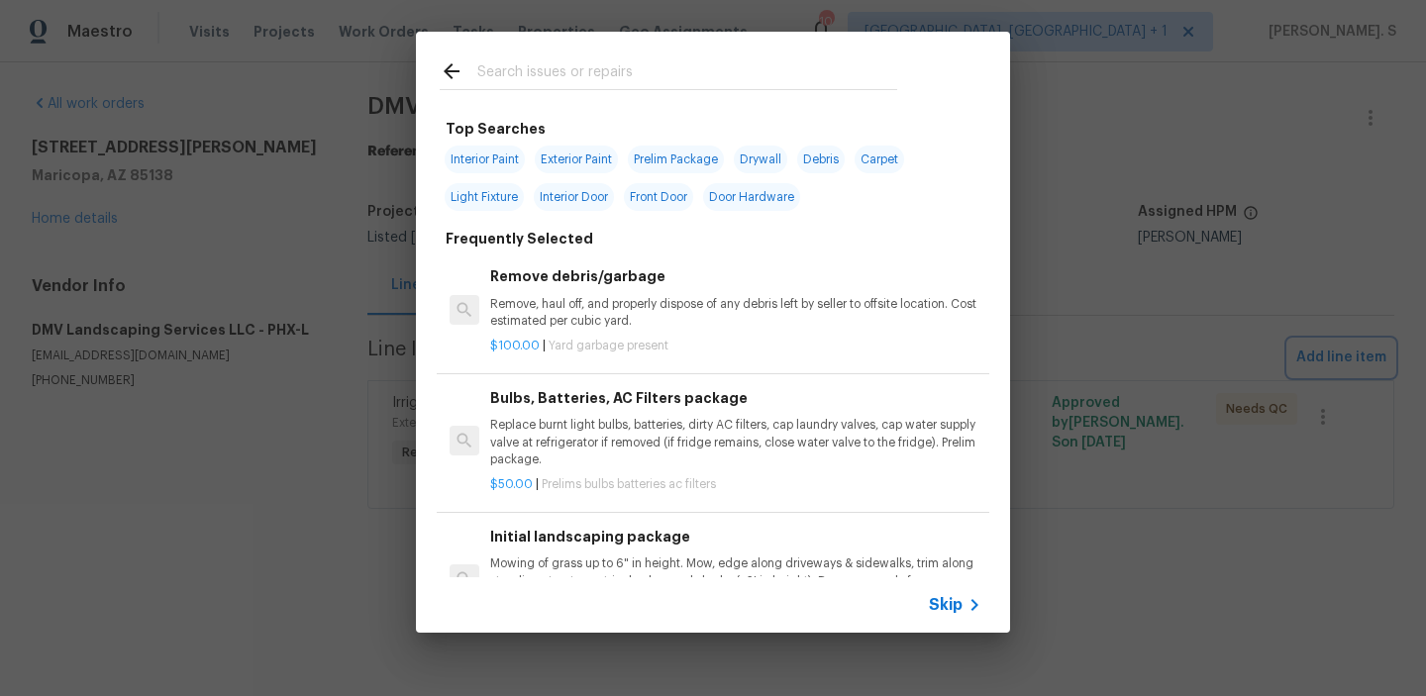
click at [1318, 342] on div "Top Searches Interior Paint Exterior Paint Prelim Package Drywall Debris Carpet…" at bounding box center [713, 332] width 1426 height 664
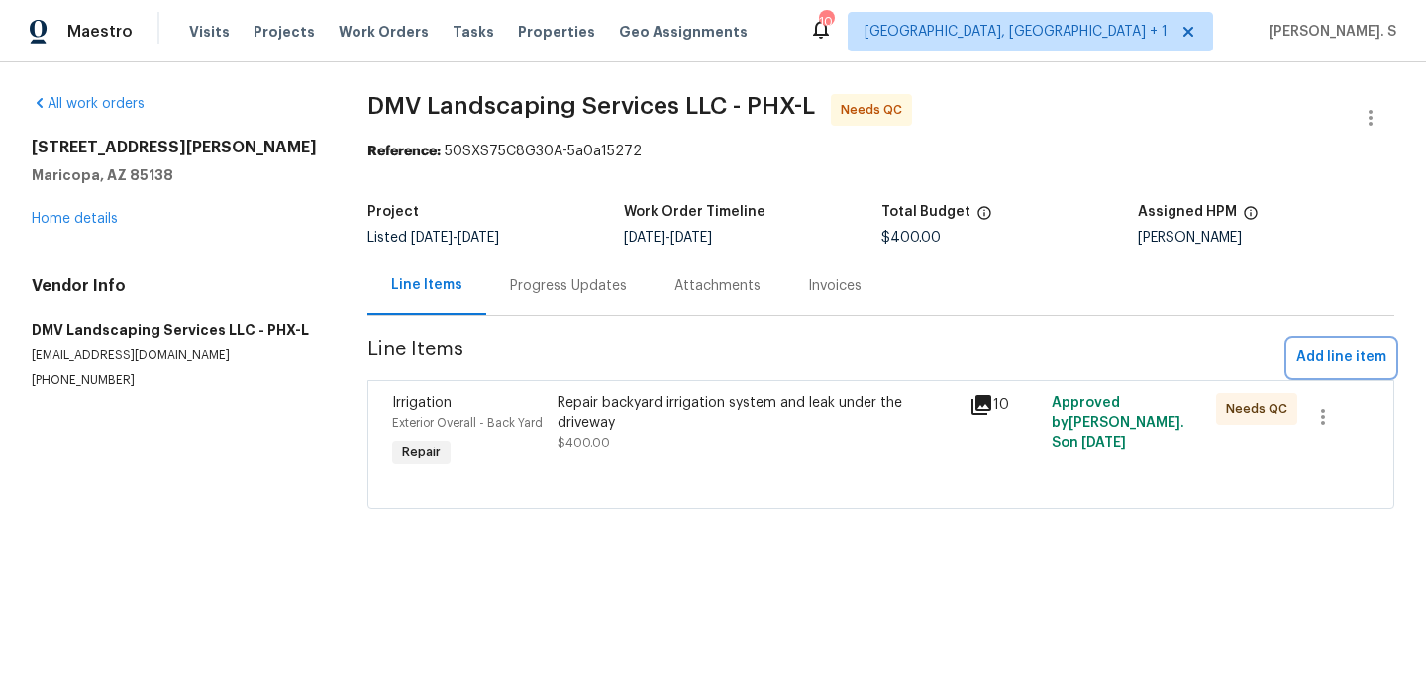
click at [1339, 351] on span "Add line item" at bounding box center [1341, 358] width 90 height 25
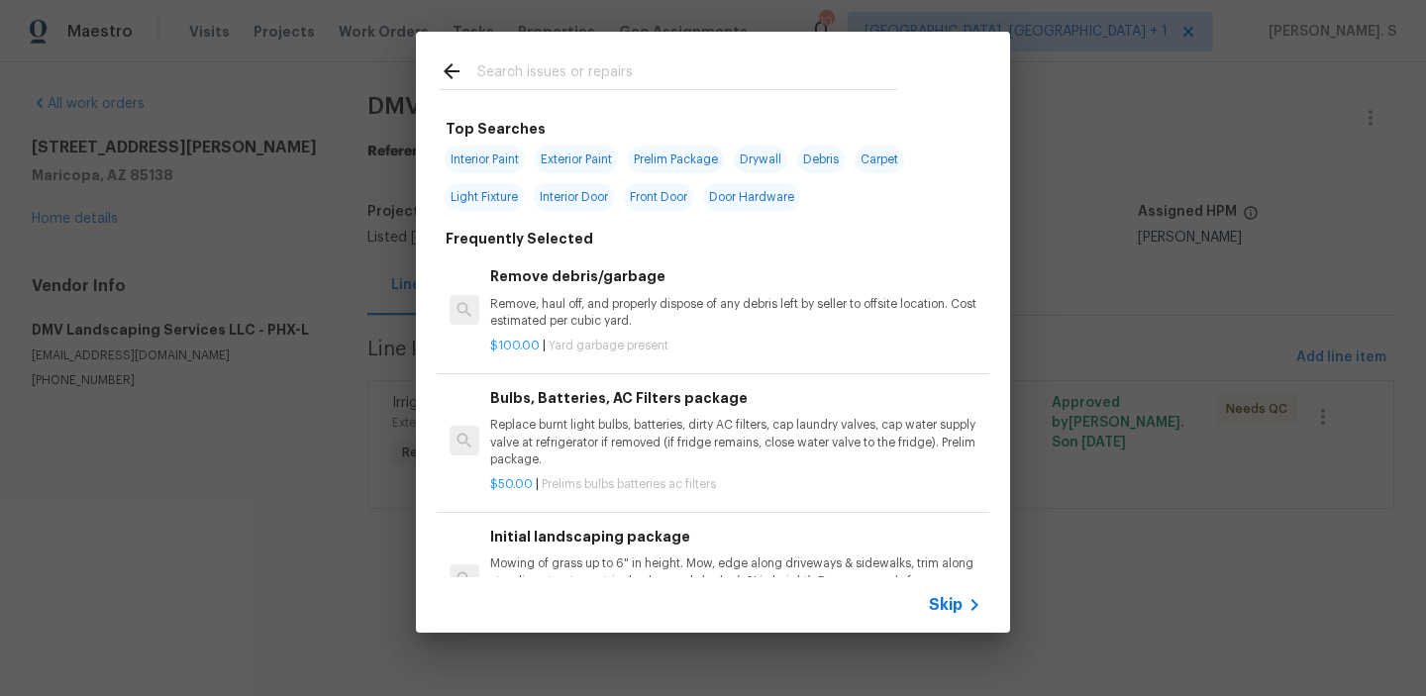
click at [608, 280] on h6 "Remove debris/garbage" at bounding box center [735, 276] width 491 height 22
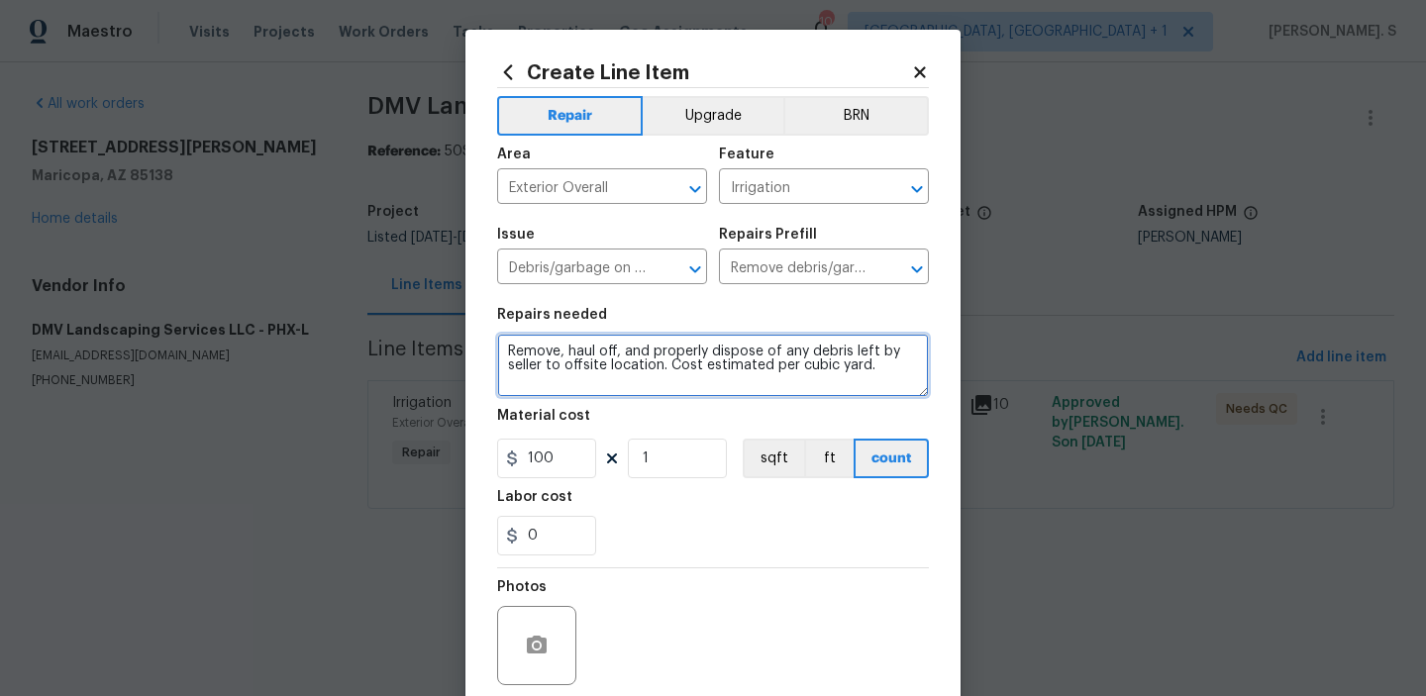
click at [664, 355] on textarea "Remove, haul off, and properly dispose of any debris left by seller to offsite …" at bounding box center [713, 365] width 432 height 63
type textarea "Waiting for TP confirmation."
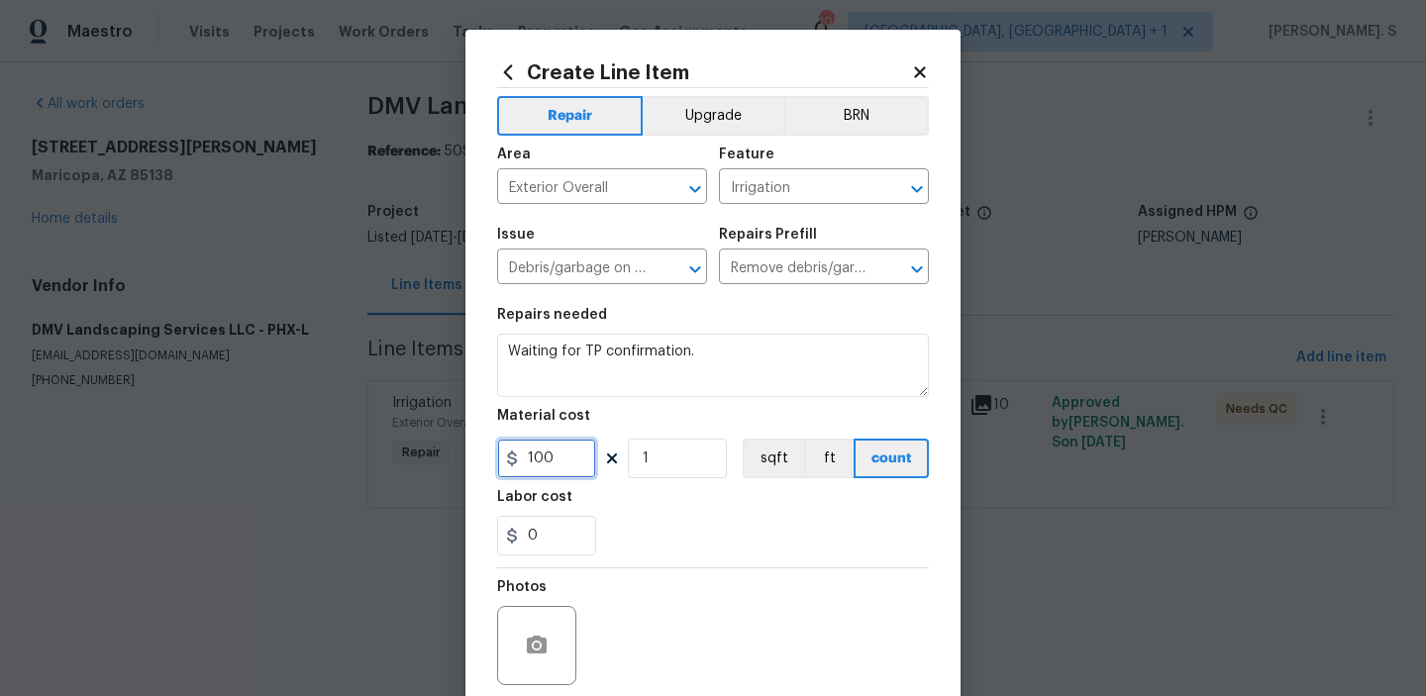
click at [575, 452] on input "100" at bounding box center [546, 459] width 99 height 40
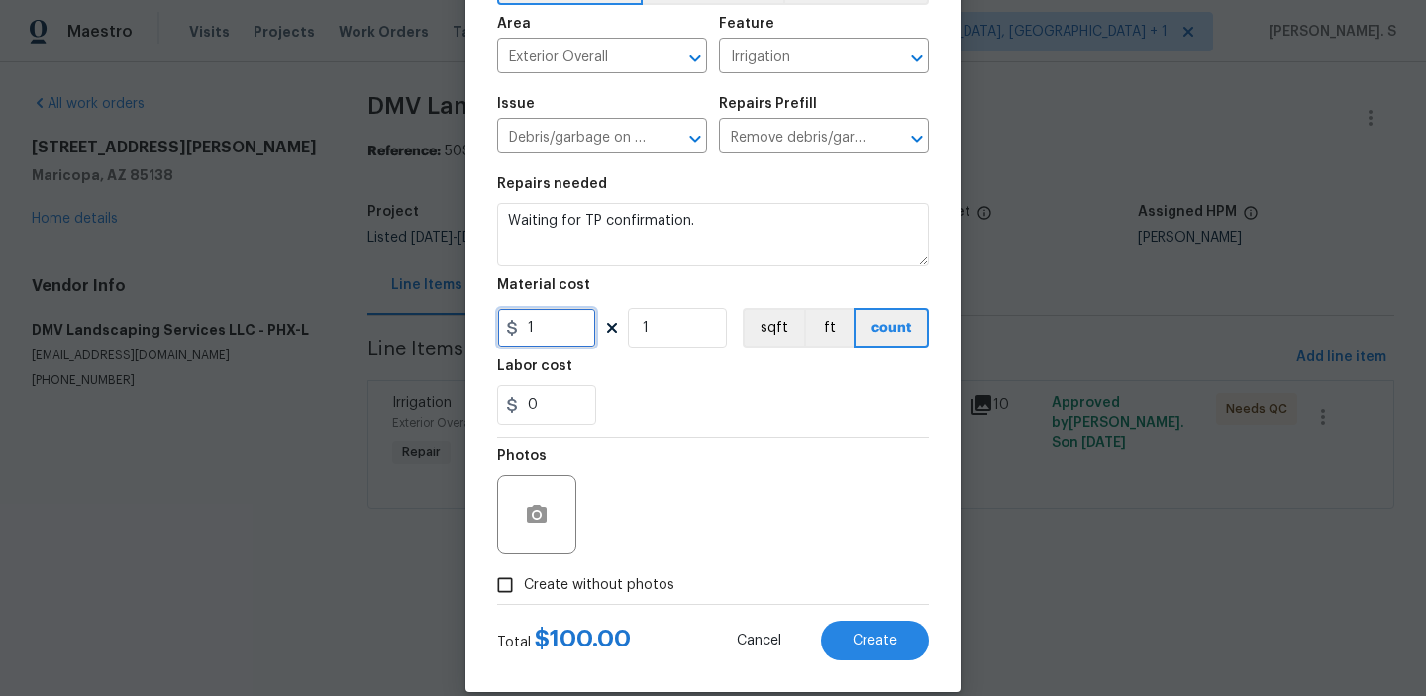
scroll to position [157, 0]
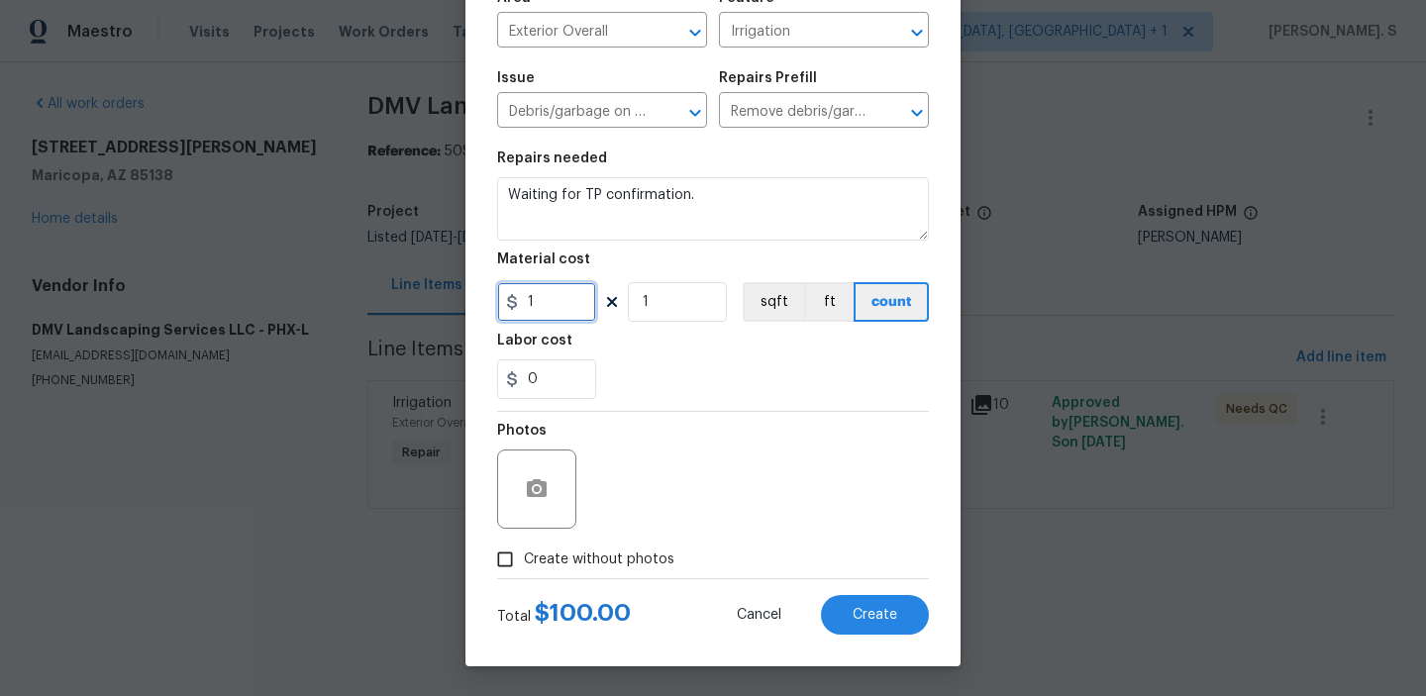
type input "1"
click at [589, 545] on label "Create without photos" at bounding box center [580, 560] width 188 height 38
click at [524, 545] on input "Create without photos" at bounding box center [505, 560] width 38 height 38
checkbox input "true"
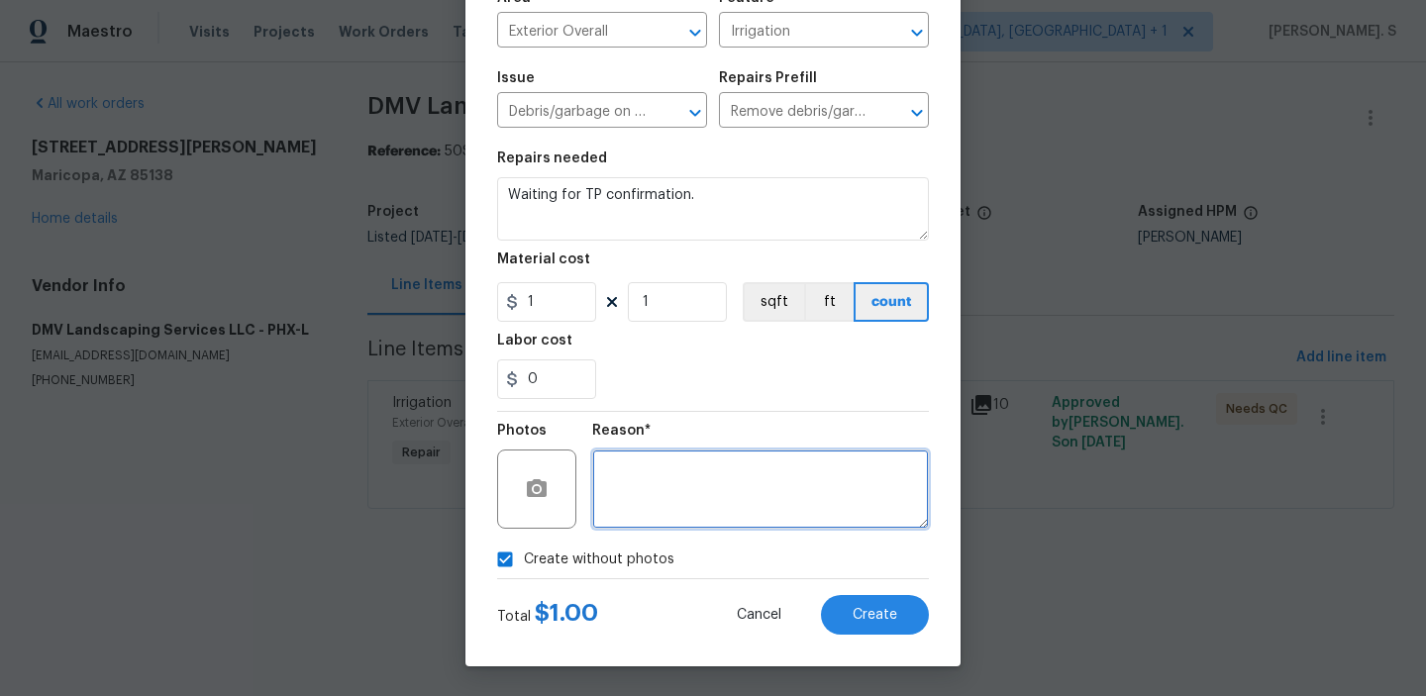
click at [780, 471] on textarea at bounding box center [760, 489] width 337 height 79
type textarea "v"
click at [716, 464] on textarea at bounding box center [760, 489] width 337 height 79
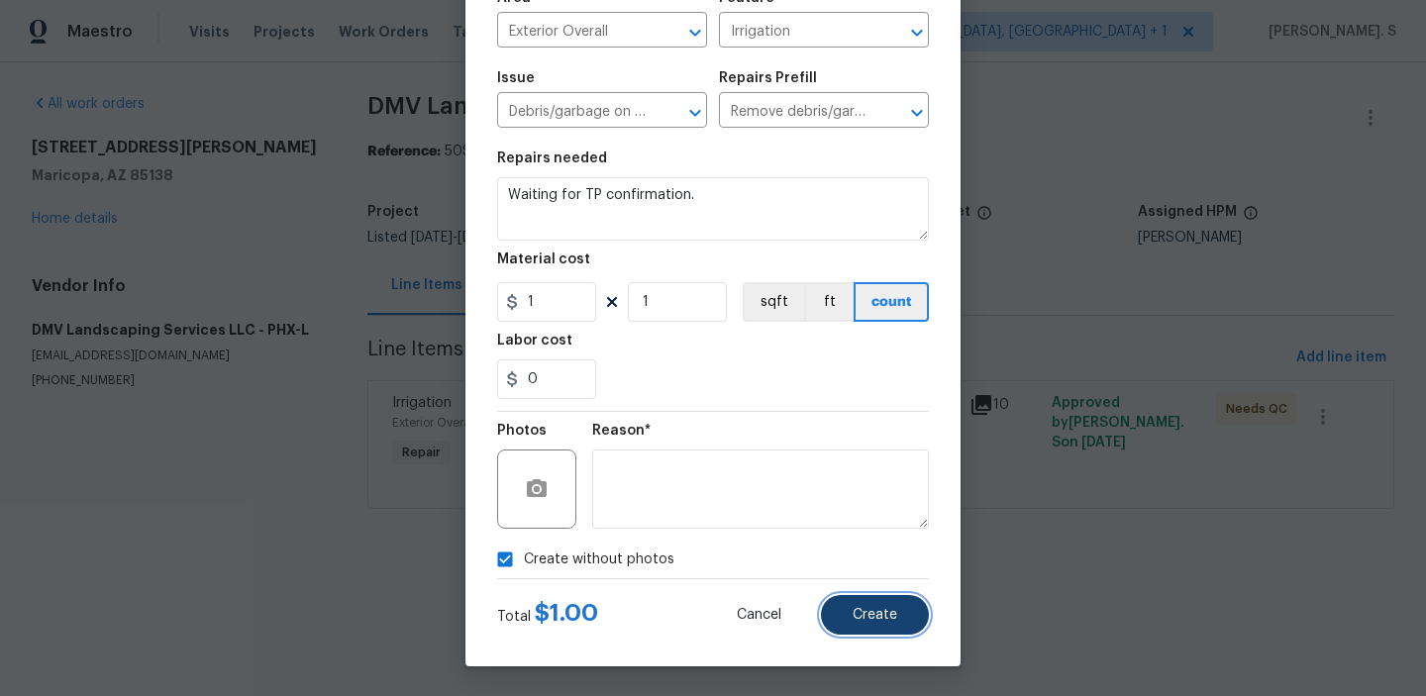
click at [863, 619] on span "Create" at bounding box center [875, 615] width 45 height 15
type input "0"
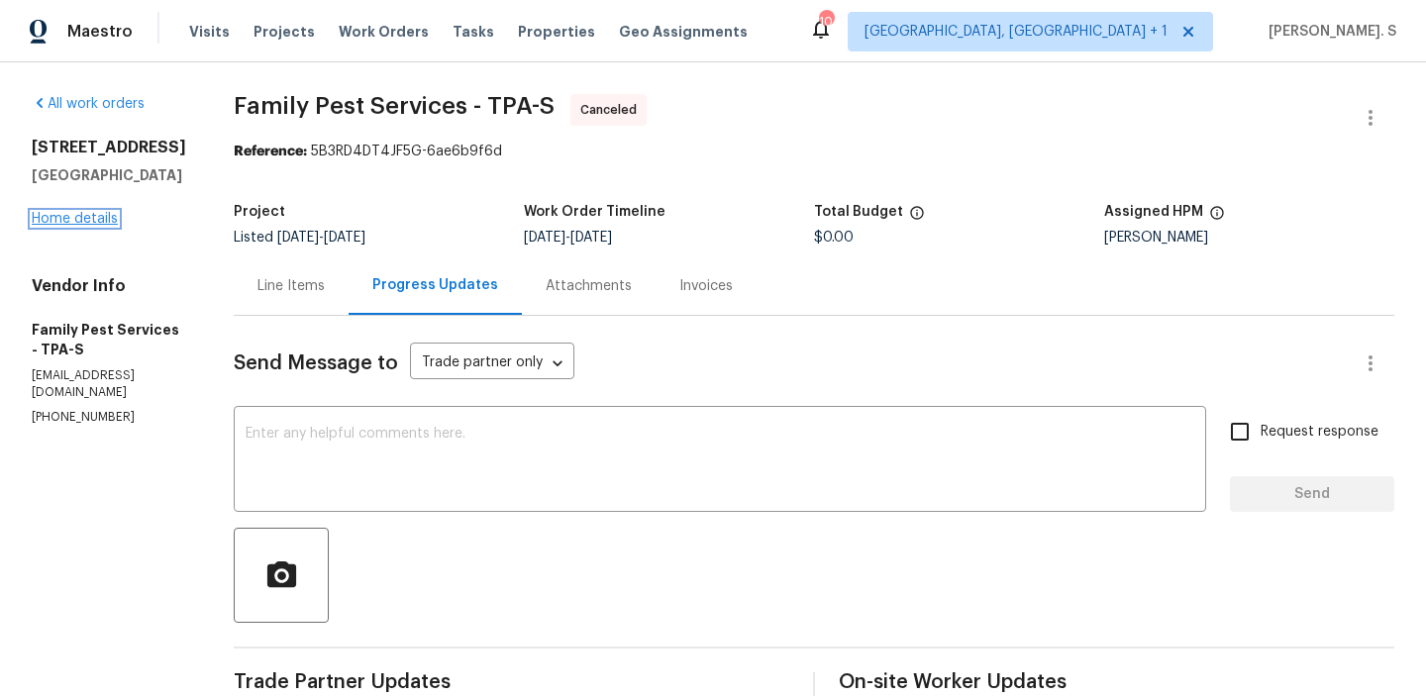
click at [87, 219] on link "Home details" at bounding box center [75, 219] width 86 height 14
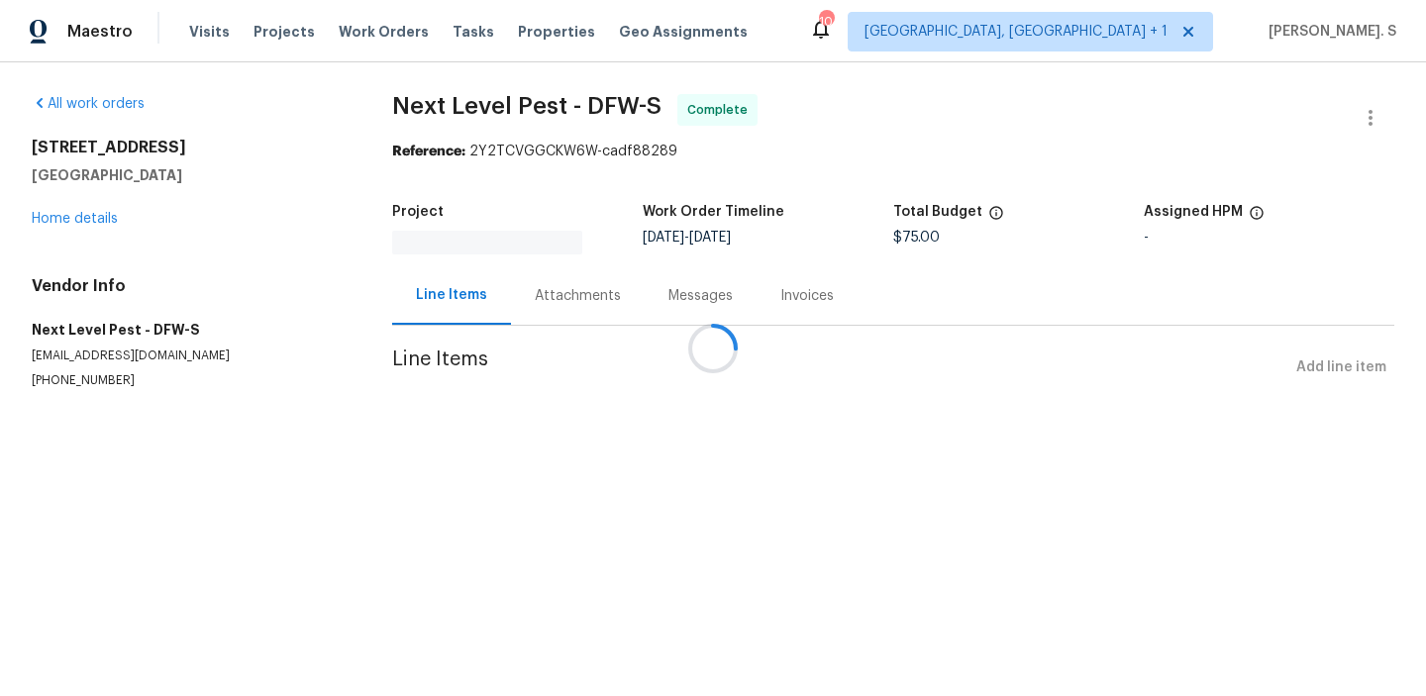
click at [87, 219] on div at bounding box center [713, 348] width 1426 height 696
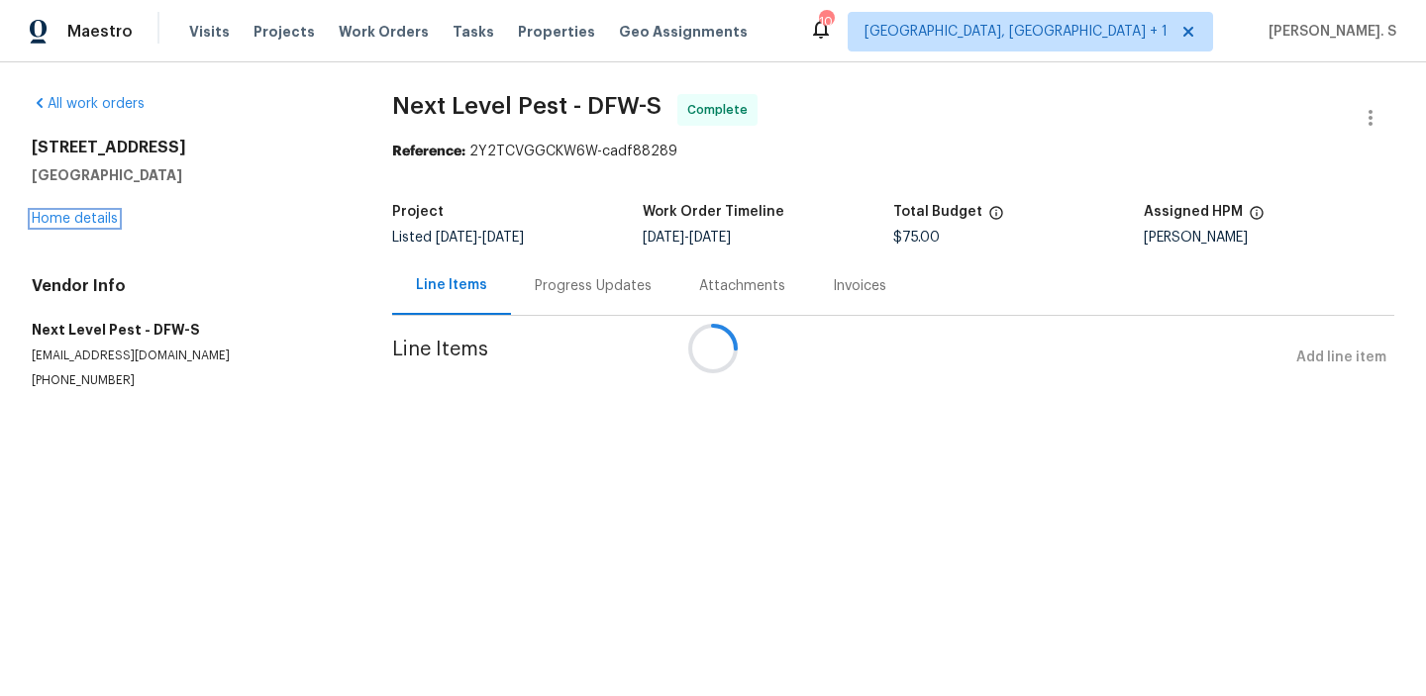
click at [87, 219] on link "Home details" at bounding box center [75, 219] width 86 height 14
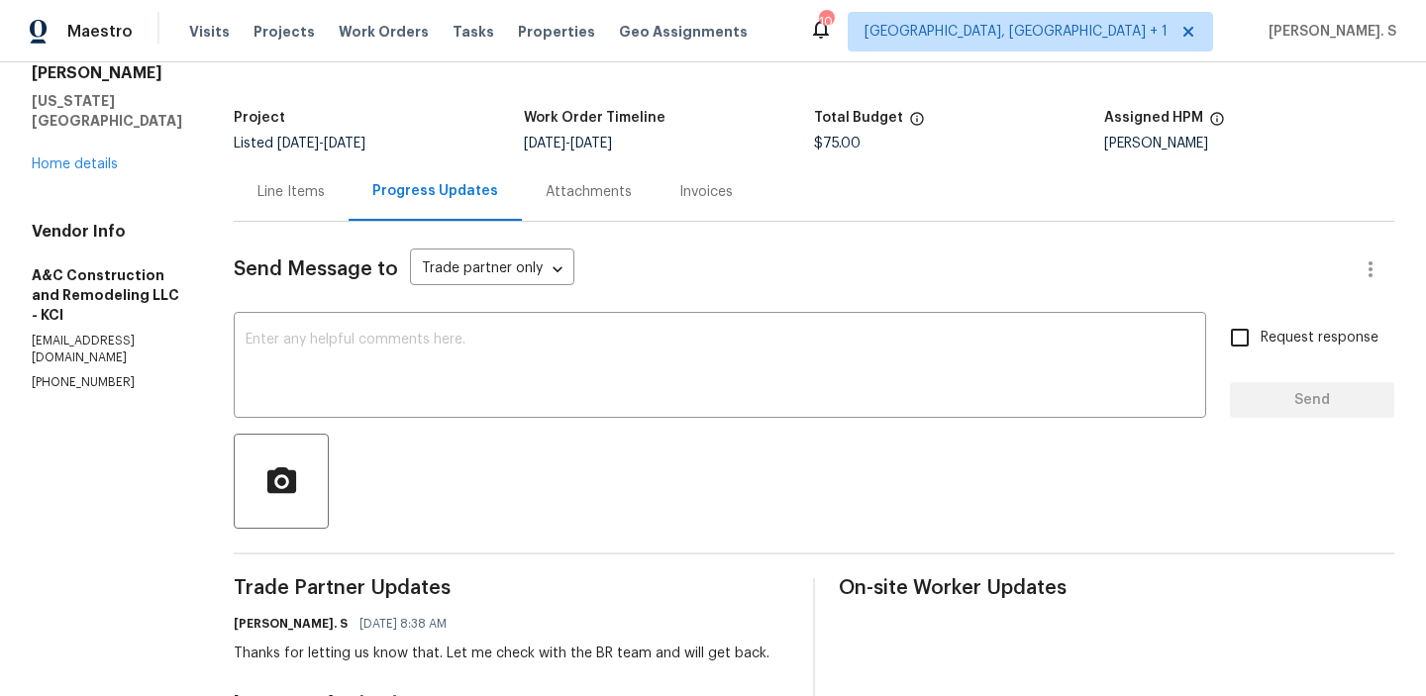
scroll to position [307, 0]
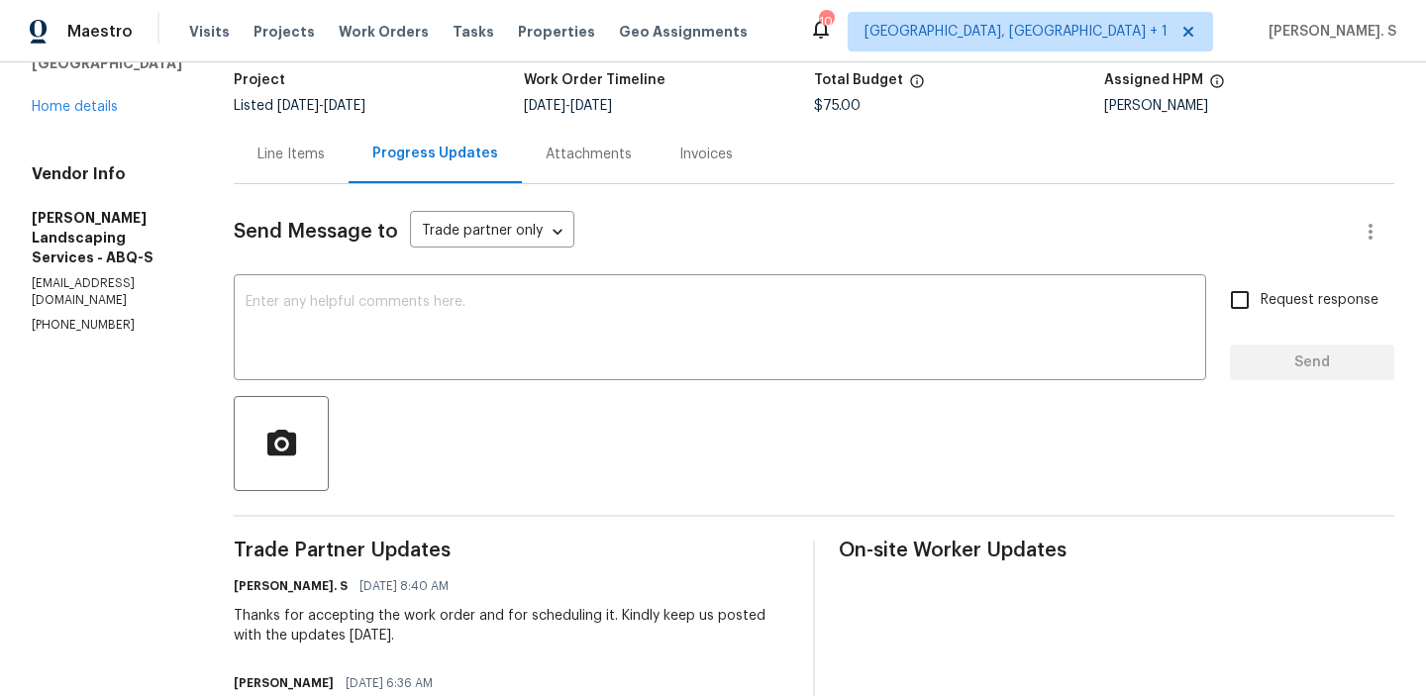
scroll to position [173, 0]
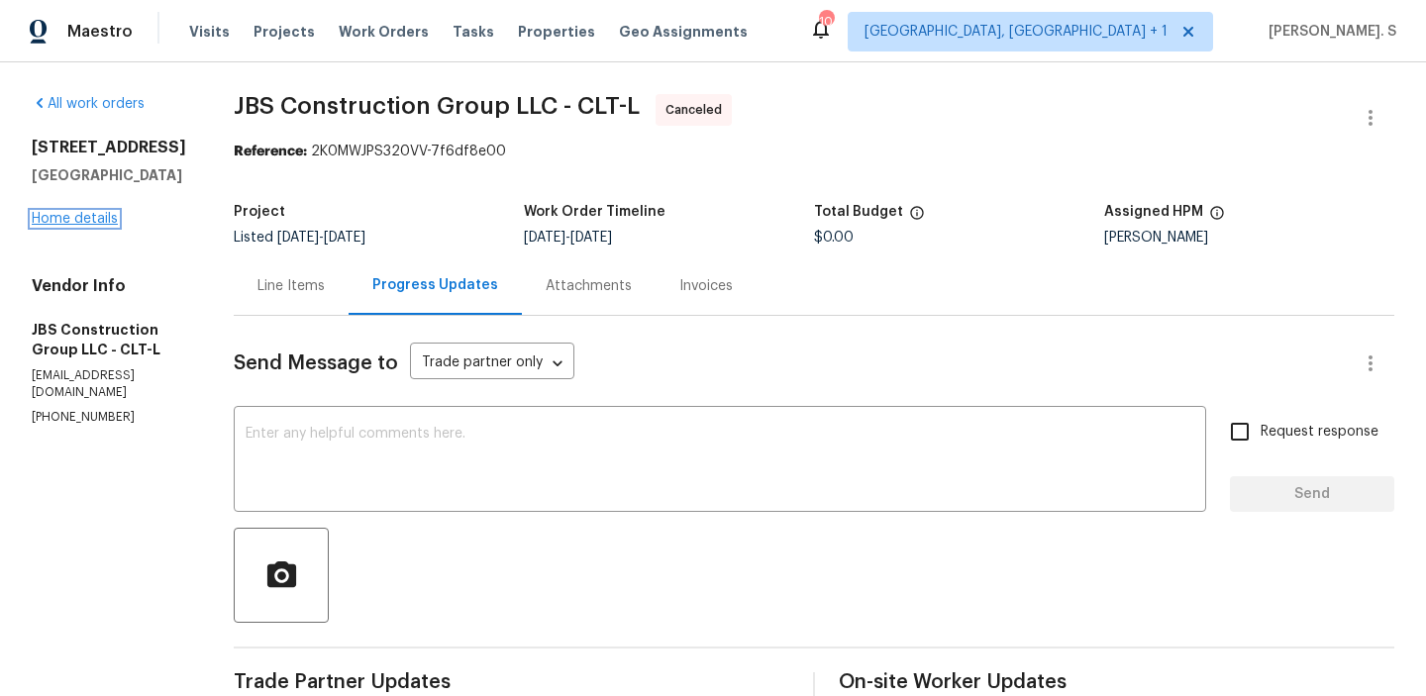
click at [59, 217] on link "Home details" at bounding box center [75, 219] width 86 height 14
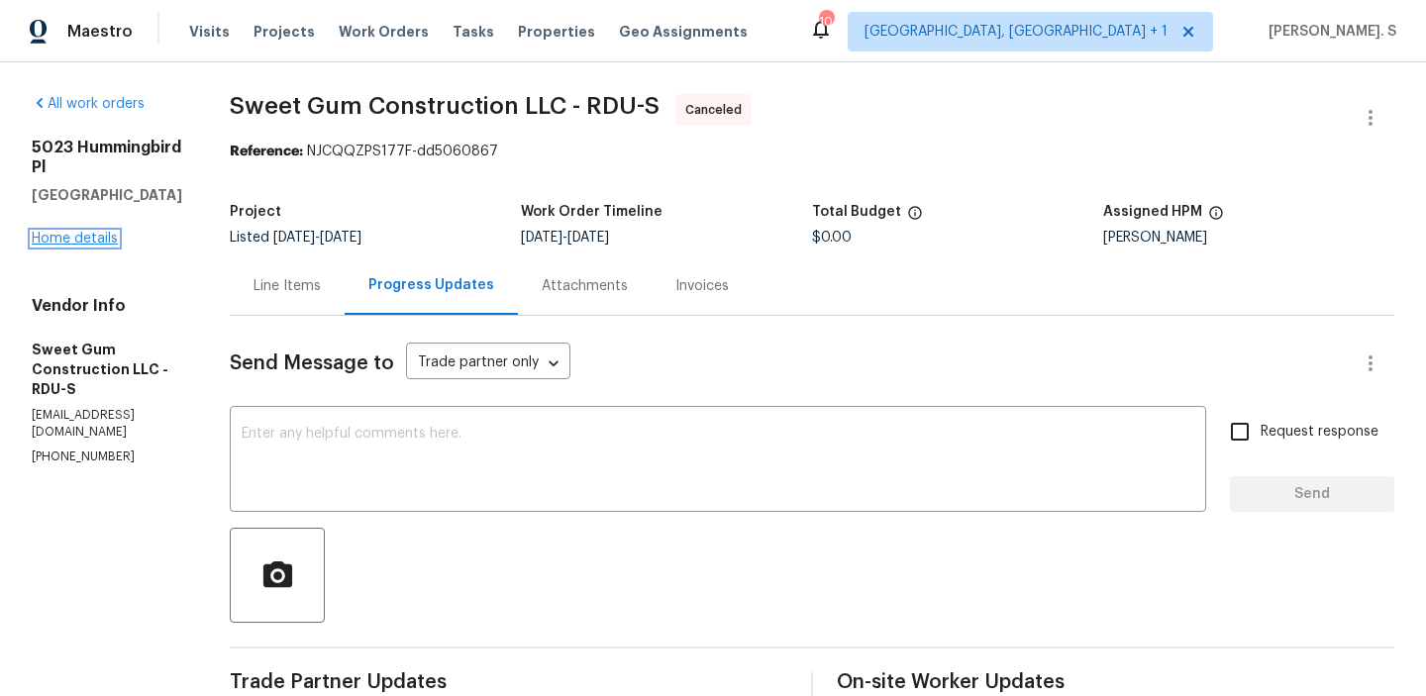
click at [101, 232] on link "Home details" at bounding box center [75, 239] width 86 height 14
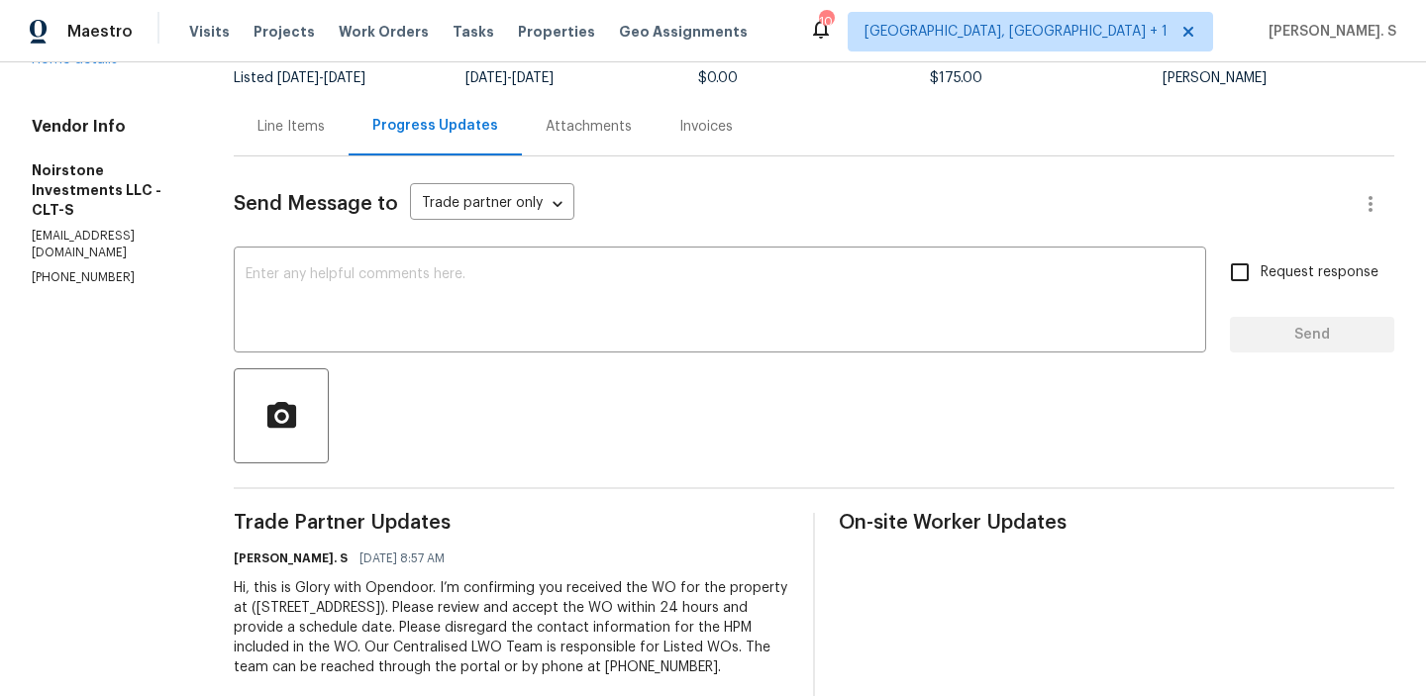
scroll to position [216, 0]
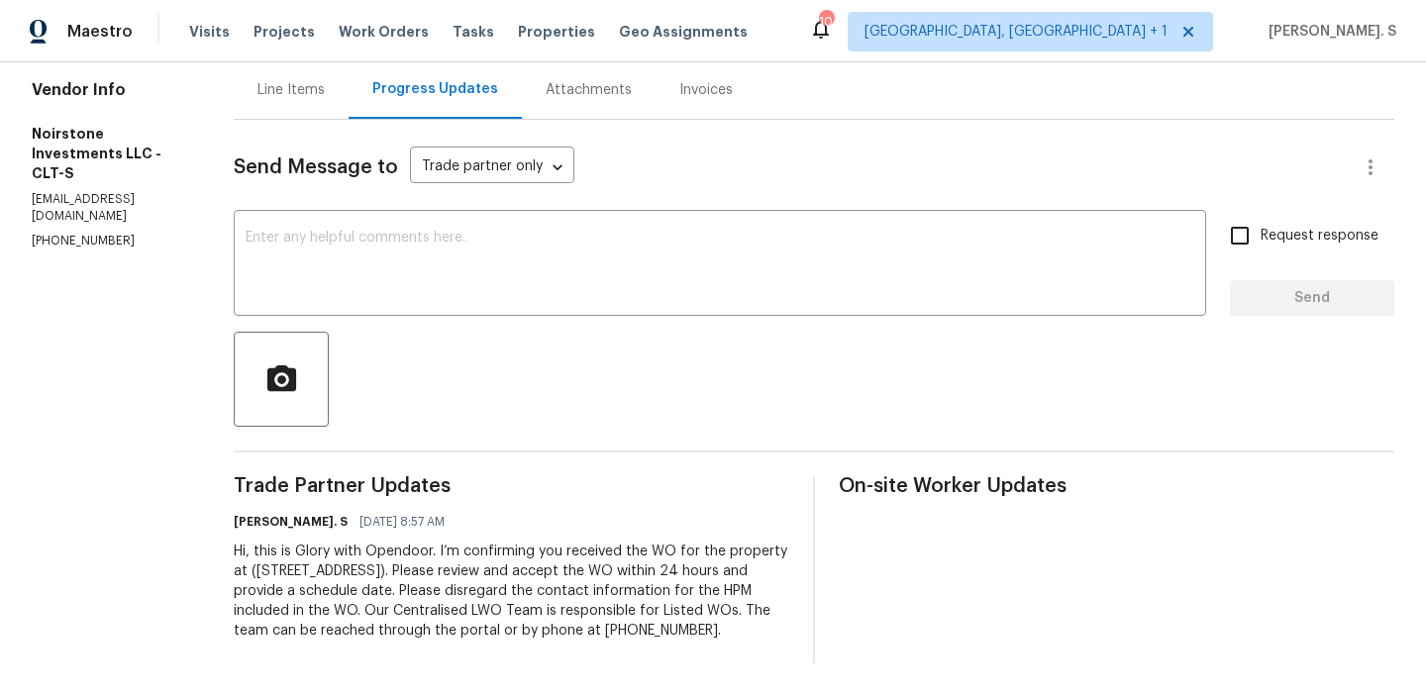
click at [58, 219] on section "All work orders [STREET_ADDRESS] Home details Vendor Info Noirstone Investments…" at bounding box center [109, 281] width 154 height 766
click at [58, 219] on section "All work orders 8929 Meadow Vista Rd Charlotte, NC 28213 Home details Vendor In…" at bounding box center [109, 281] width 154 height 766
copy p "(571) 215-1239"
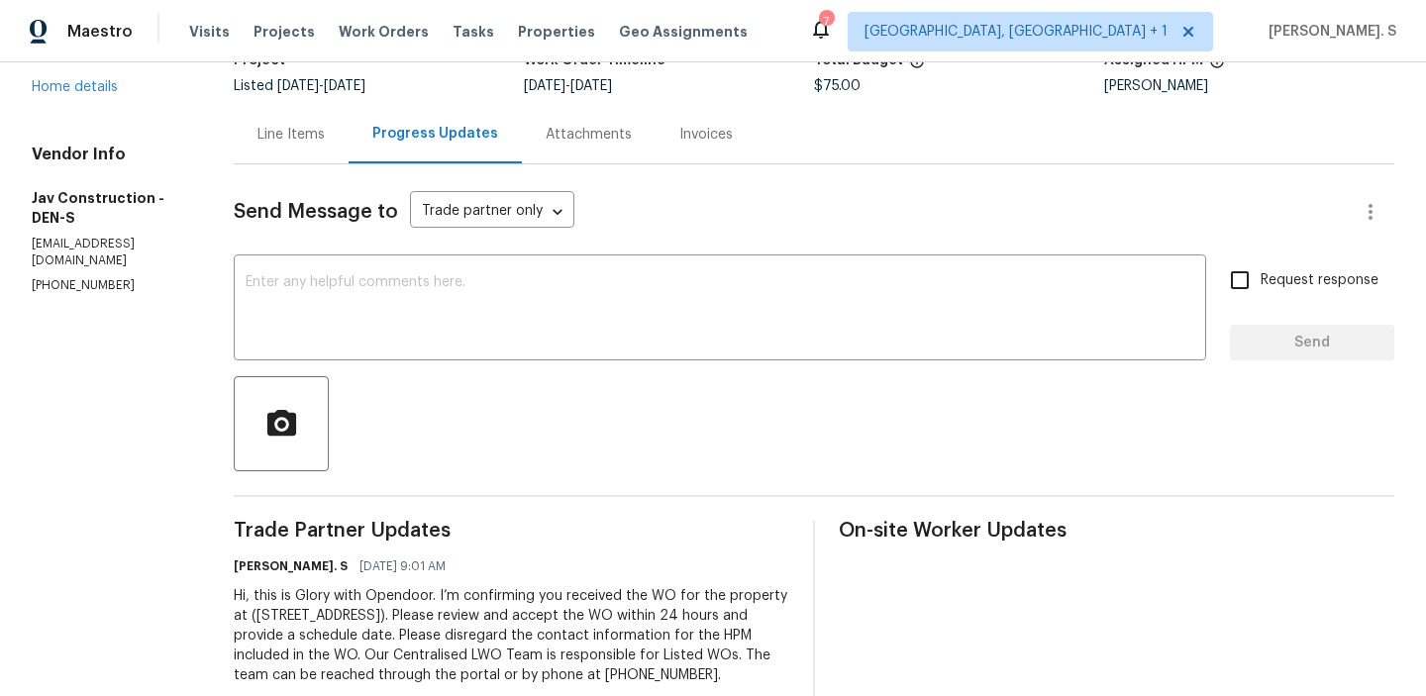
scroll to position [159, 0]
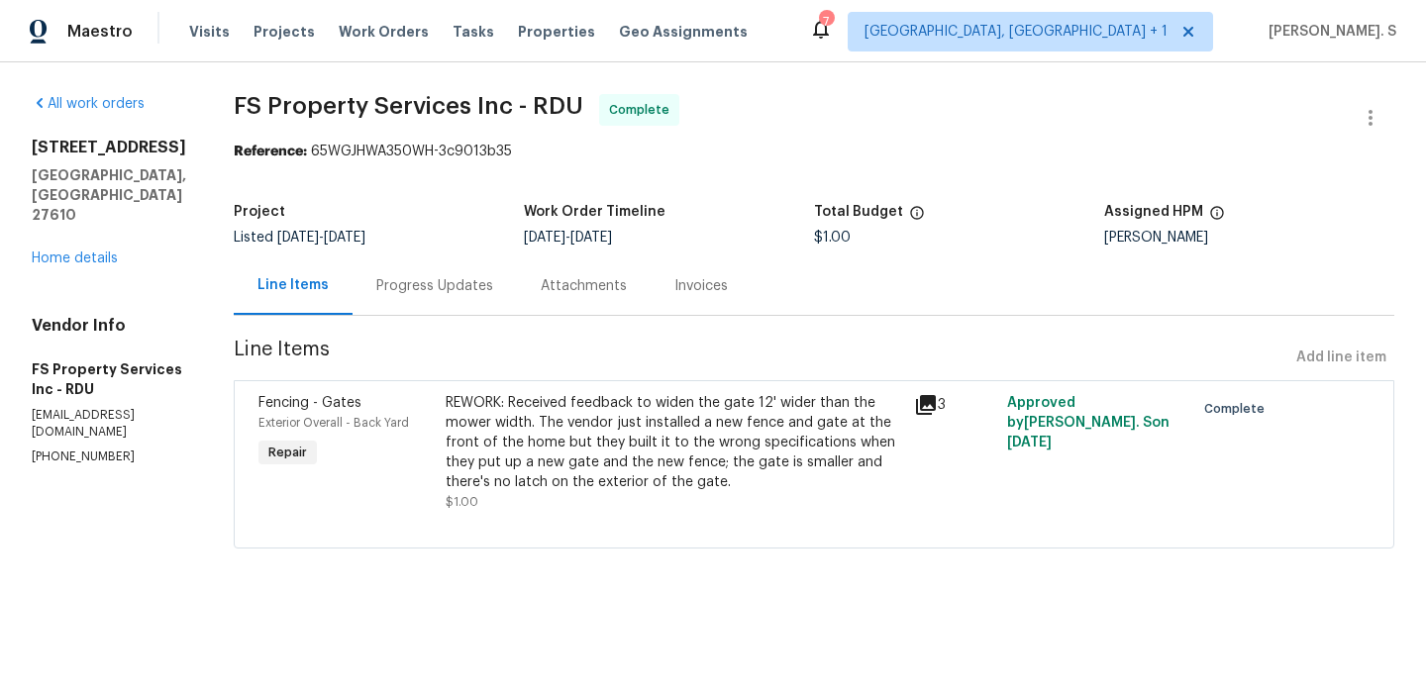
click at [70, 226] on div "[STREET_ADDRESS] Home details" at bounding box center [109, 203] width 154 height 131
click at [72, 252] on link "Home details" at bounding box center [75, 259] width 86 height 14
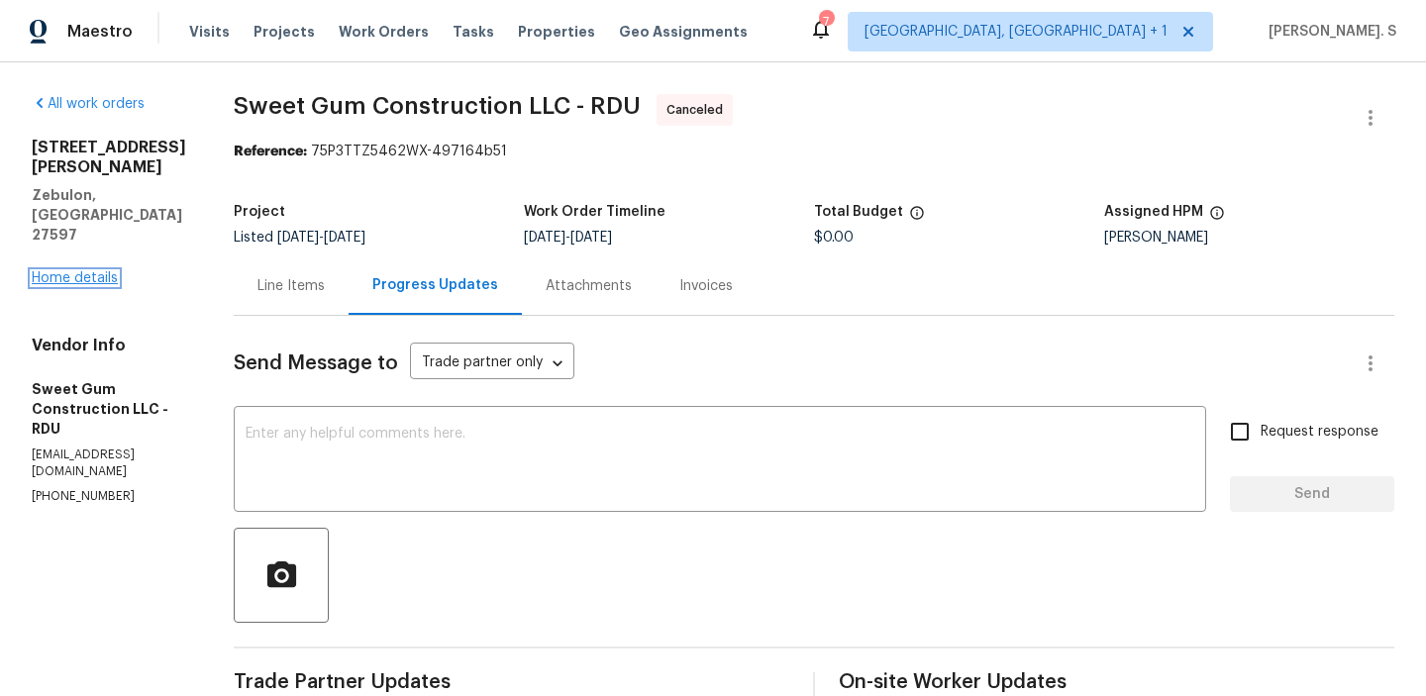
click at [64, 271] on link "Home details" at bounding box center [75, 278] width 86 height 14
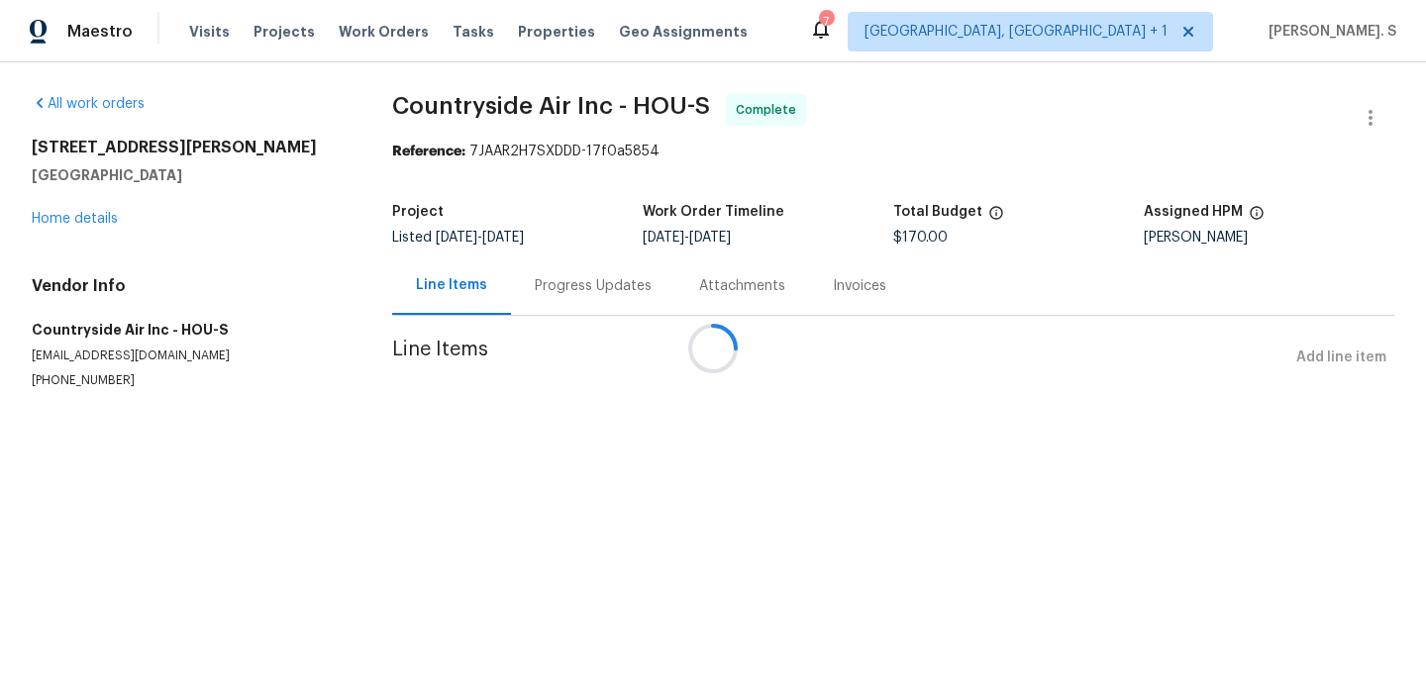
click at [96, 222] on div at bounding box center [713, 348] width 1426 height 696
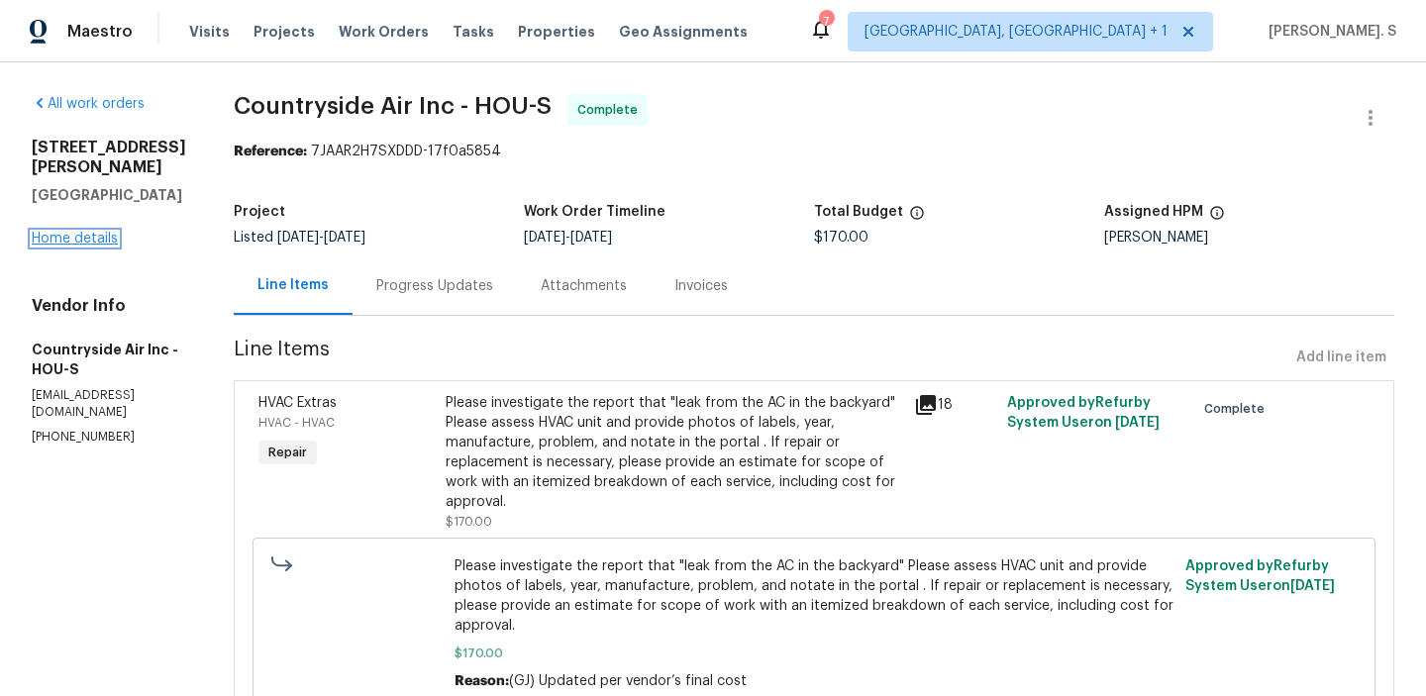
click at [69, 232] on link "Home details" at bounding box center [75, 239] width 86 height 14
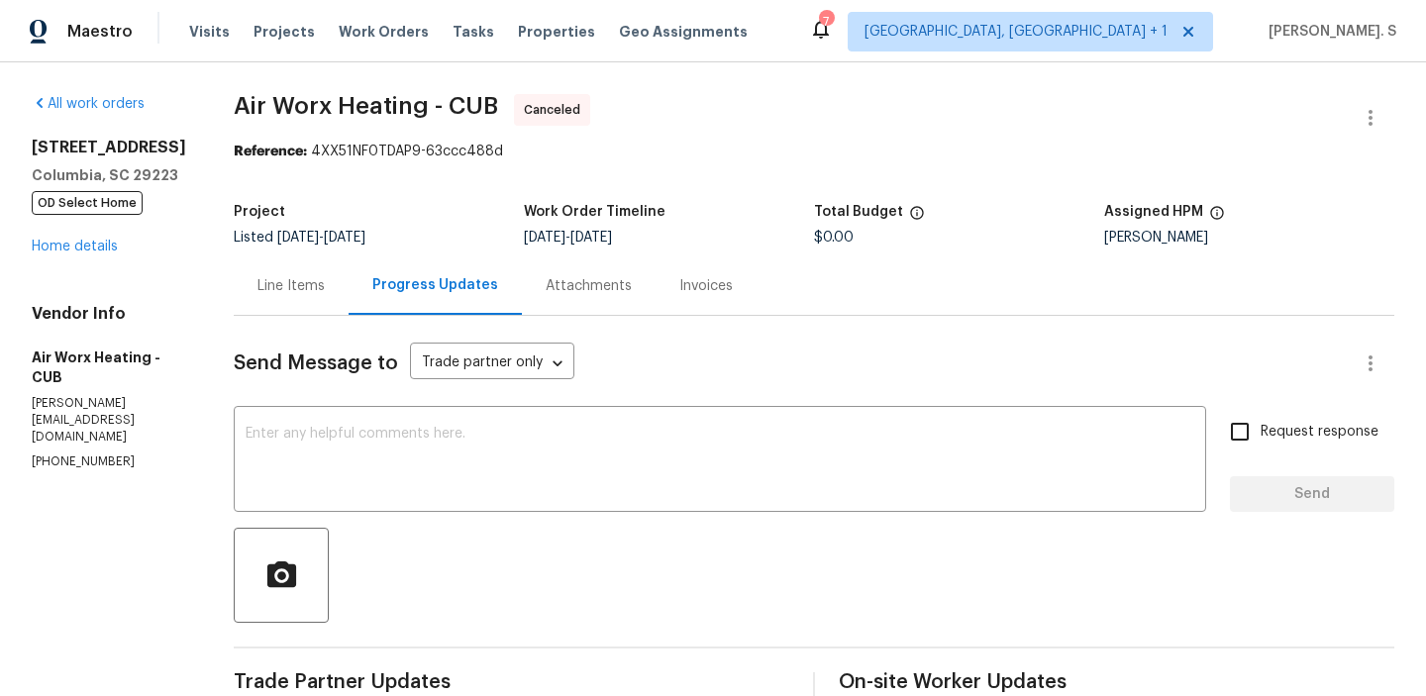
click at [58, 215] on span "OD Select Home" at bounding box center [87, 203] width 111 height 24
click at [58, 254] on link "Home details" at bounding box center [75, 247] width 86 height 14
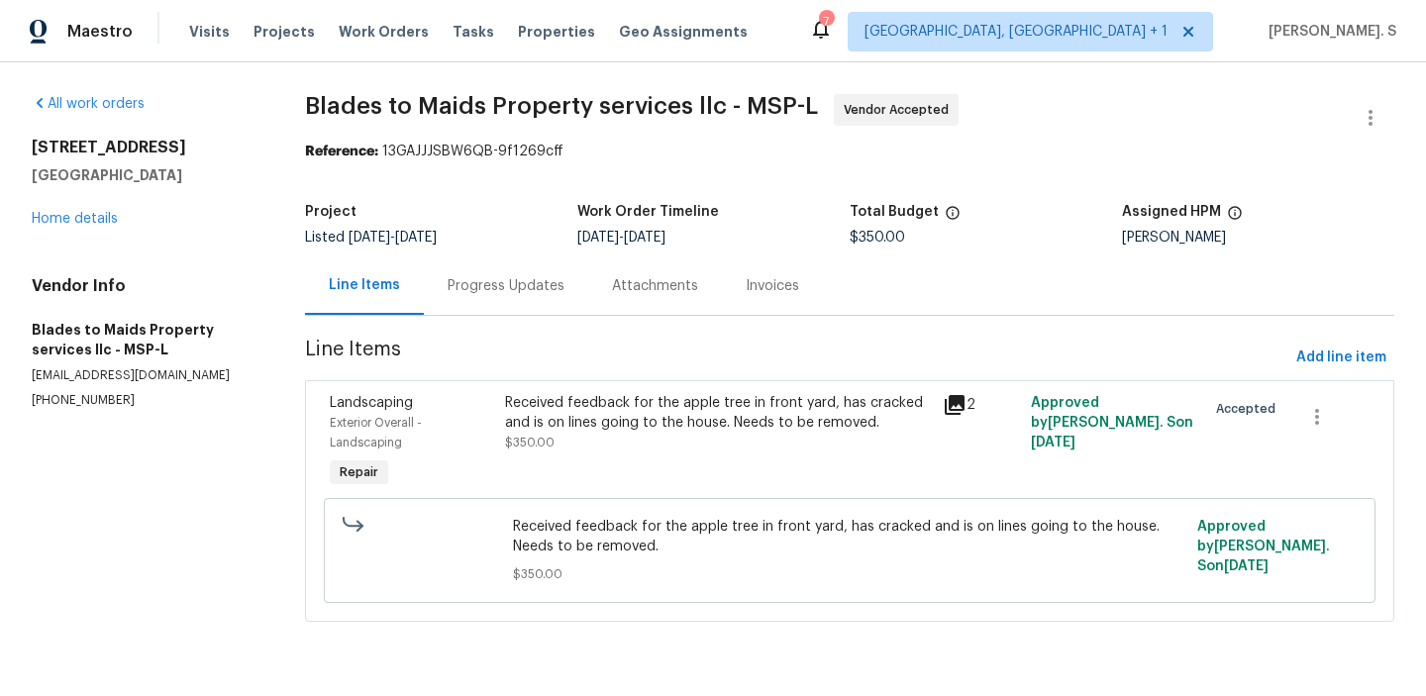
click at [508, 300] on div "Progress Updates" at bounding box center [506, 285] width 164 height 58
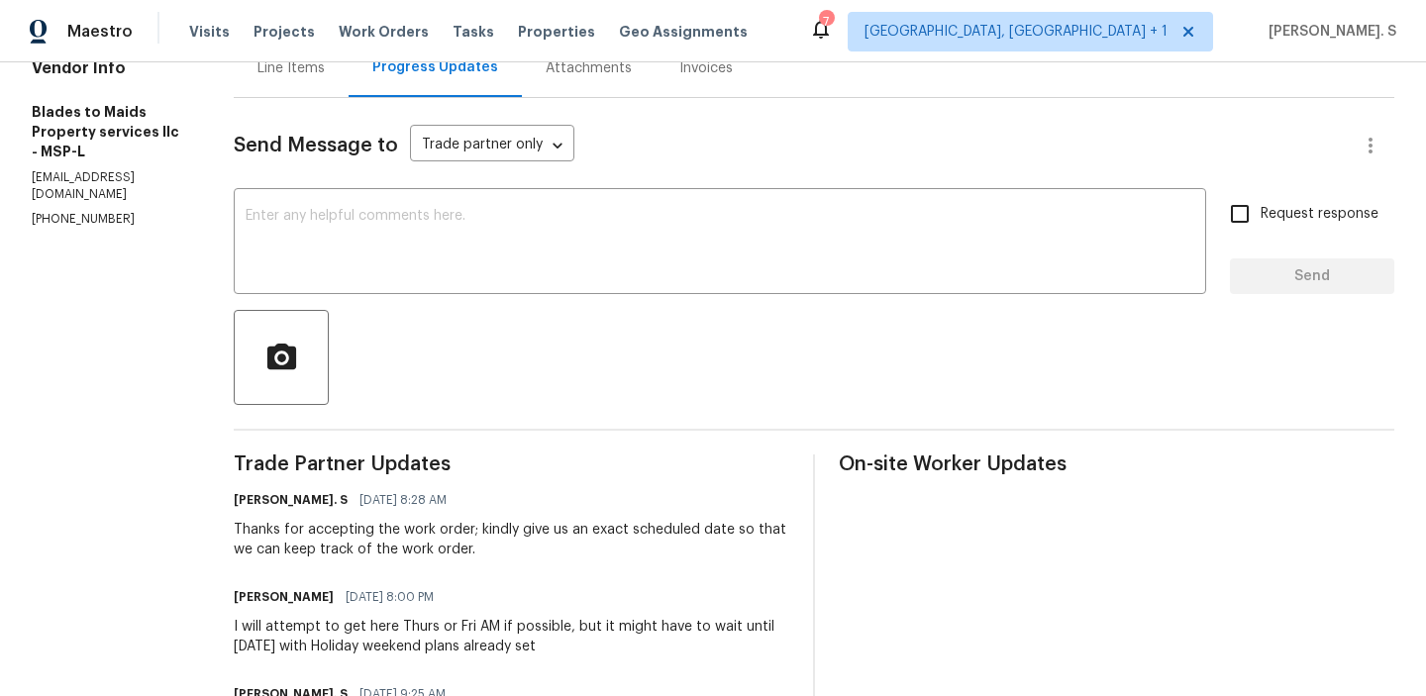
scroll to position [225, 0]
